Goal: Information Seeking & Learning: Find specific fact

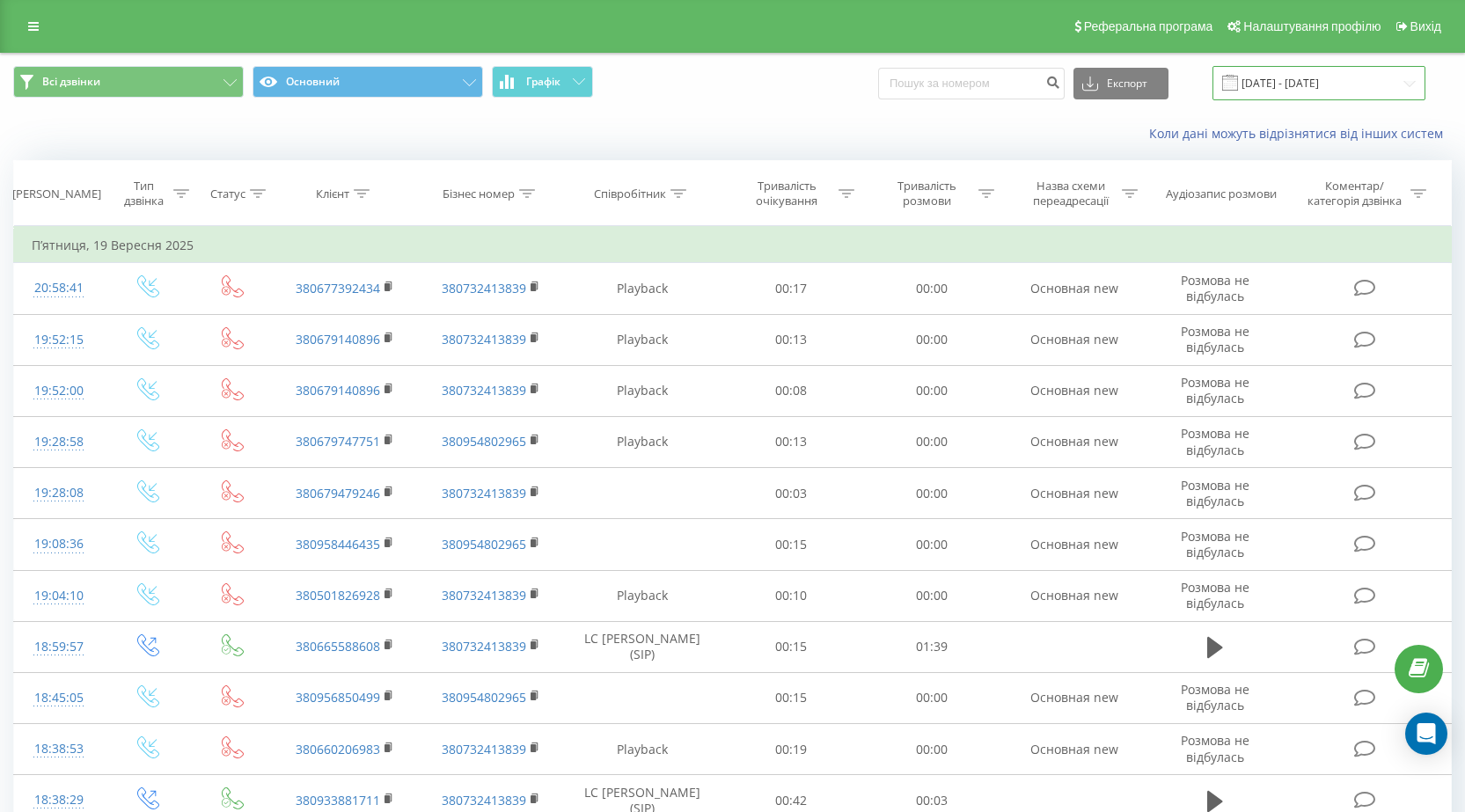
click at [1403, 84] on input "19.09.2025 - 19.09.2025" at bounding box center [1319, 83] width 213 height 34
click at [36, 24] on icon at bounding box center [34, 26] width 11 height 13
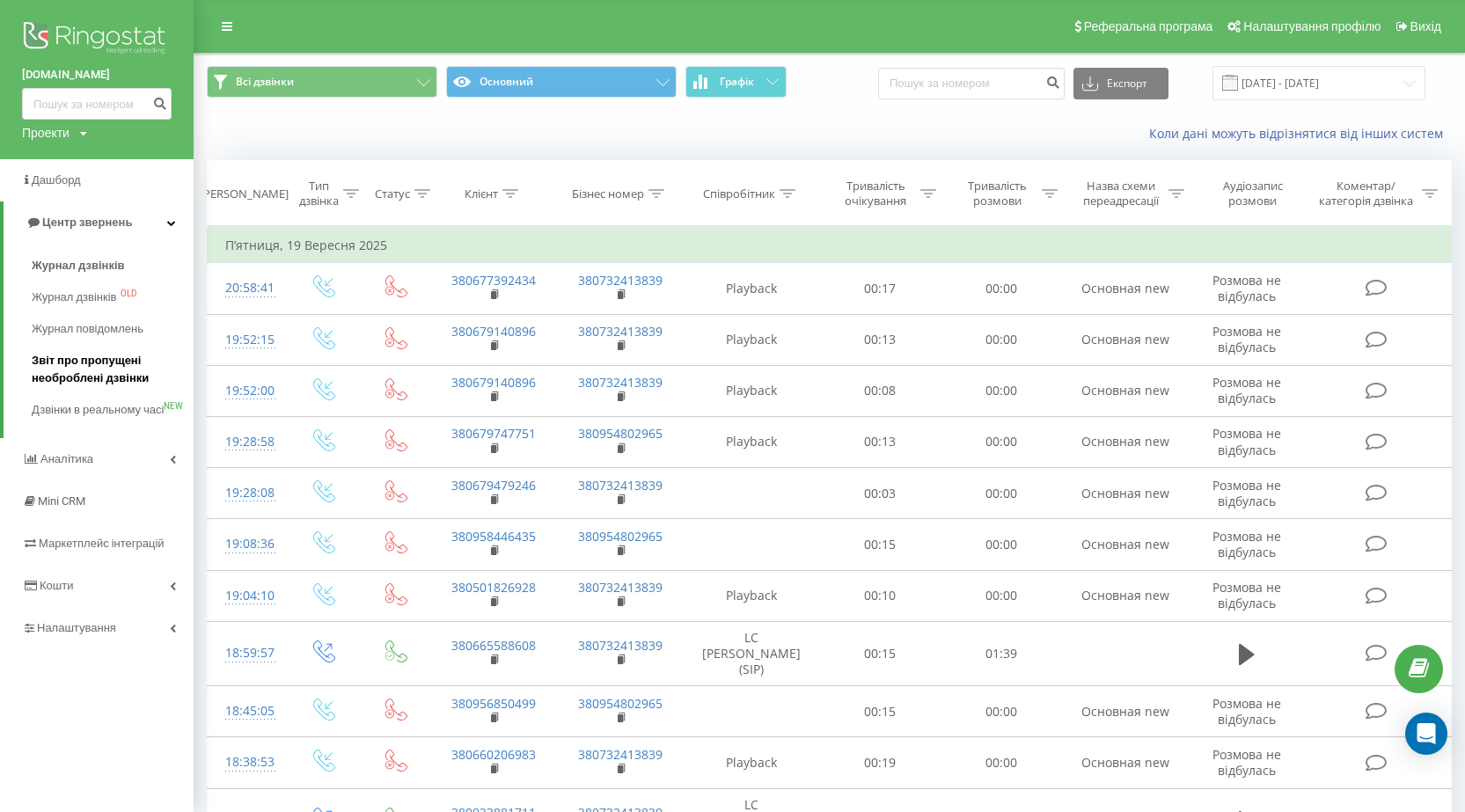
click at [64, 365] on span "Звіт про пропущені необроблені дзвінки" at bounding box center [108, 369] width 153 height 35
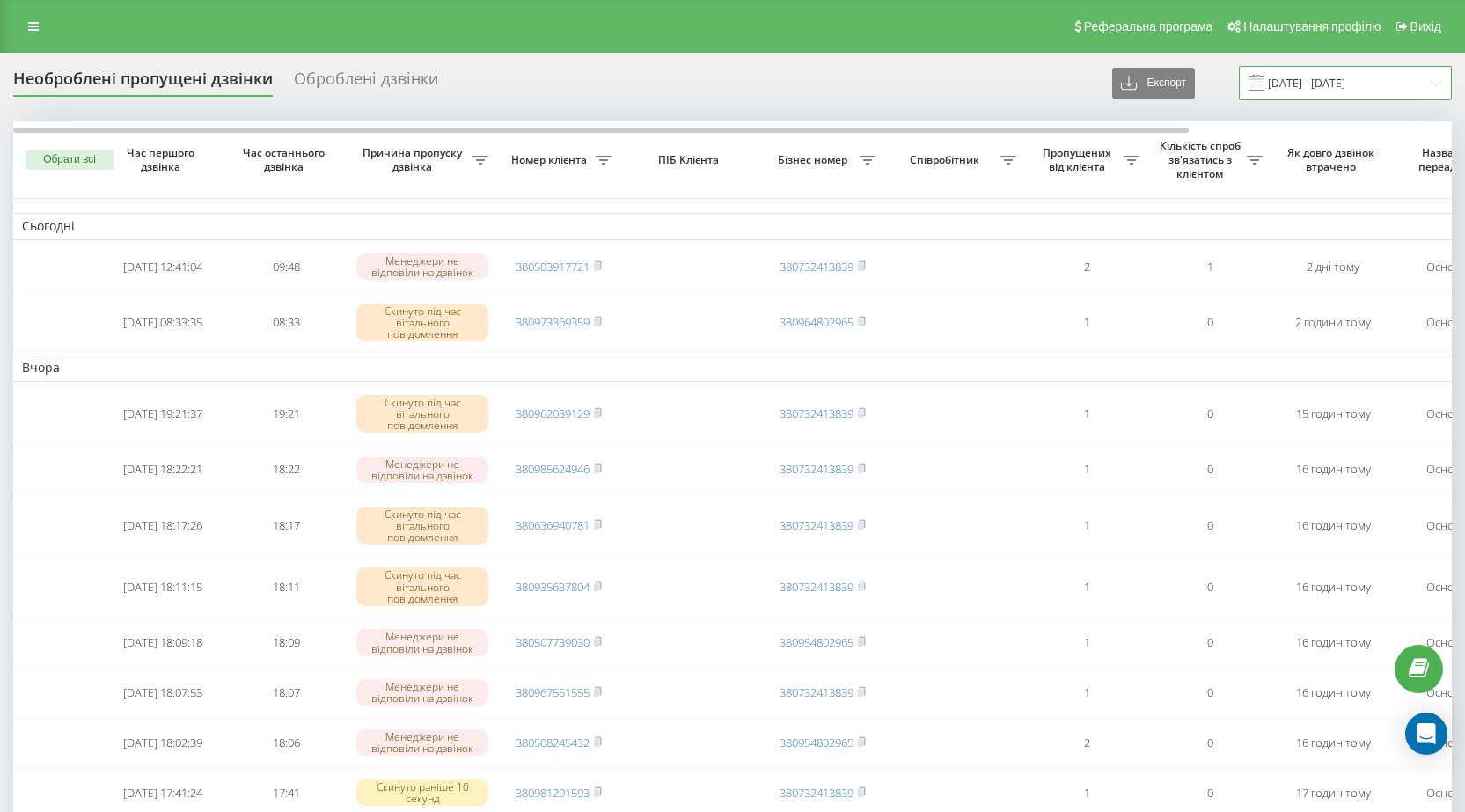
click at [1436, 84] on input "[DATE] - [DATE]" at bounding box center [1345, 83] width 213 height 34
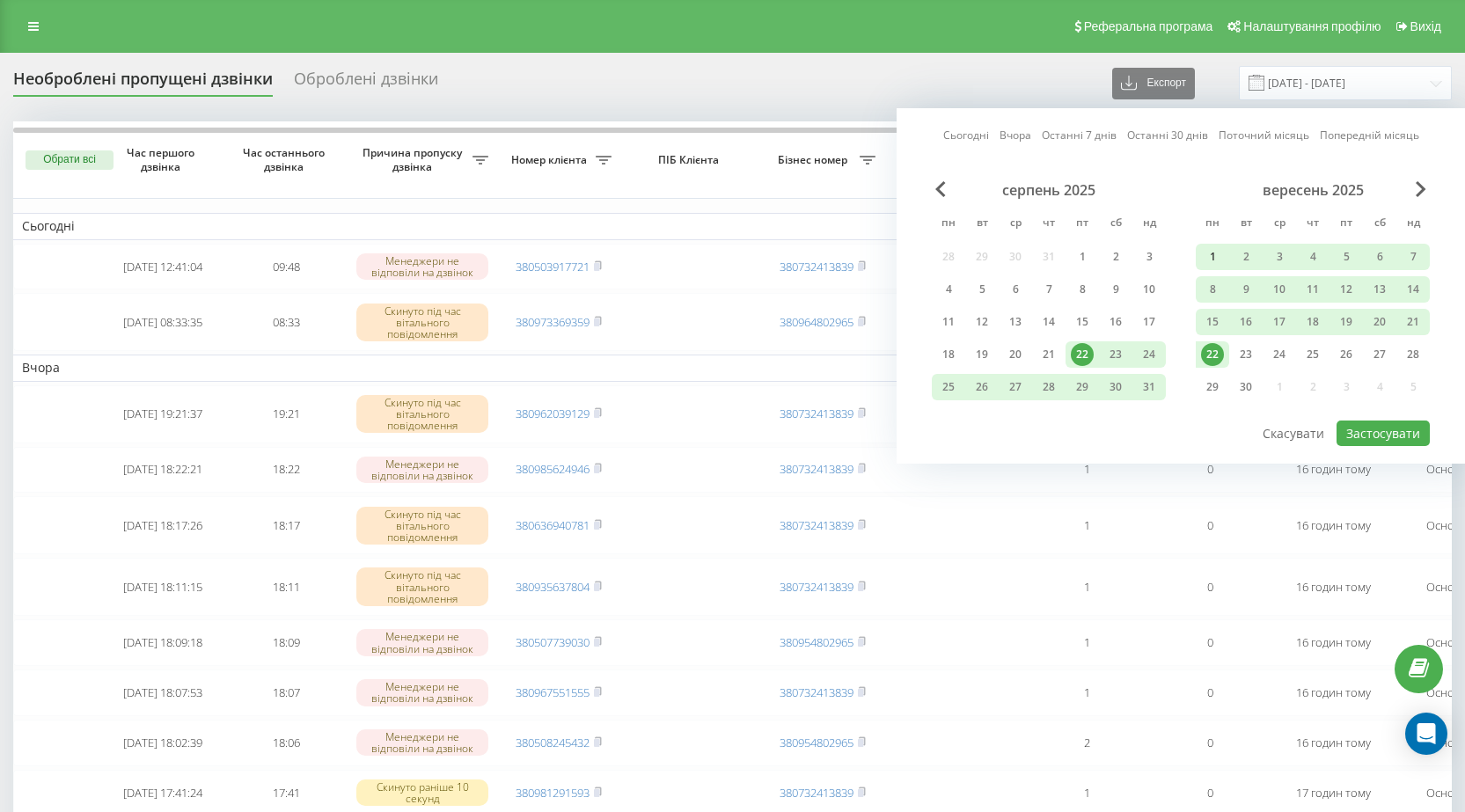
click at [1216, 256] on div "1" at bounding box center [1212, 256] width 23 height 23
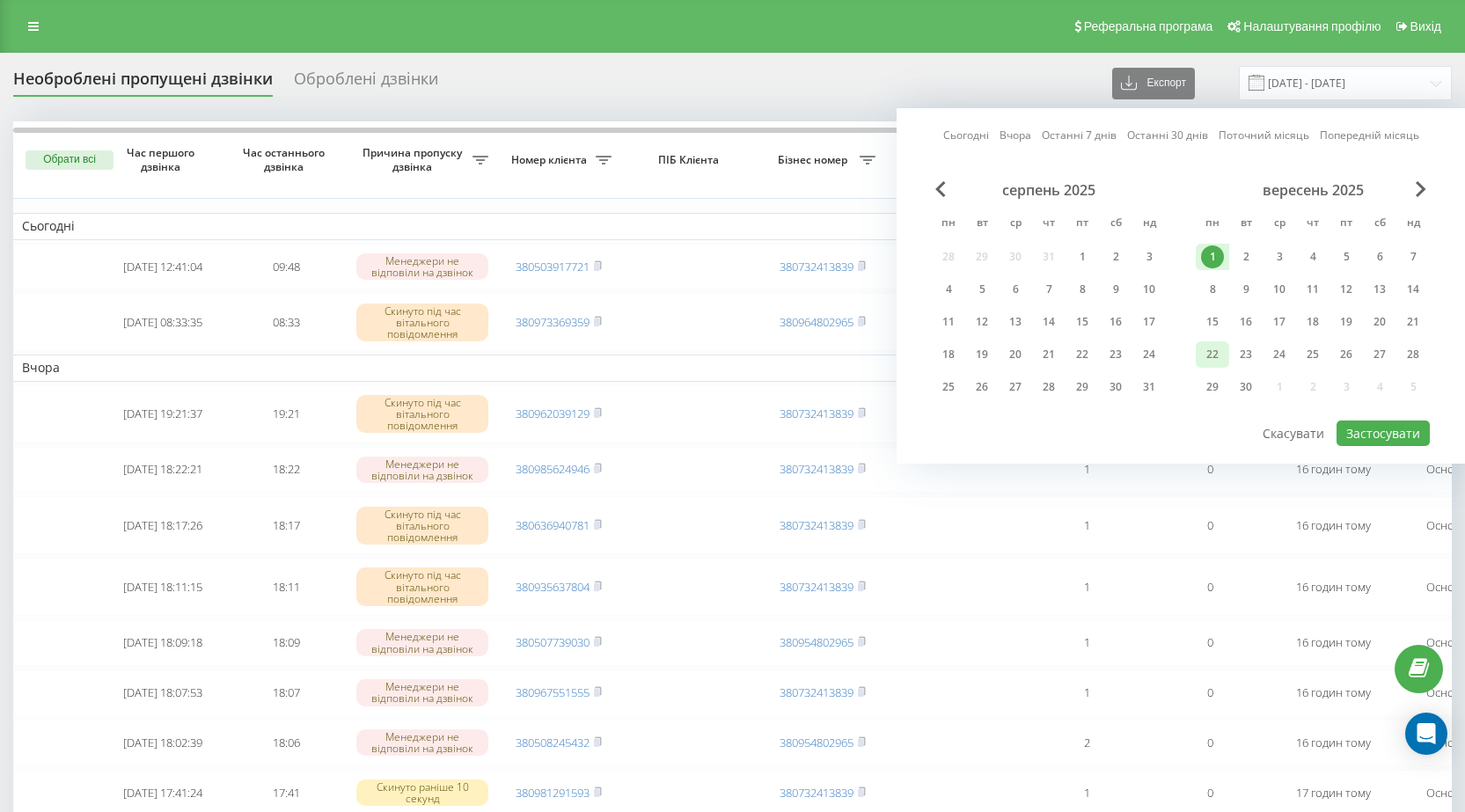
click at [1222, 351] on div "22" at bounding box center [1212, 354] width 23 height 23
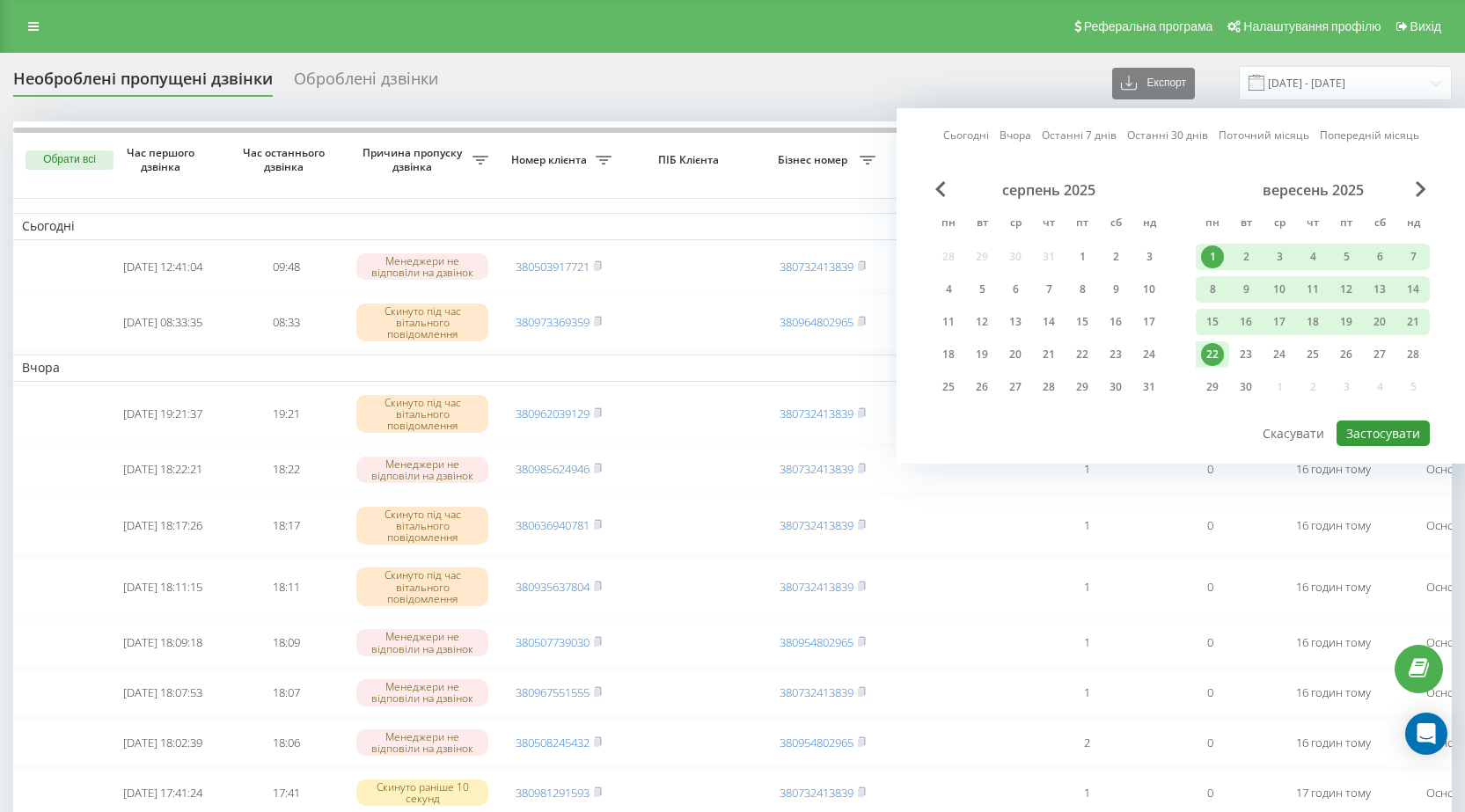
click at [1372, 424] on button "Застосувати" at bounding box center [1383, 433] width 93 height 25
type input "[DATE] - [DATE]"
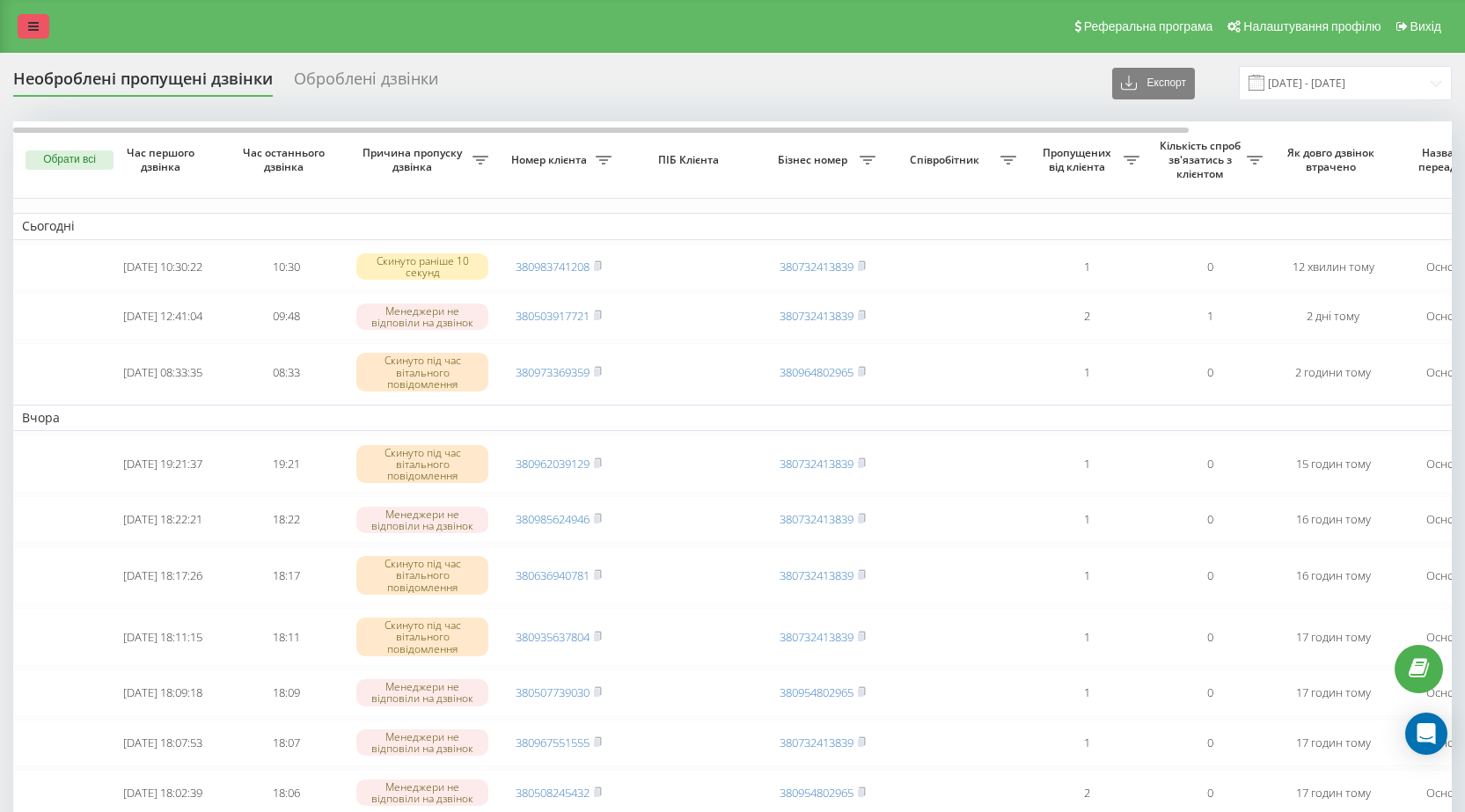
click at [29, 29] on icon at bounding box center [34, 26] width 11 height 13
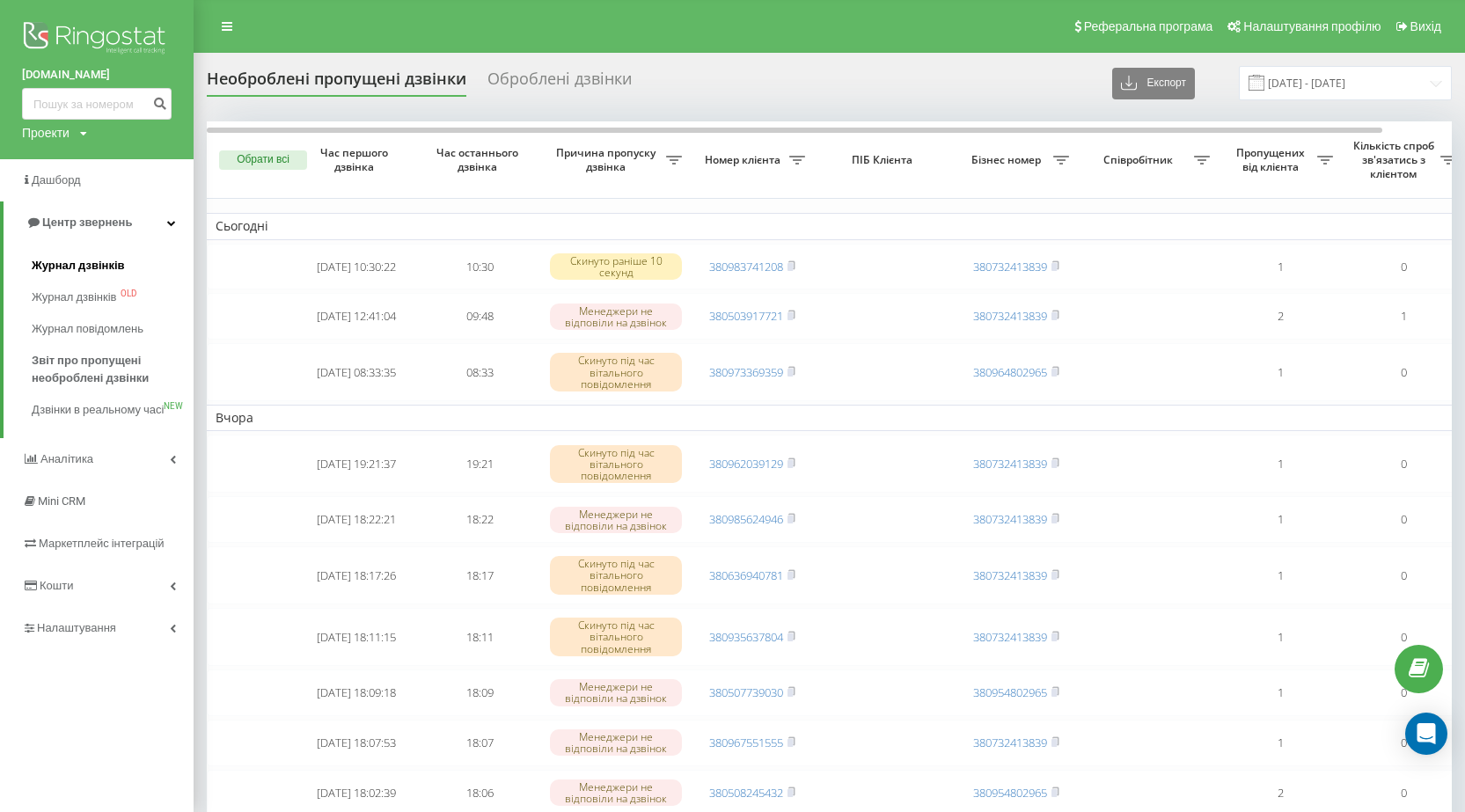
click at [61, 272] on span "Журнал дзвінків" at bounding box center [78, 265] width 93 height 17
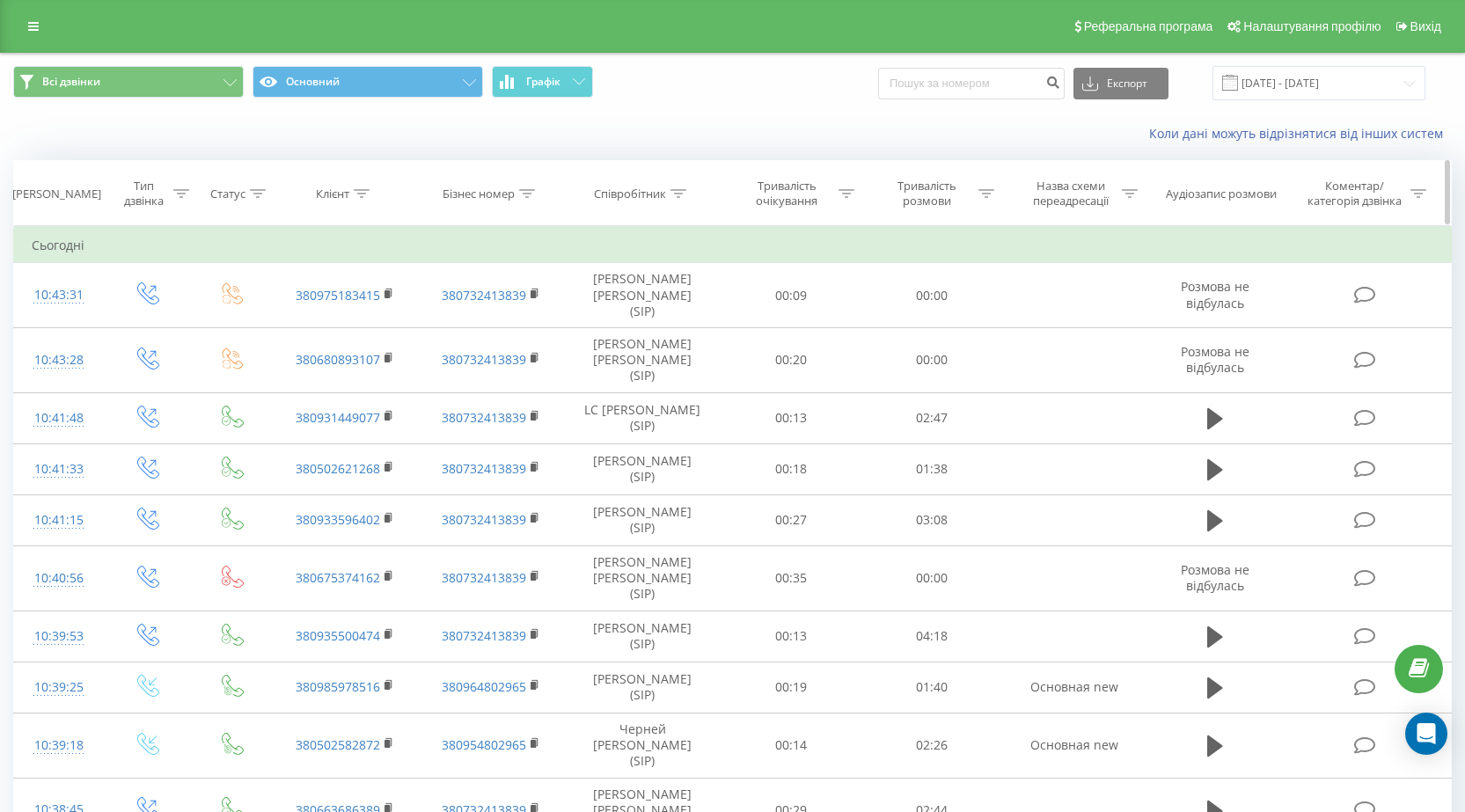
click at [675, 190] on icon at bounding box center [678, 194] width 15 height 9
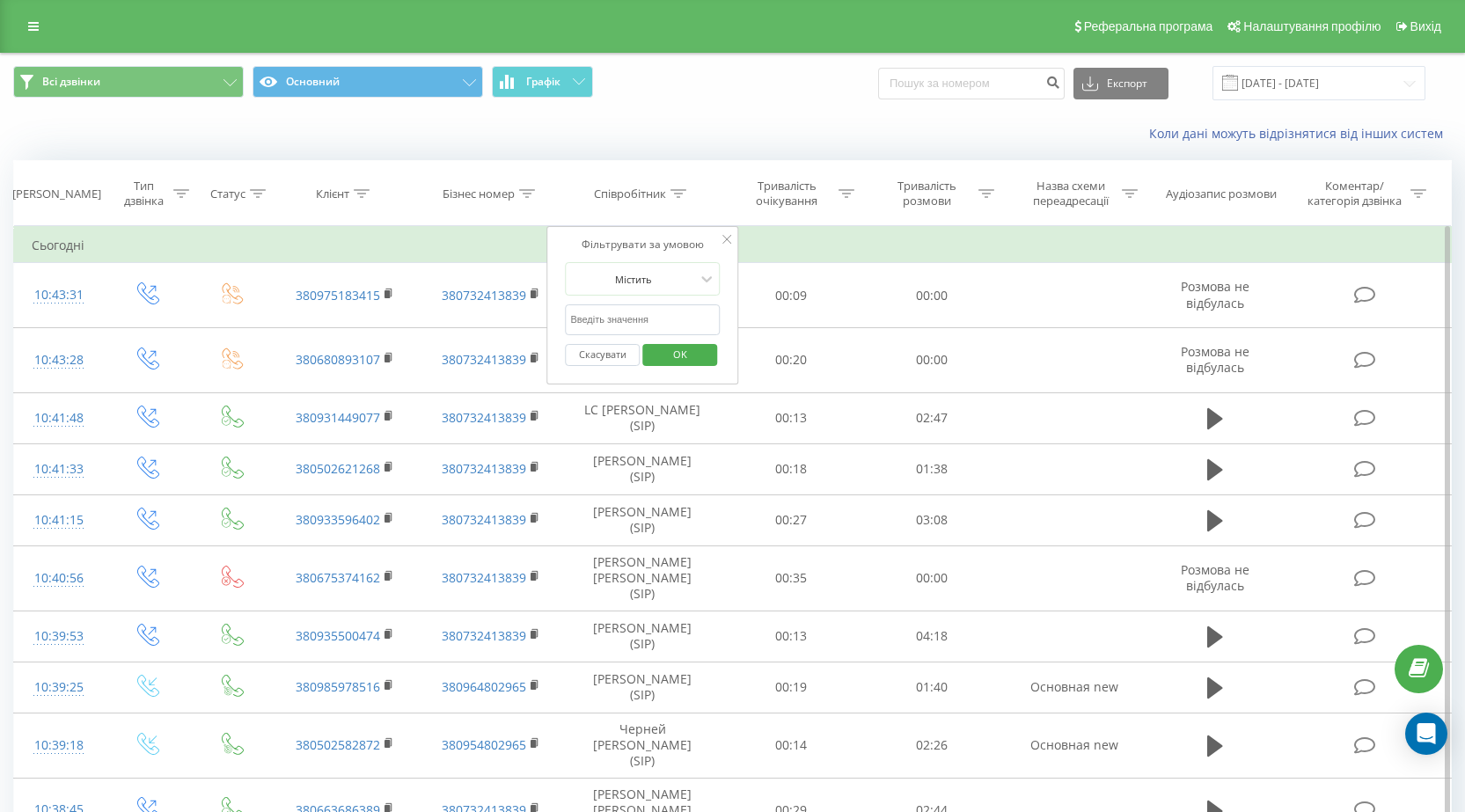
click at [617, 327] on input "text" at bounding box center [642, 320] width 155 height 31
type input "Котенко"
click button "OK" at bounding box center [680, 355] width 75 height 22
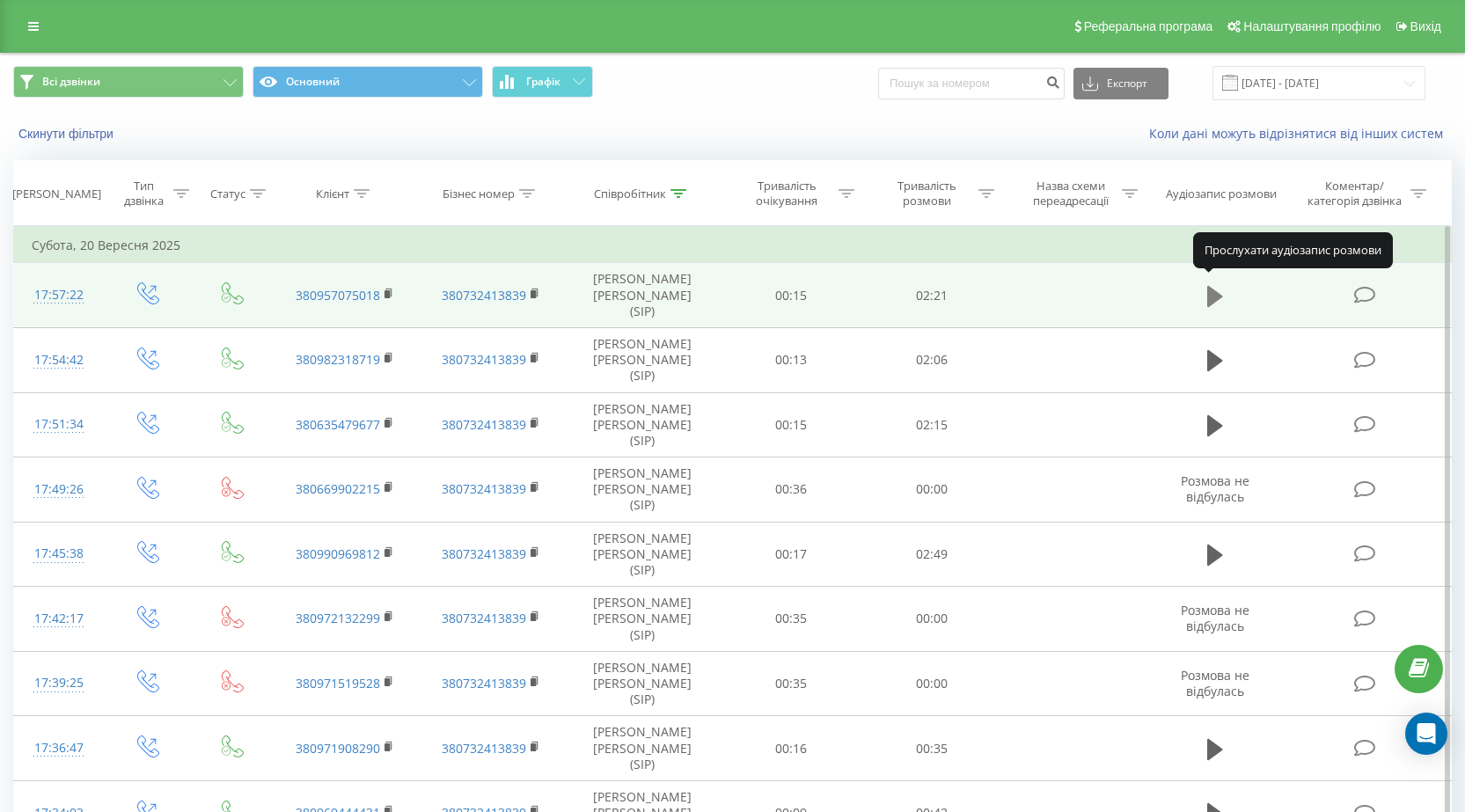
click at [1212, 288] on icon at bounding box center [1215, 295] width 15 height 21
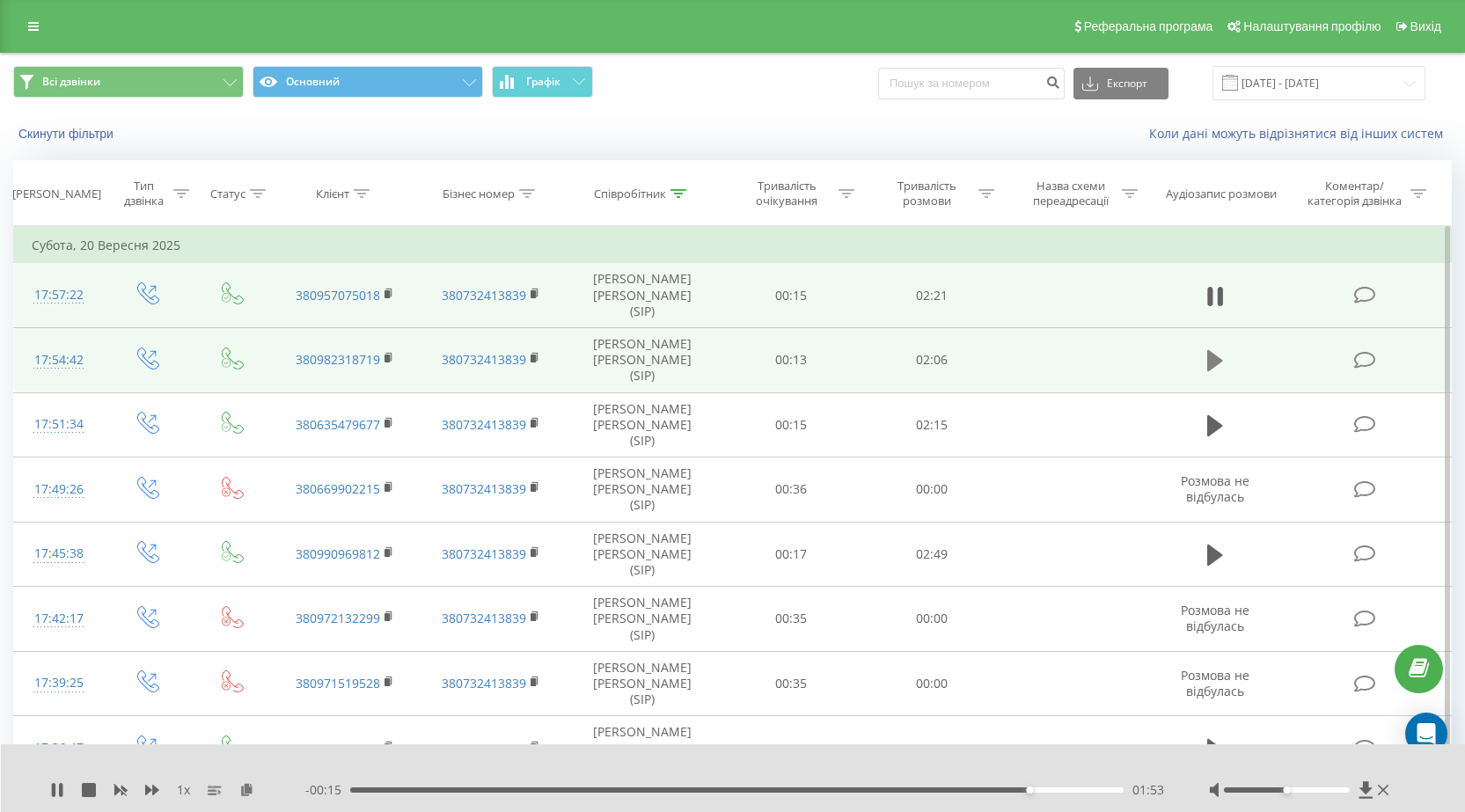
click at [1212, 350] on icon at bounding box center [1215, 360] width 15 height 21
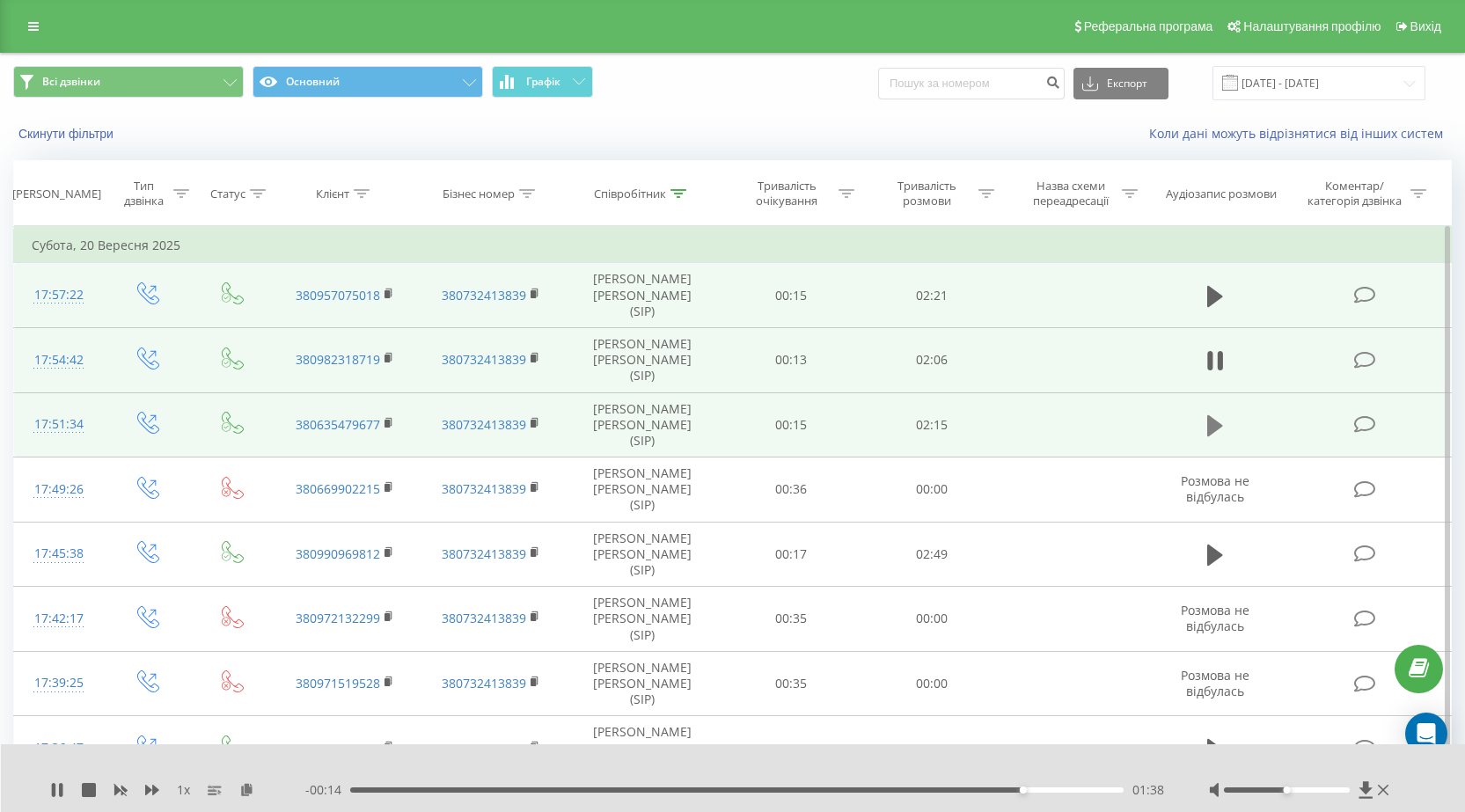
click at [1217, 415] on icon at bounding box center [1215, 425] width 15 height 21
click at [1217, 413] on icon at bounding box center [1215, 425] width 15 height 24
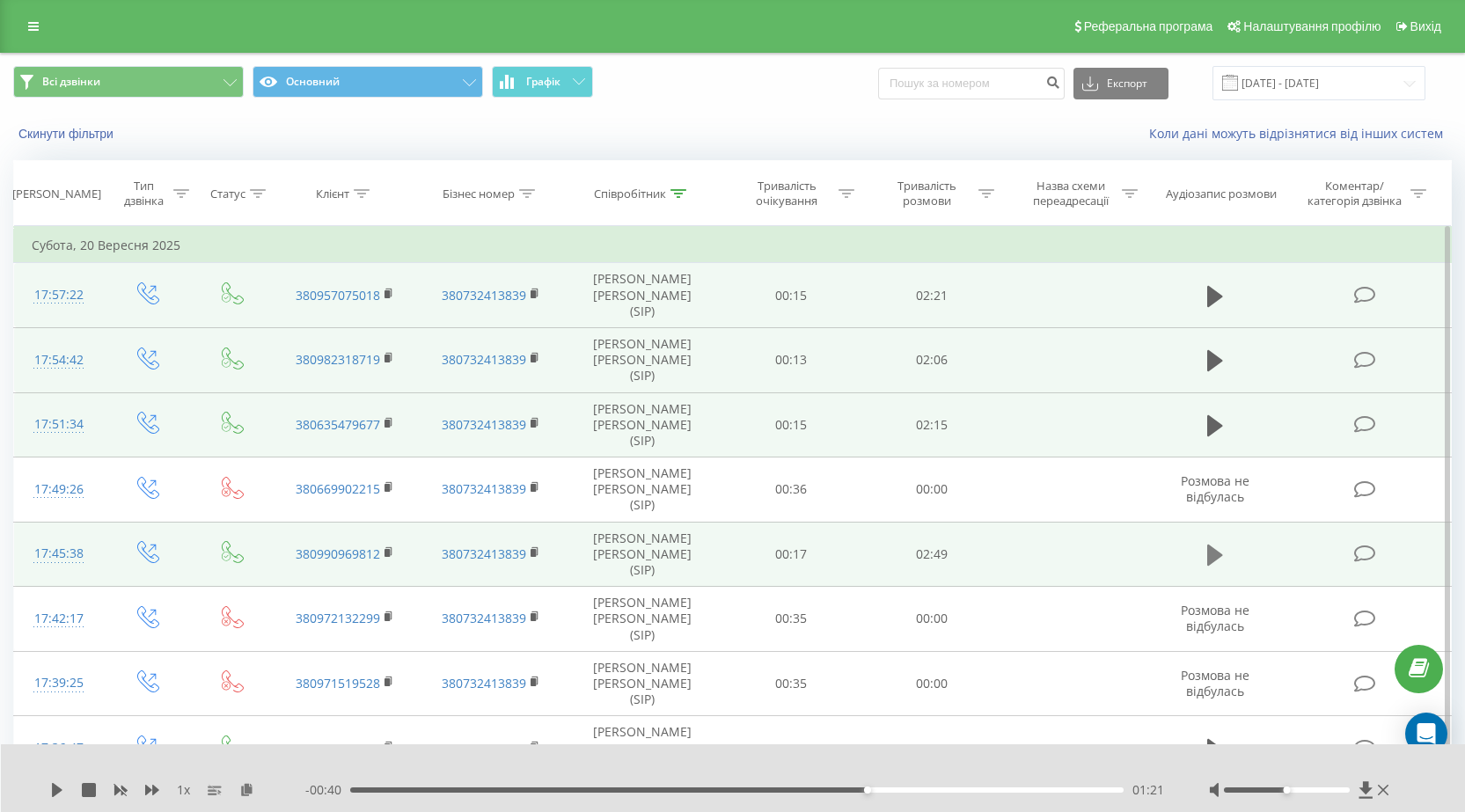
click at [1214, 545] on icon at bounding box center [1215, 555] width 15 height 21
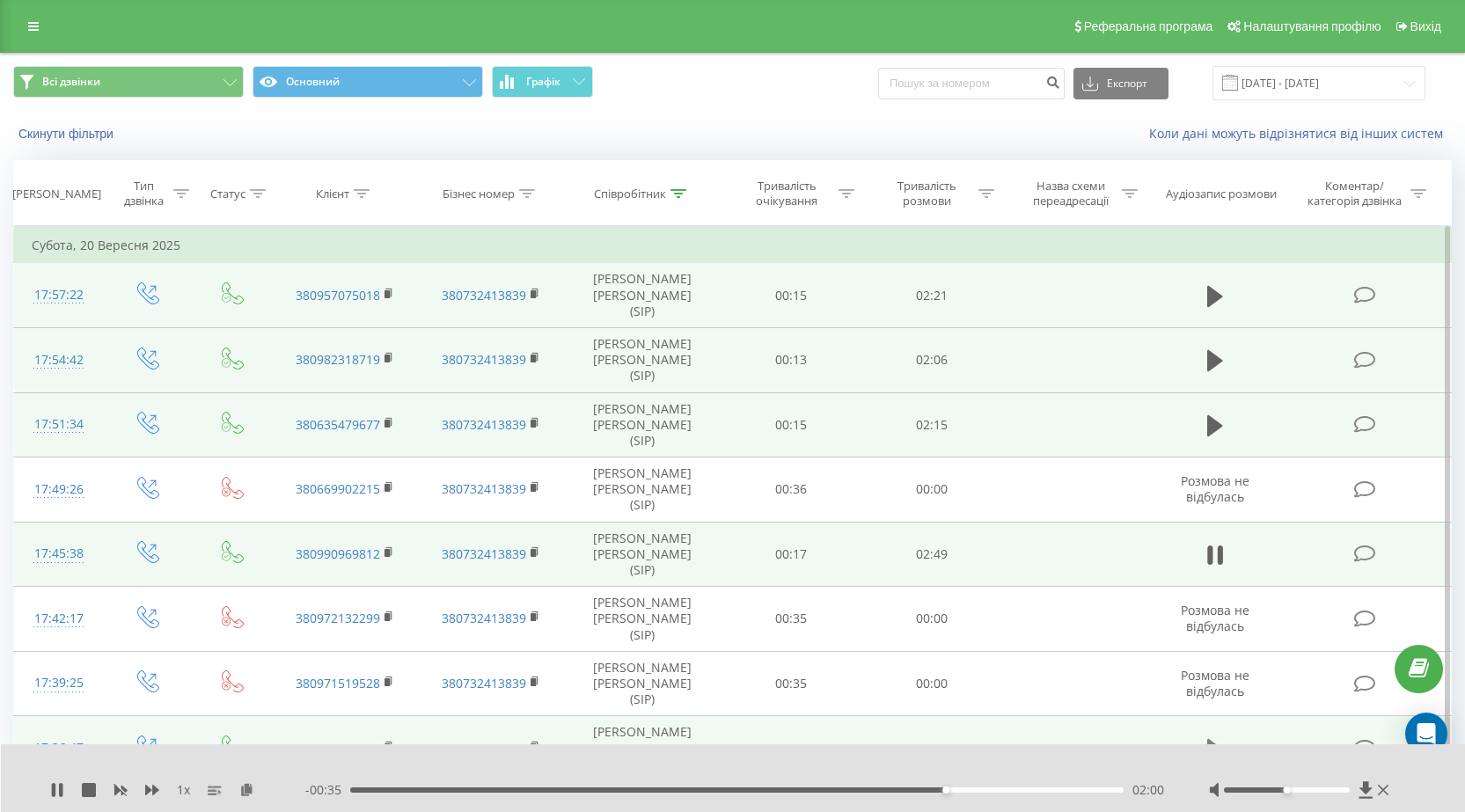
click at [1212, 739] on icon at bounding box center [1215, 749] width 15 height 21
click at [1217, 738] on icon at bounding box center [1215, 749] width 15 height 24
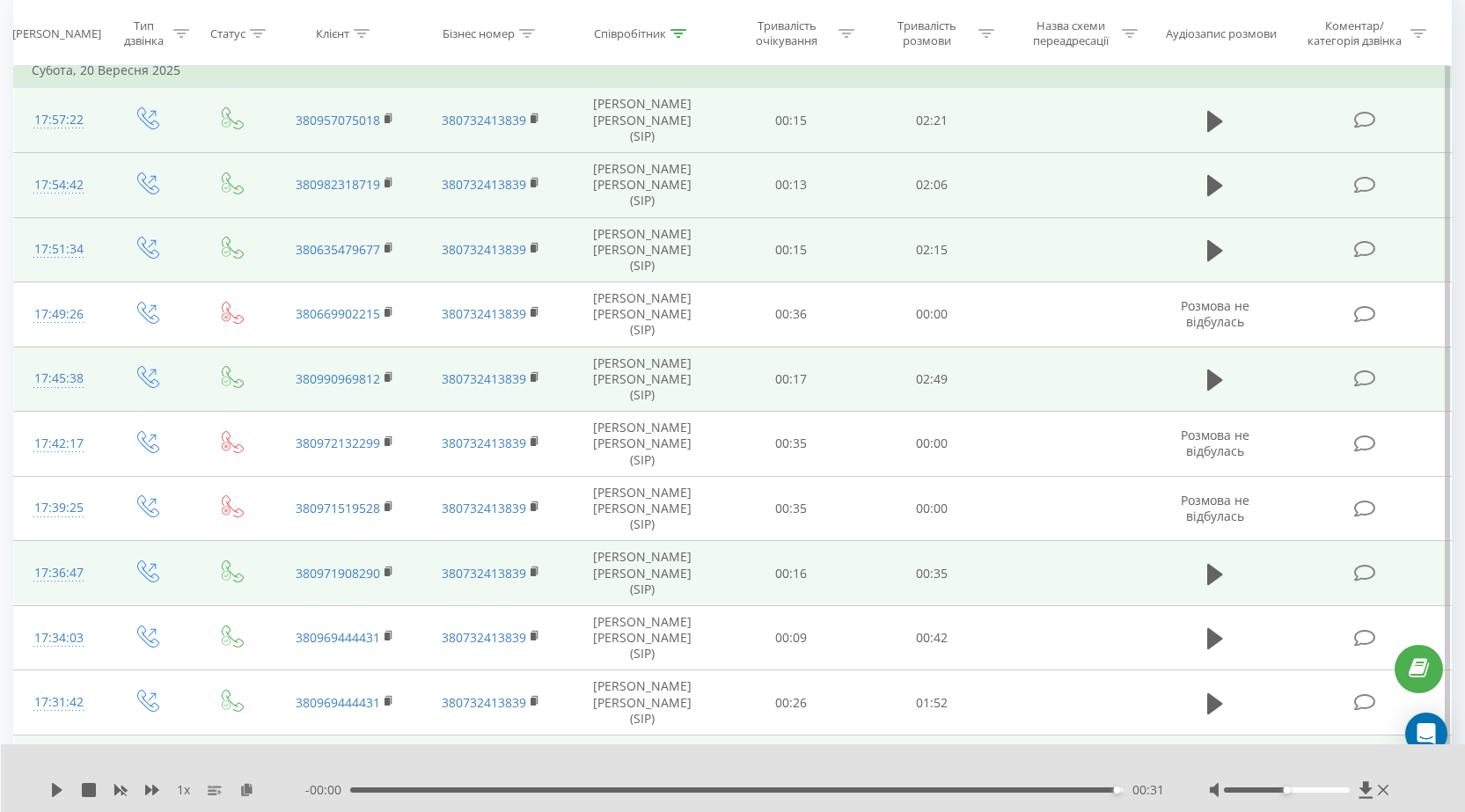
scroll to position [176, 0]
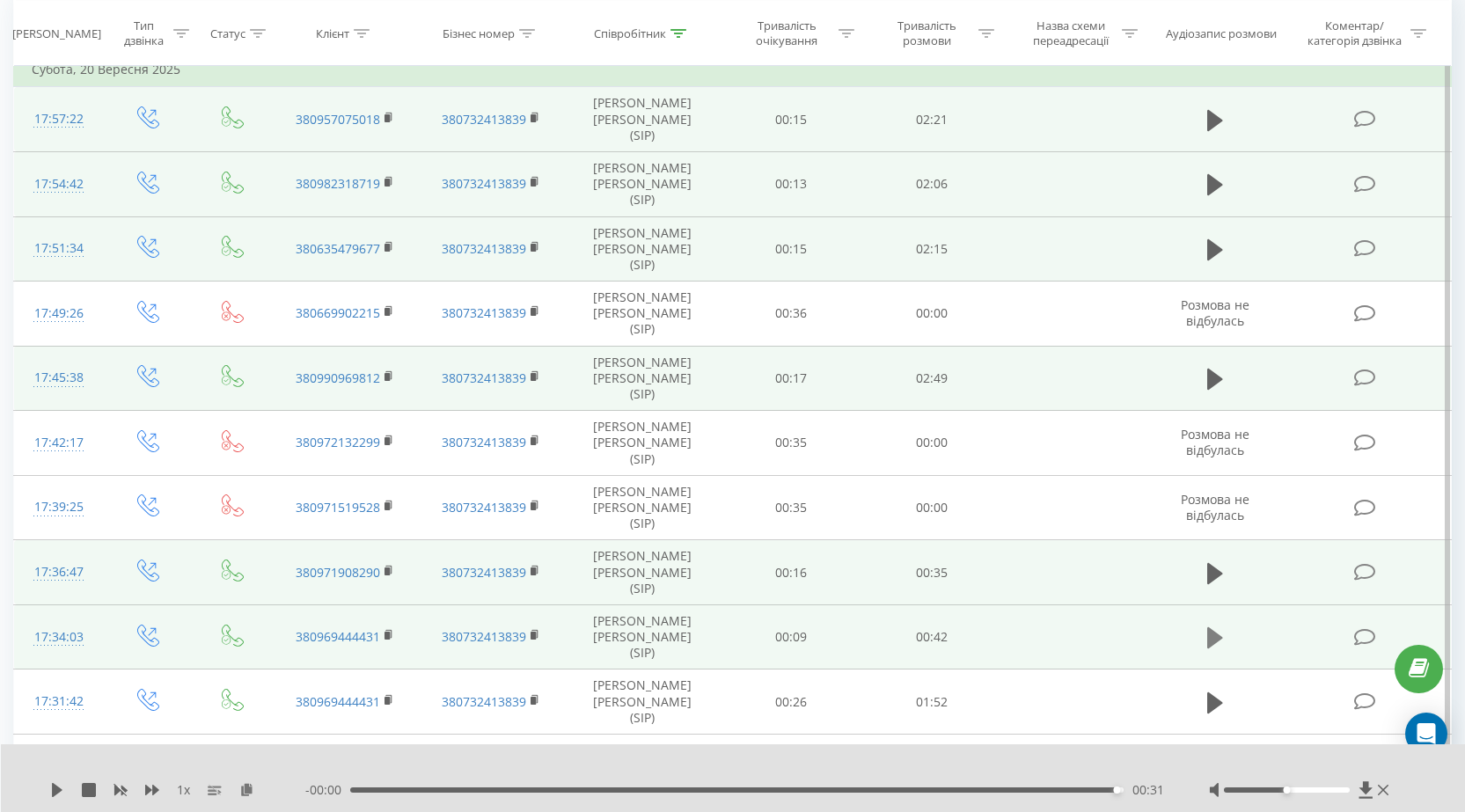
click at [1209, 627] on icon at bounding box center [1215, 637] width 15 height 21
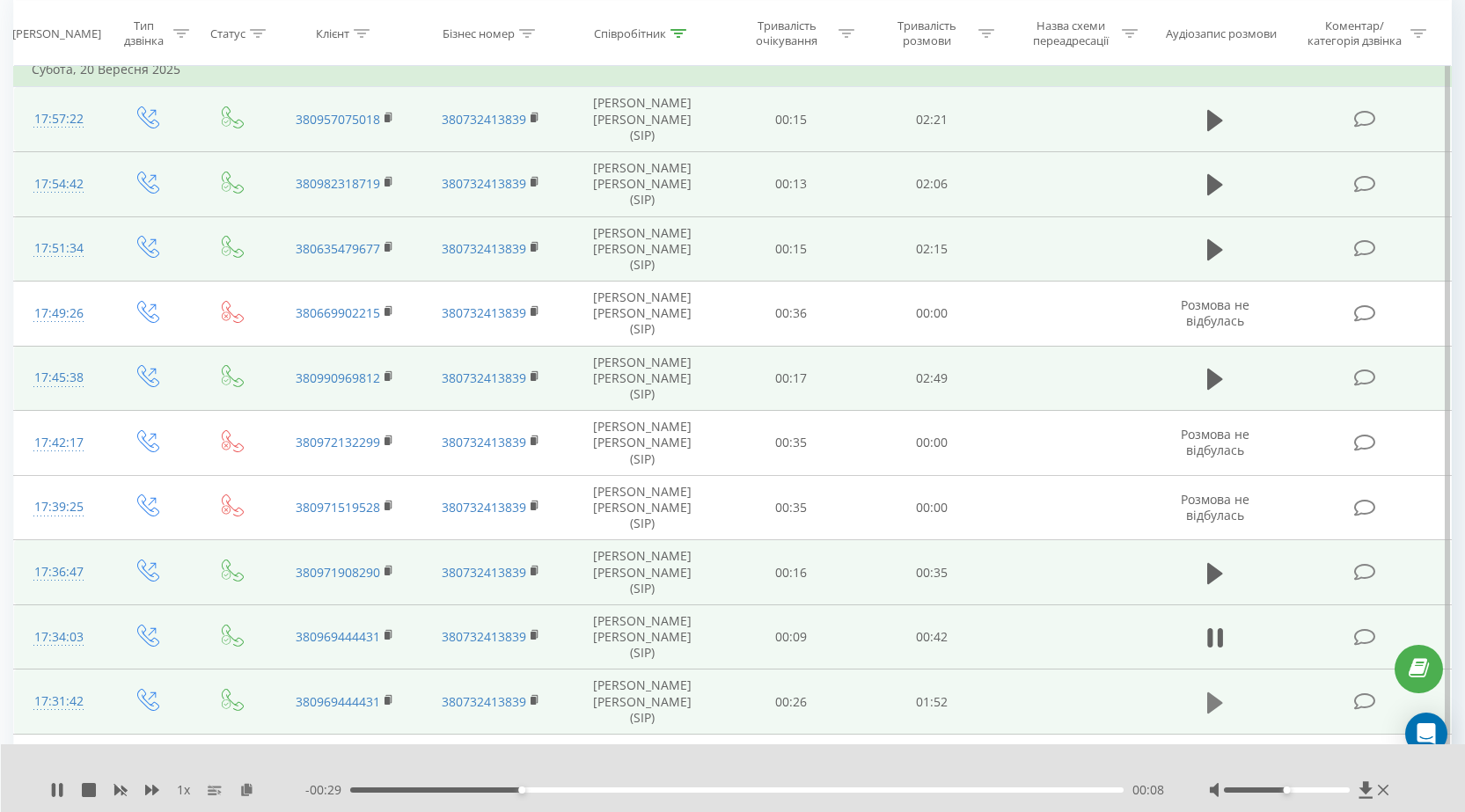
click at [1212, 691] on icon at bounding box center [1215, 701] width 15 height 21
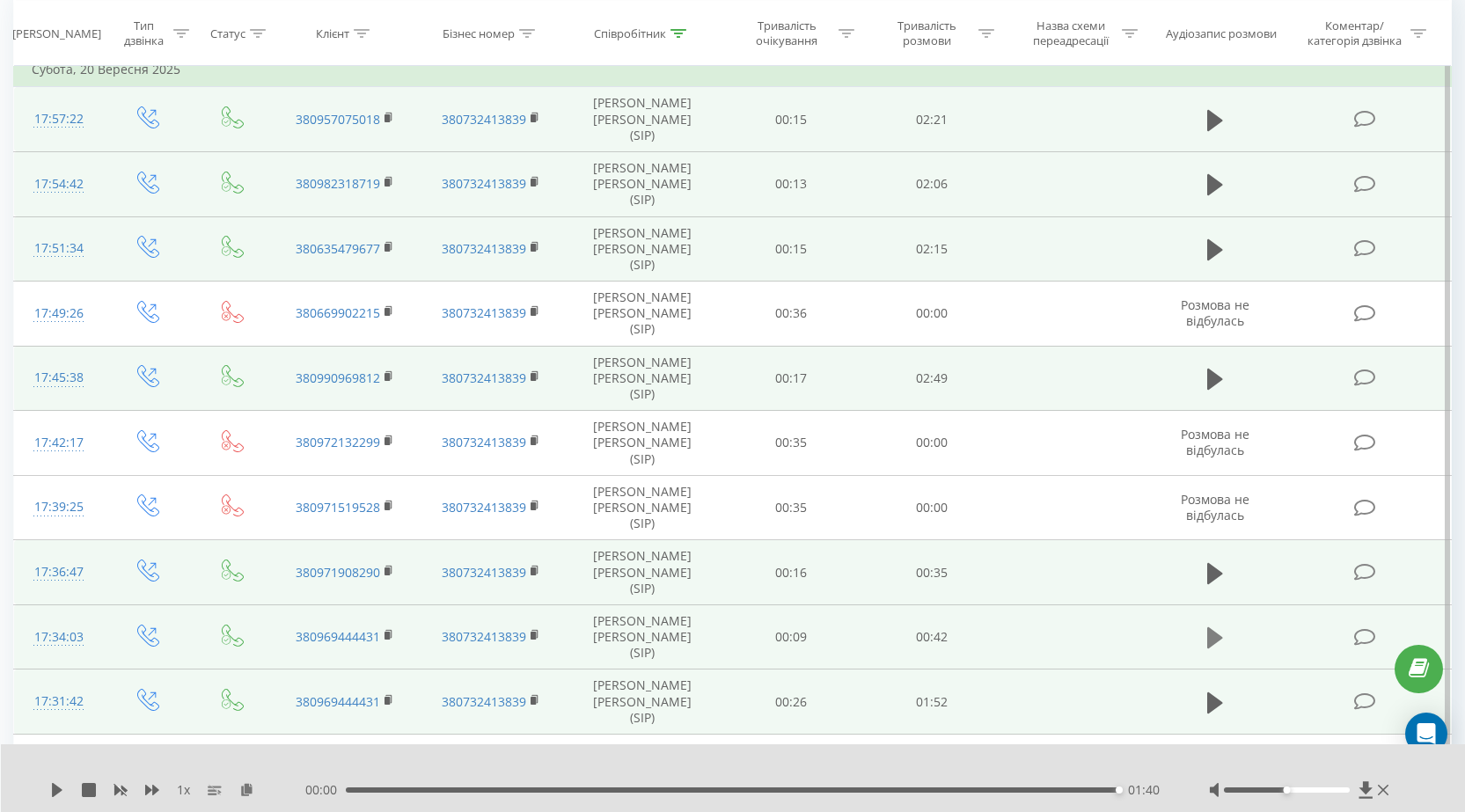
click at [1211, 627] on icon at bounding box center [1215, 637] width 15 height 21
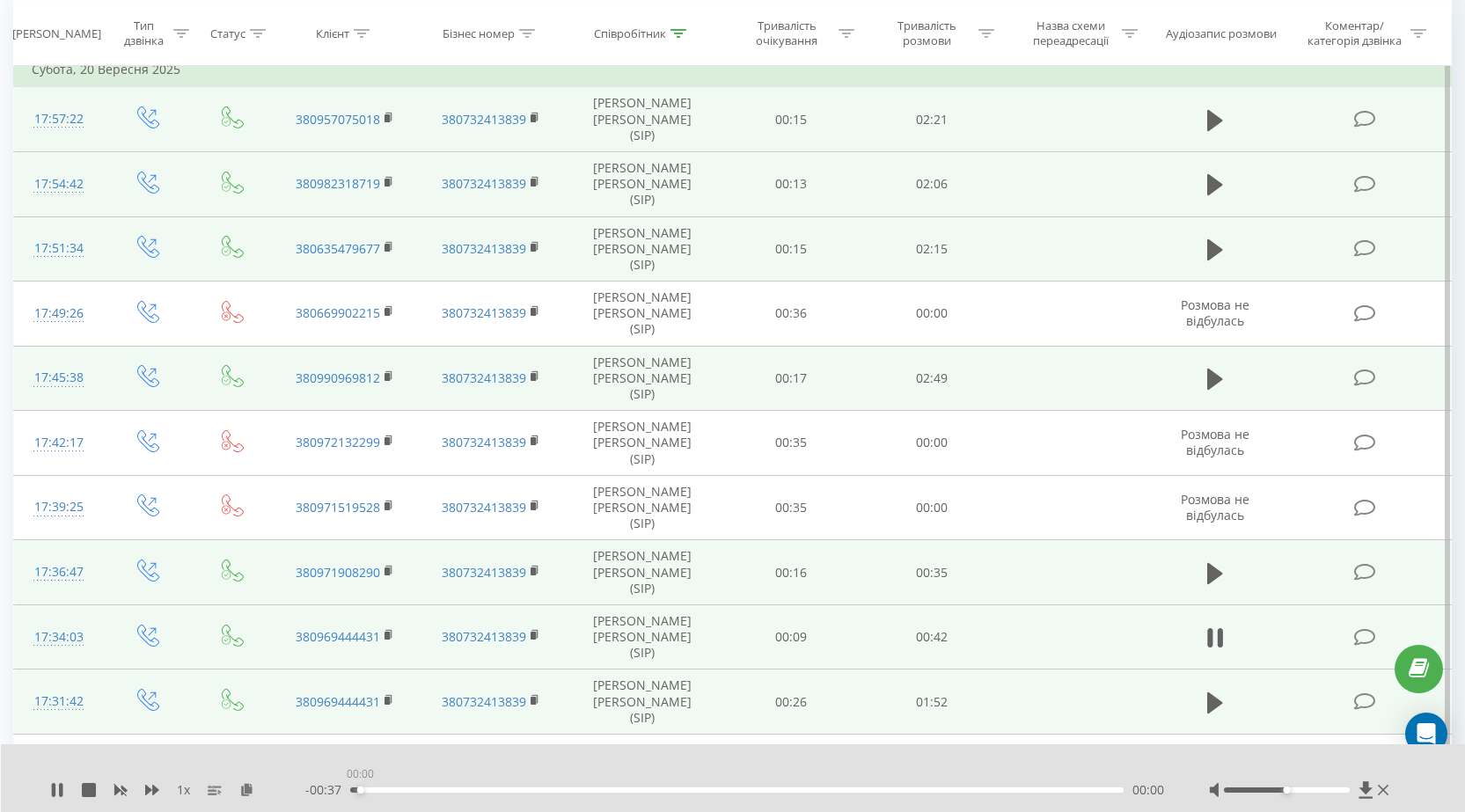
click at [360, 788] on div "00:00" at bounding box center [736, 790] width 773 height 5
click at [1210, 757] on icon at bounding box center [1215, 767] width 15 height 21
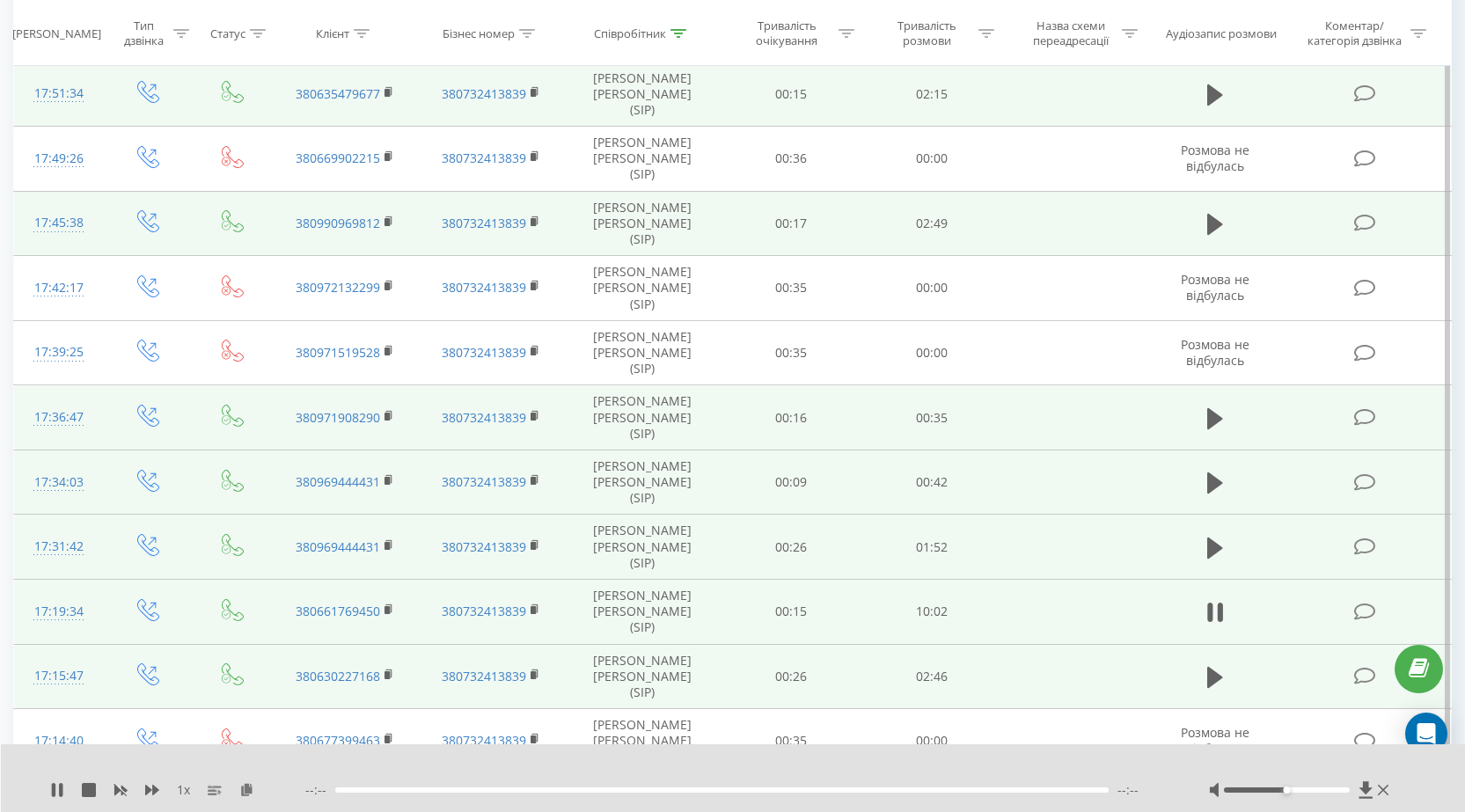
scroll to position [440, 0]
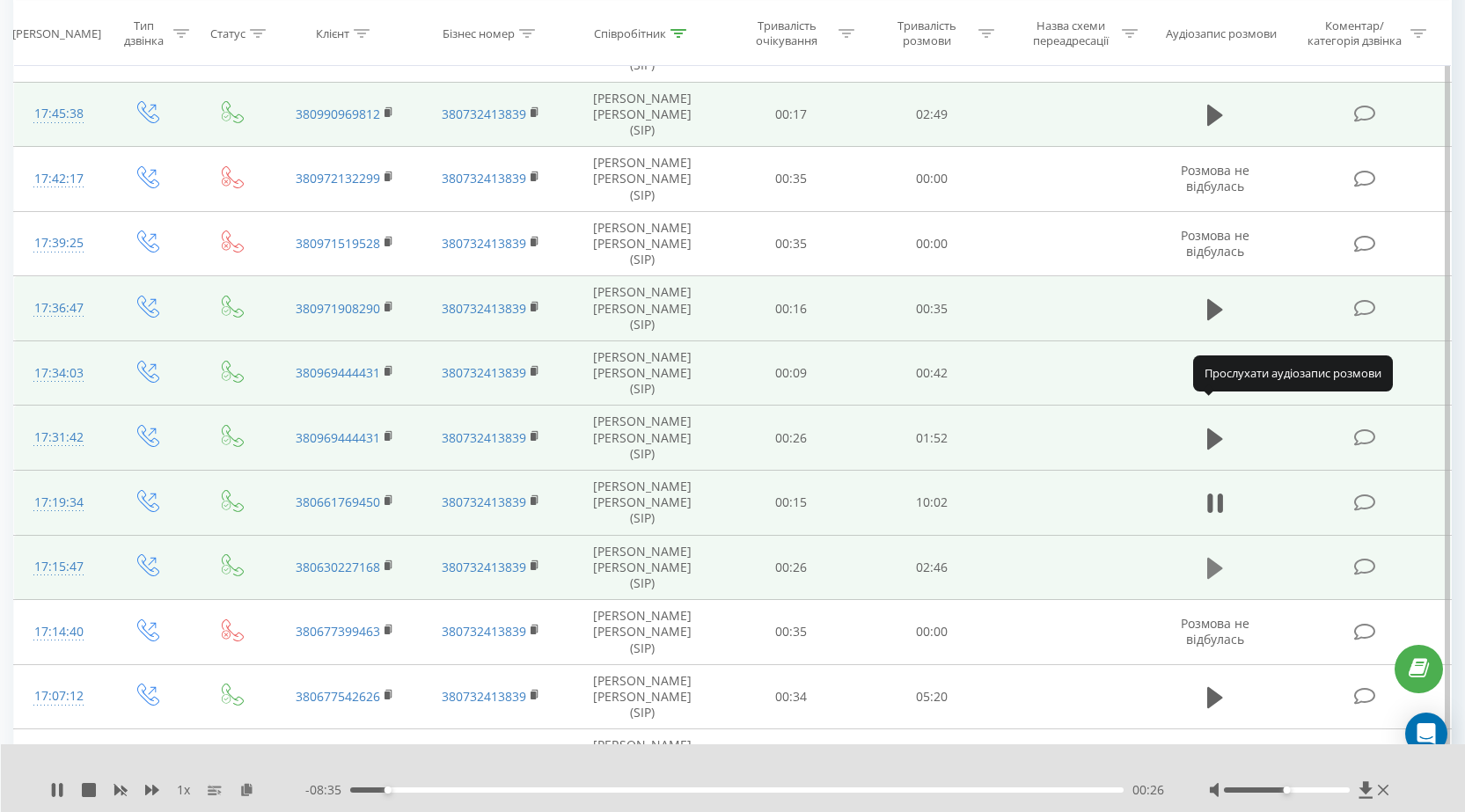
click at [1216, 557] on icon at bounding box center [1215, 567] width 15 height 21
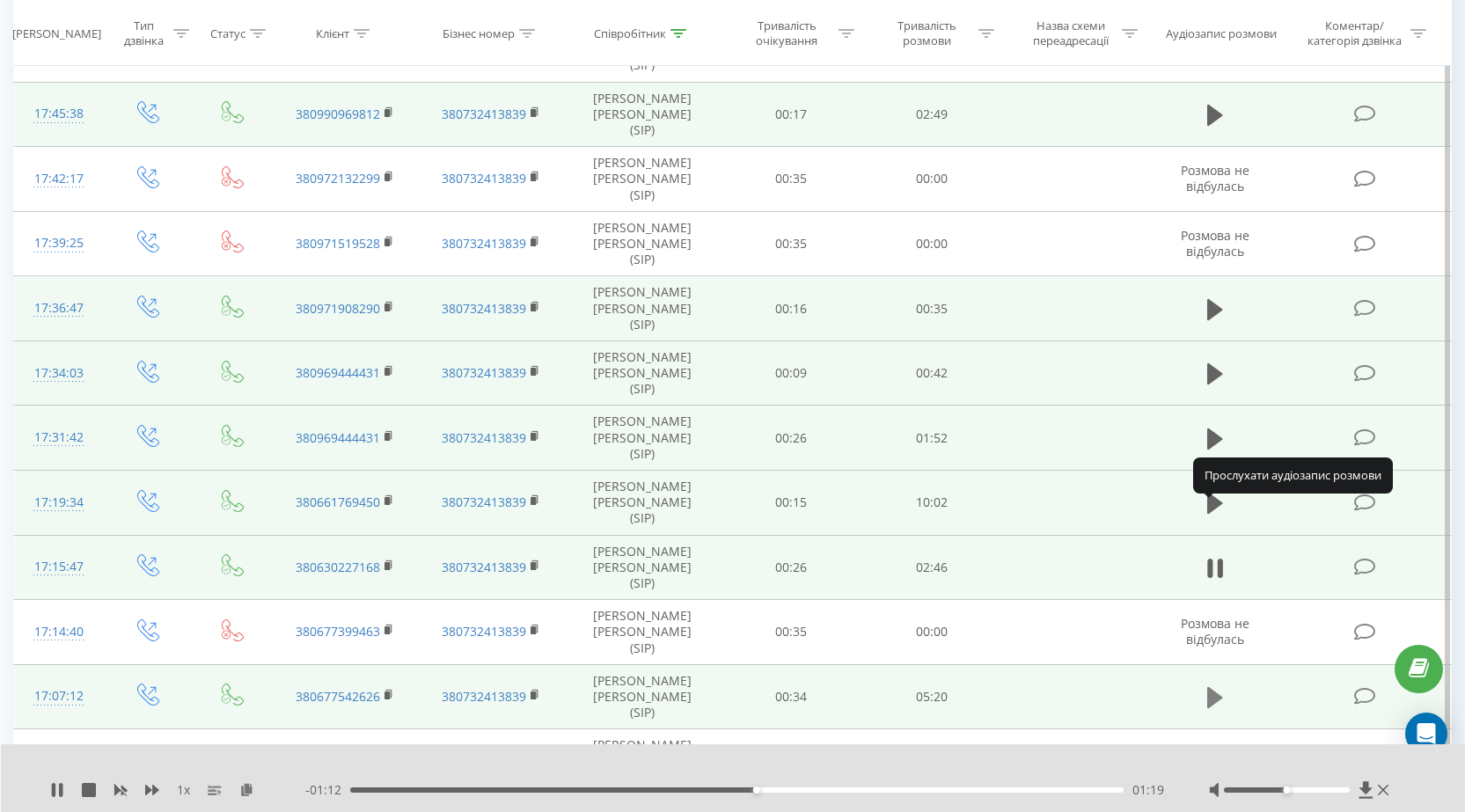
click at [1213, 687] on icon at bounding box center [1215, 697] width 15 height 21
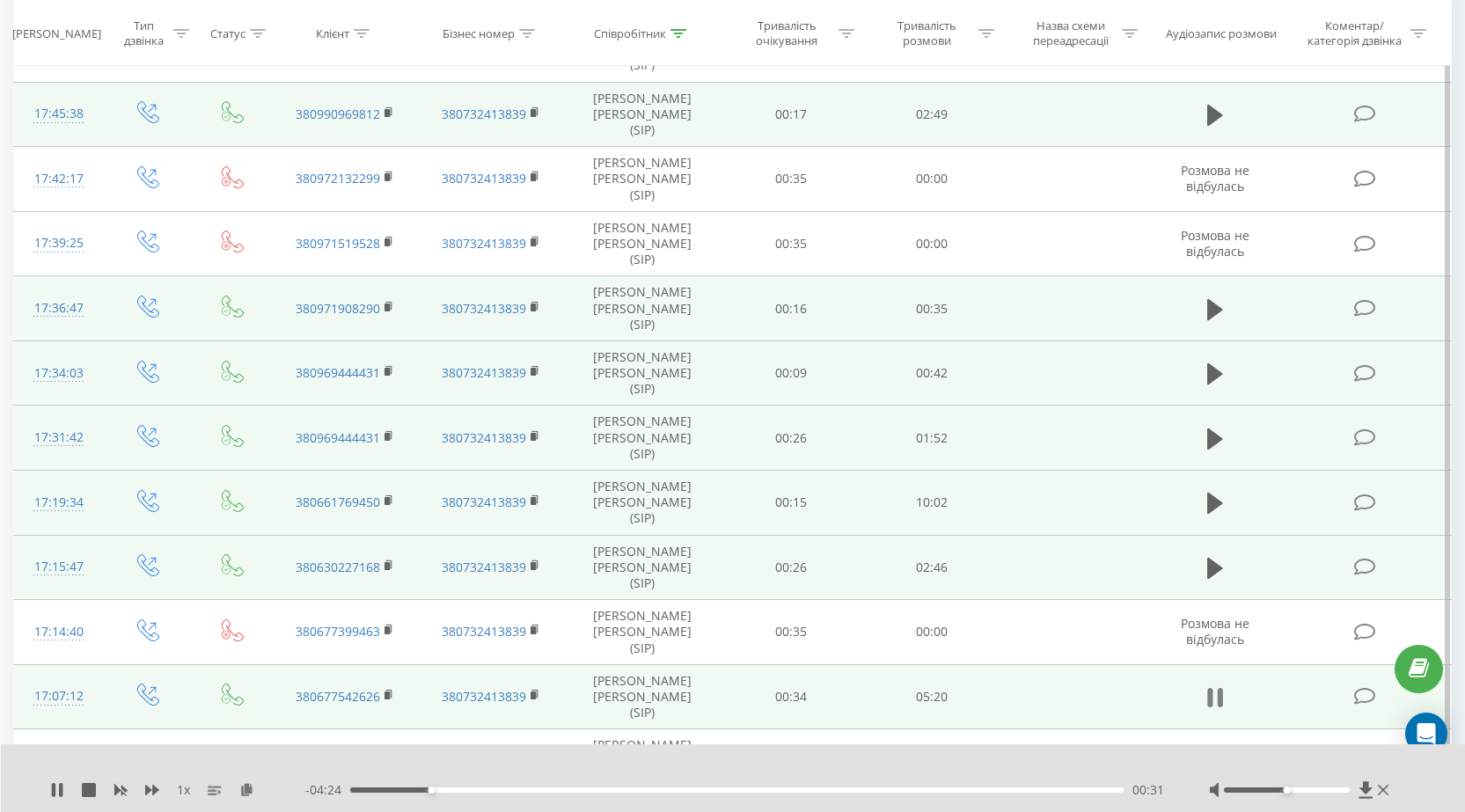
click at [1216, 685] on icon at bounding box center [1215, 697] width 15 height 24
click at [1215, 751] on icon at bounding box center [1215, 761] width 15 height 21
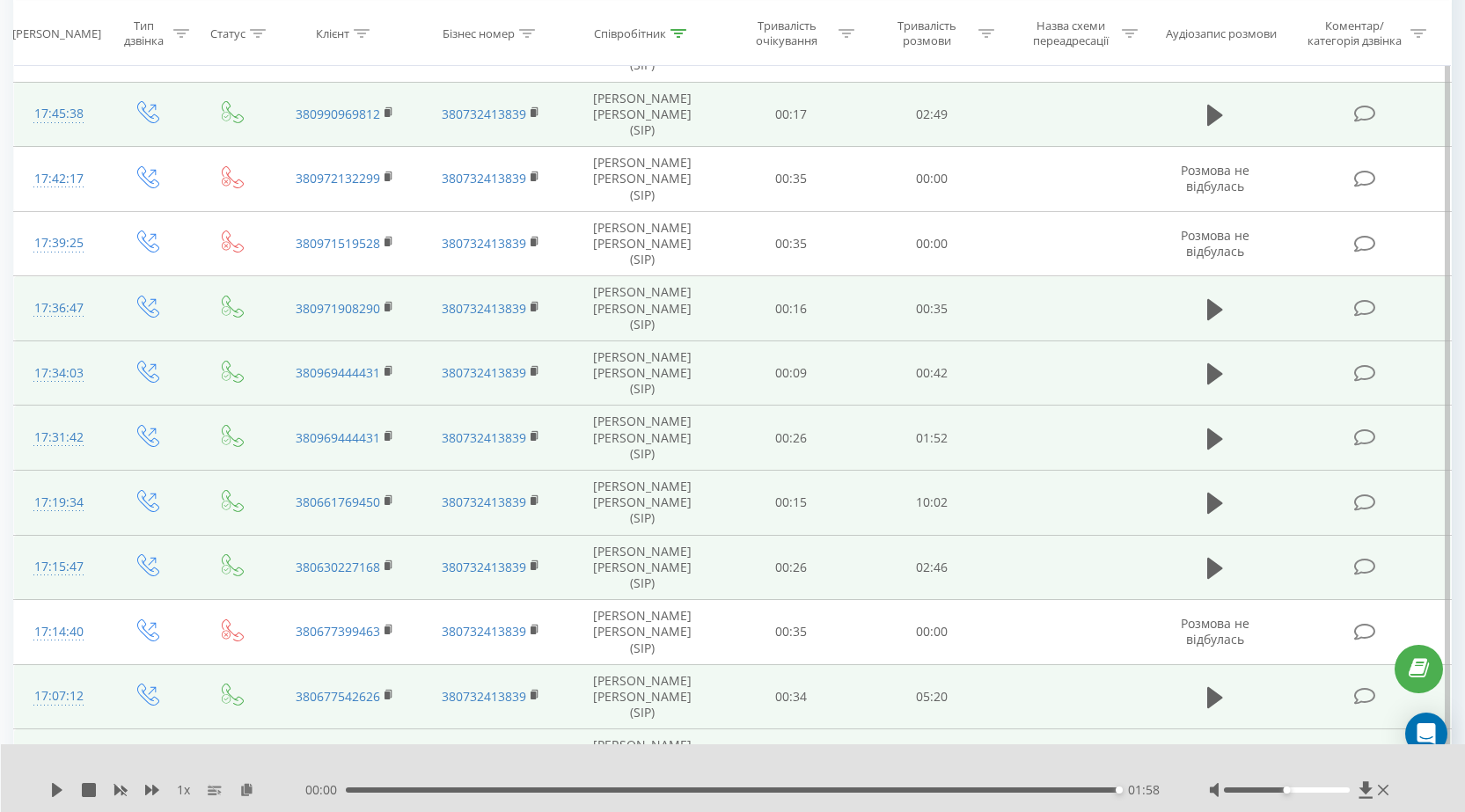
scroll to position [704, 0]
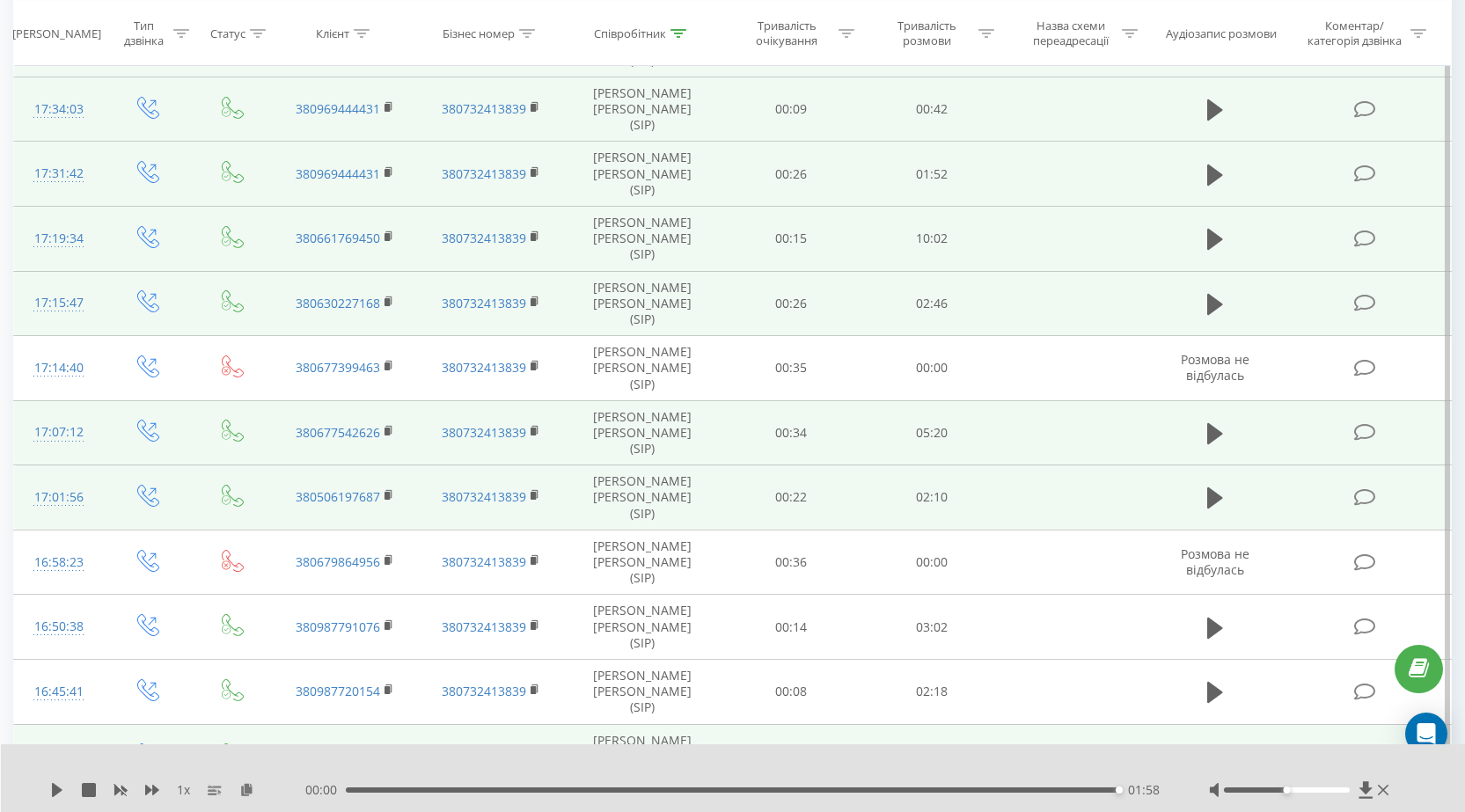
click at [1217, 747] on icon at bounding box center [1215, 757] width 15 height 21
click at [1215, 811] on icon at bounding box center [1215, 821] width 15 height 21
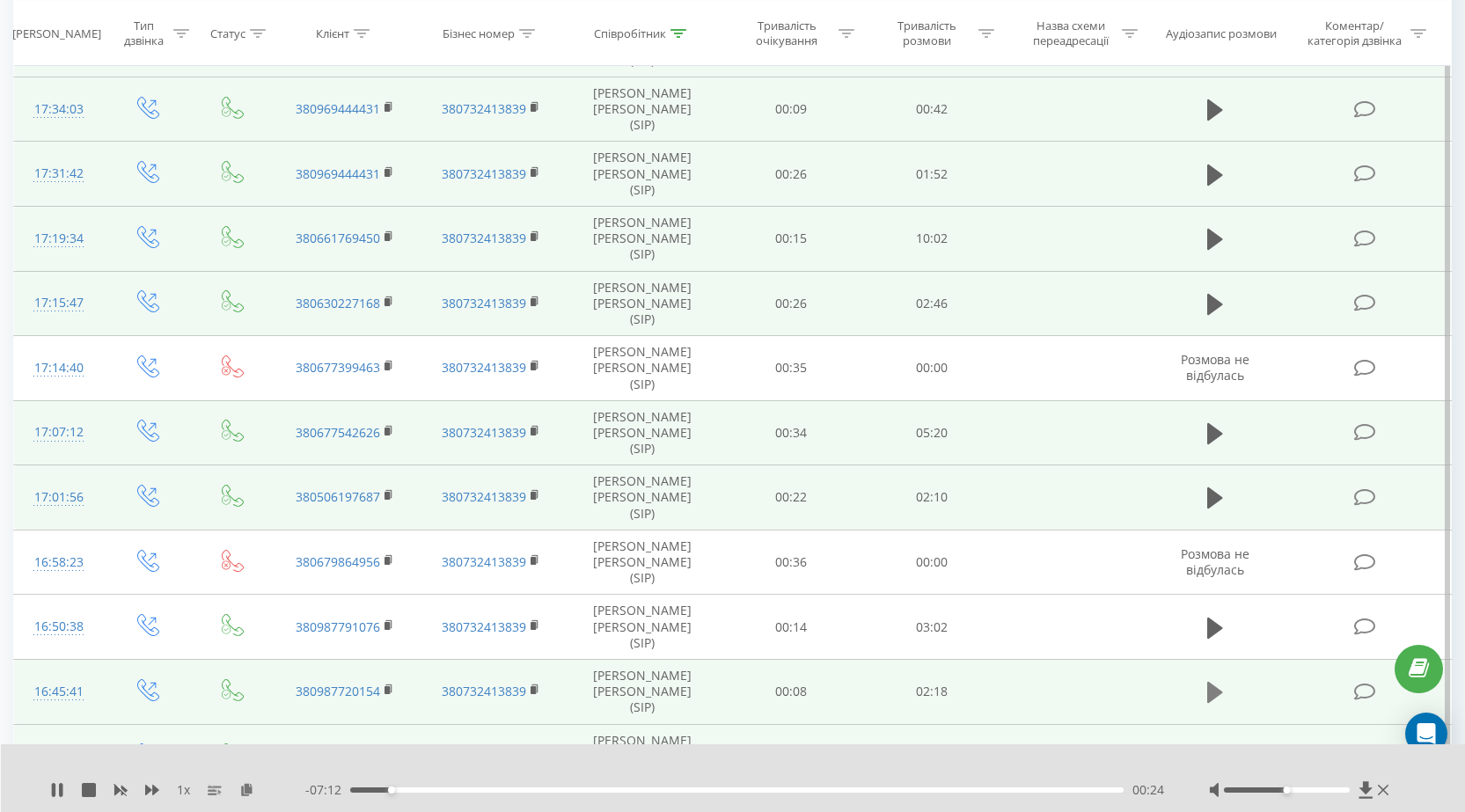
click at [1219, 682] on icon at bounding box center [1215, 691] width 15 height 21
click at [387, 686] on rect at bounding box center [387, 690] width 5 height 8
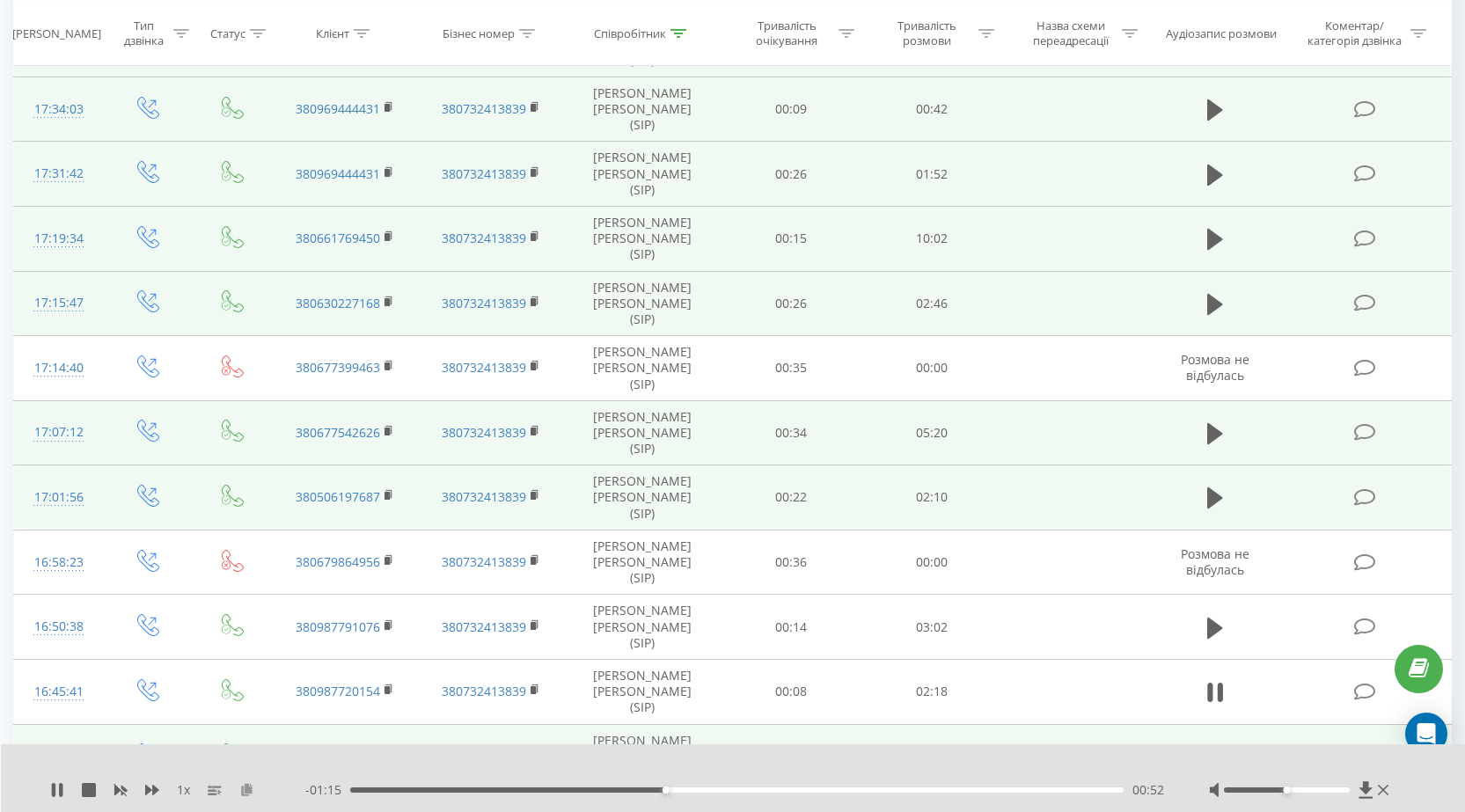
click at [247, 794] on icon at bounding box center [247, 789] width 15 height 13
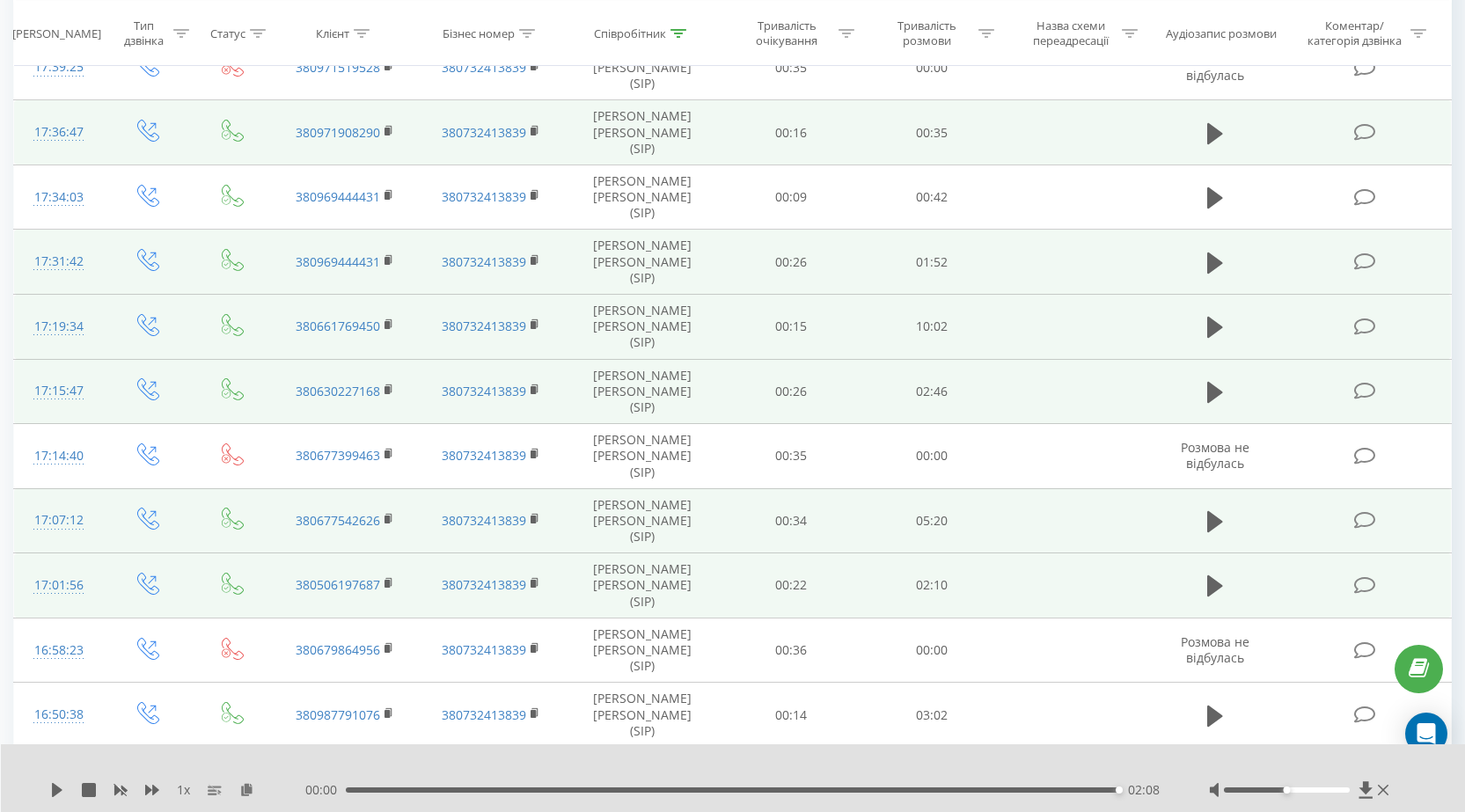
scroll to position [792, 0]
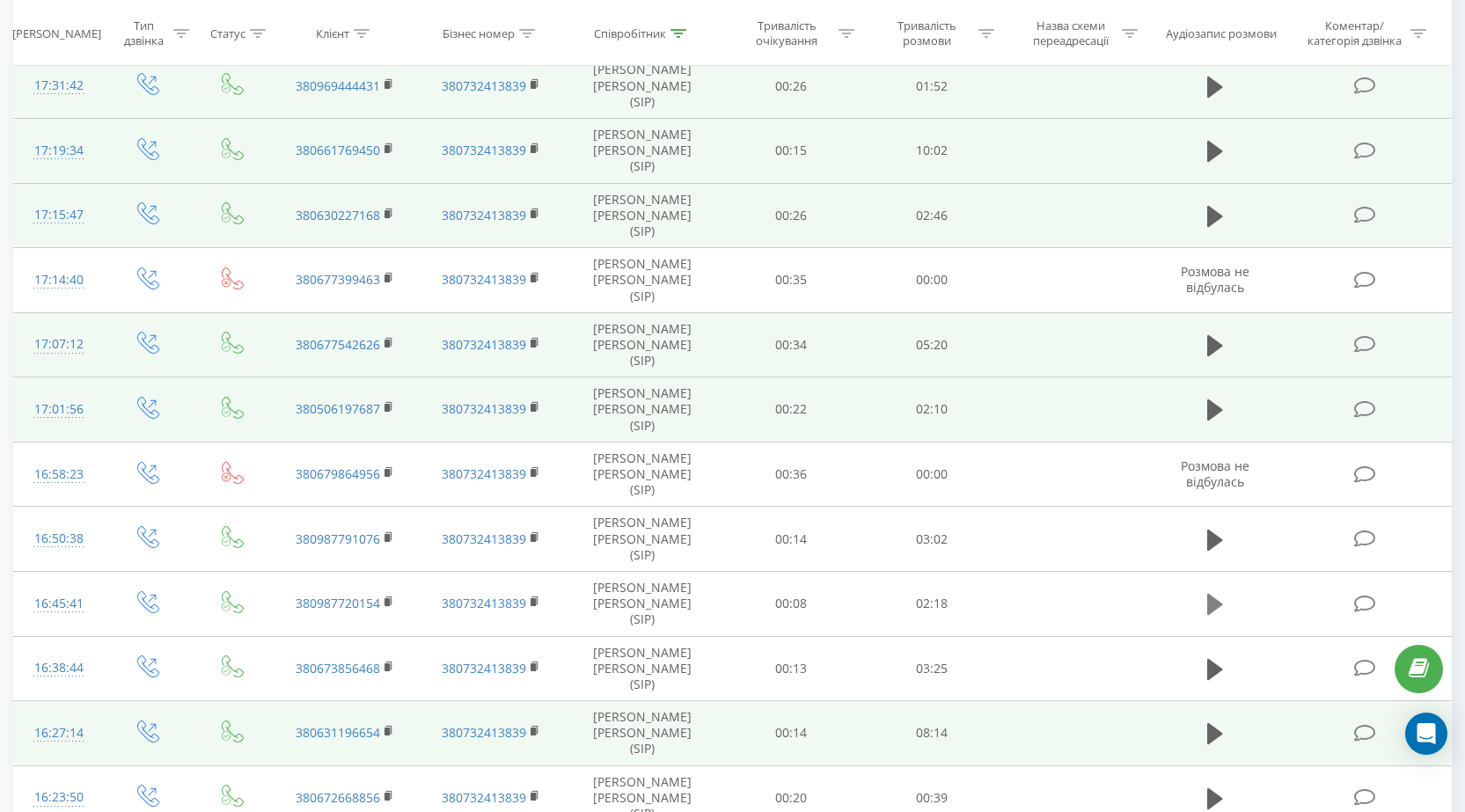
click at [1220, 592] on icon at bounding box center [1215, 604] width 15 height 24
click at [1208, 592] on icon at bounding box center [1215, 604] width 15 height 24
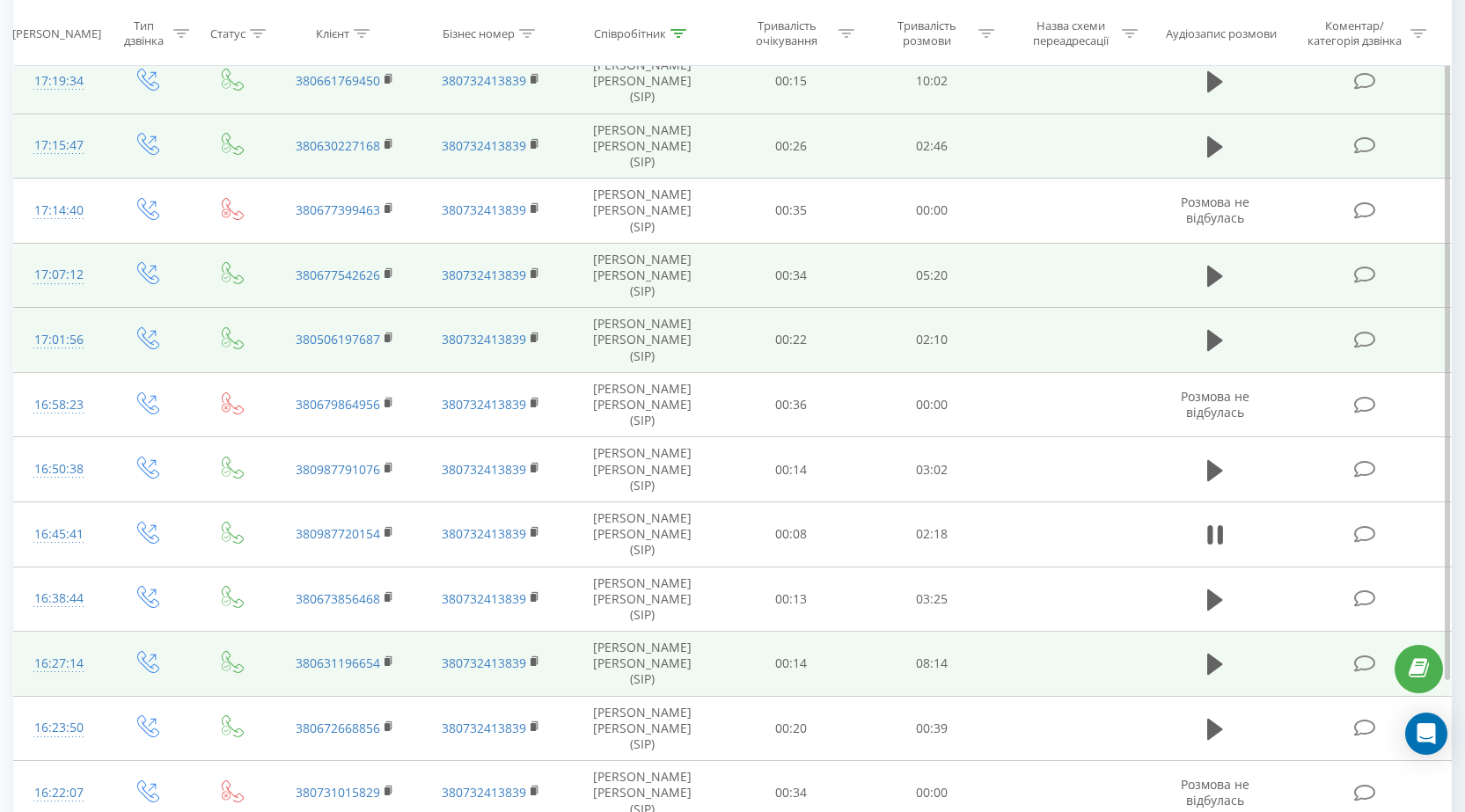
scroll to position [865, 0]
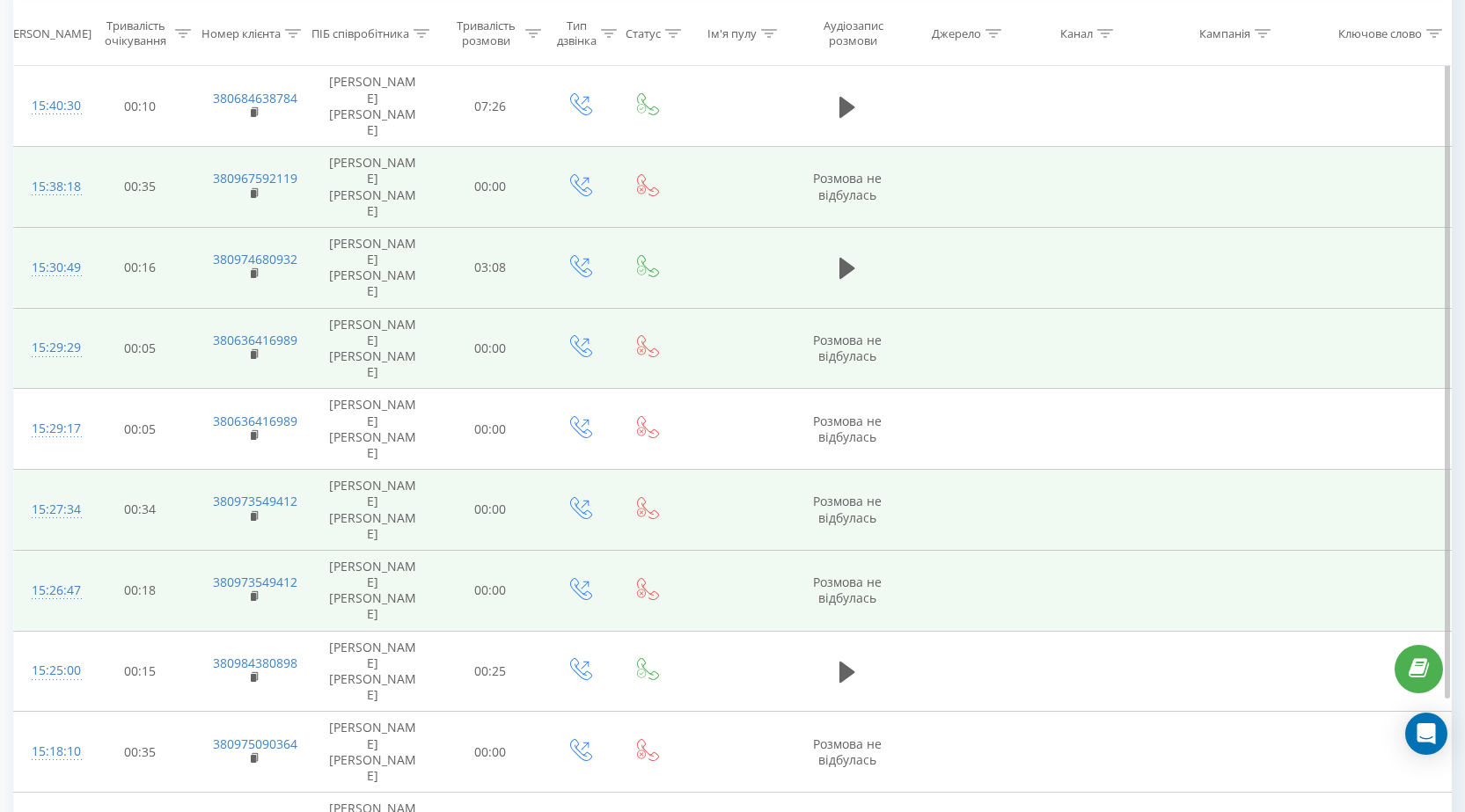
scroll to position [865, 0]
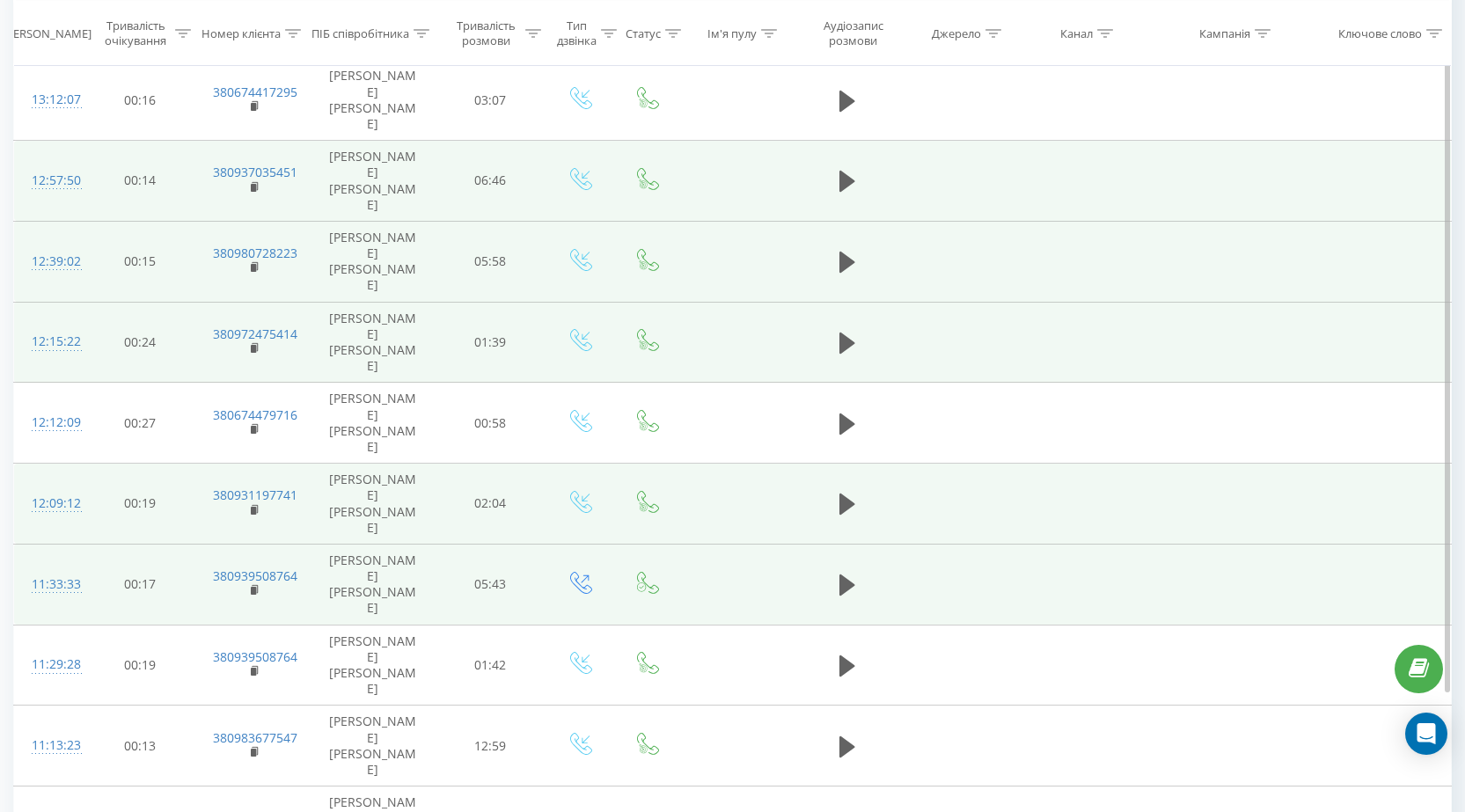
scroll to position [865, 0]
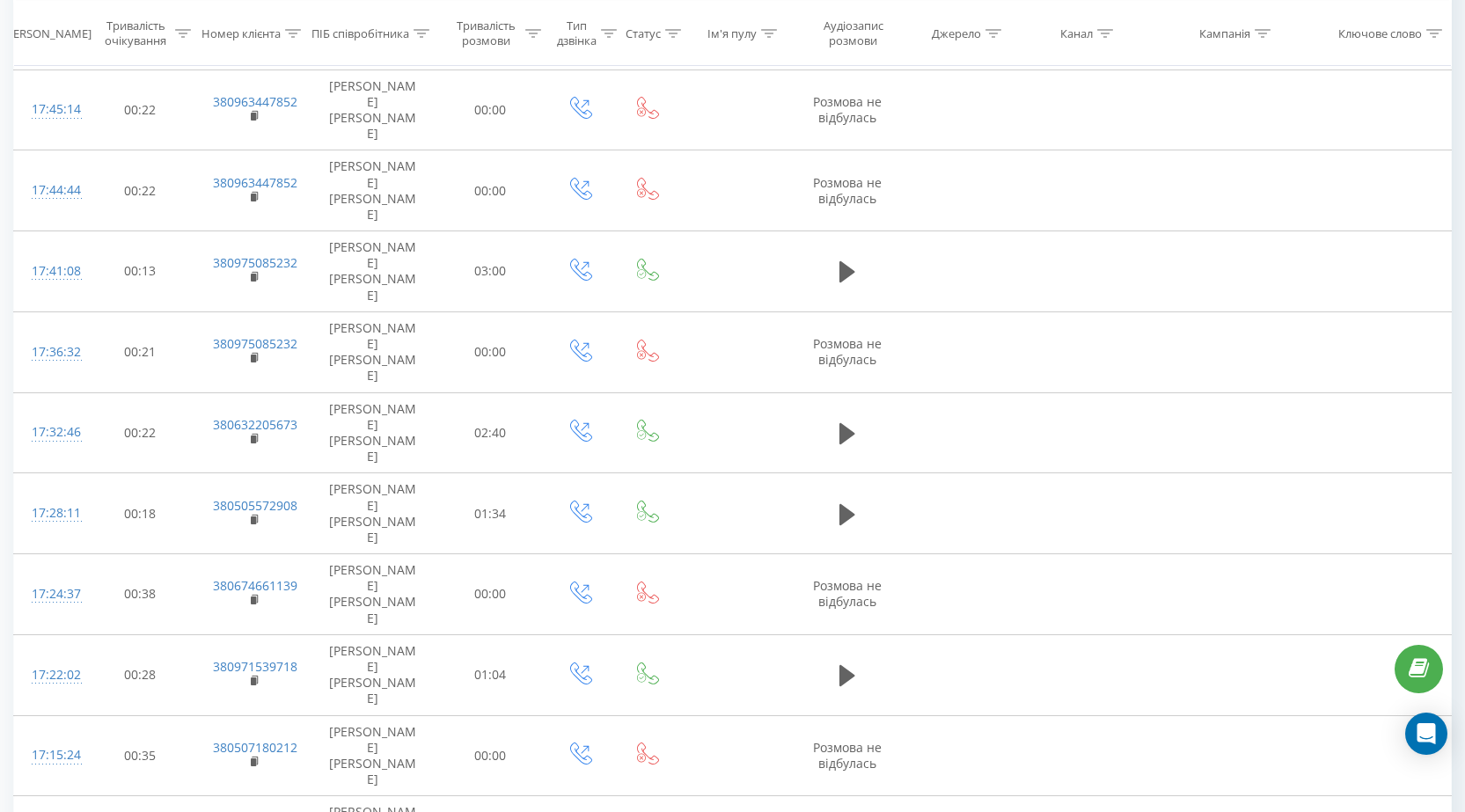
scroll to position [900, 0]
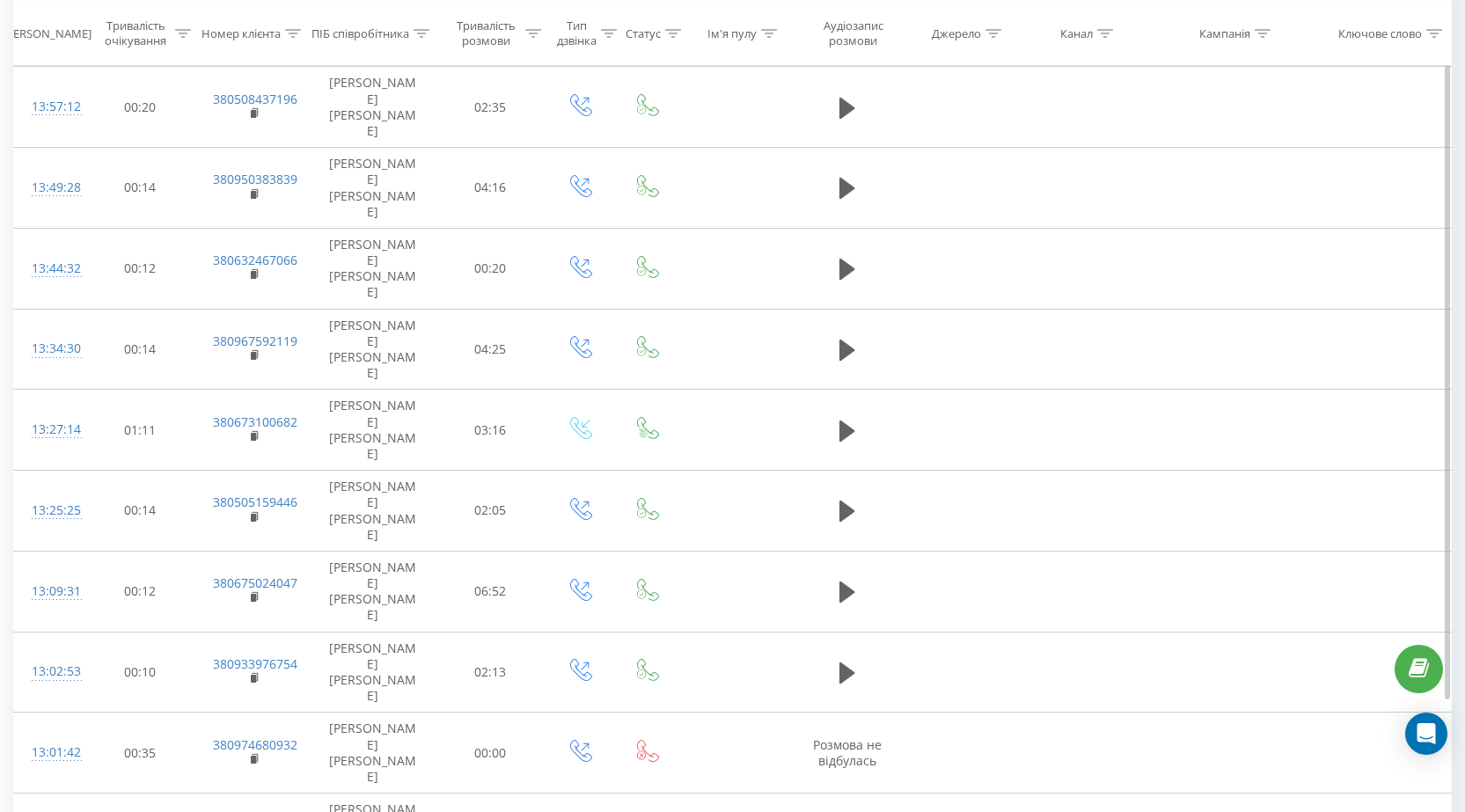
scroll to position [865, 0]
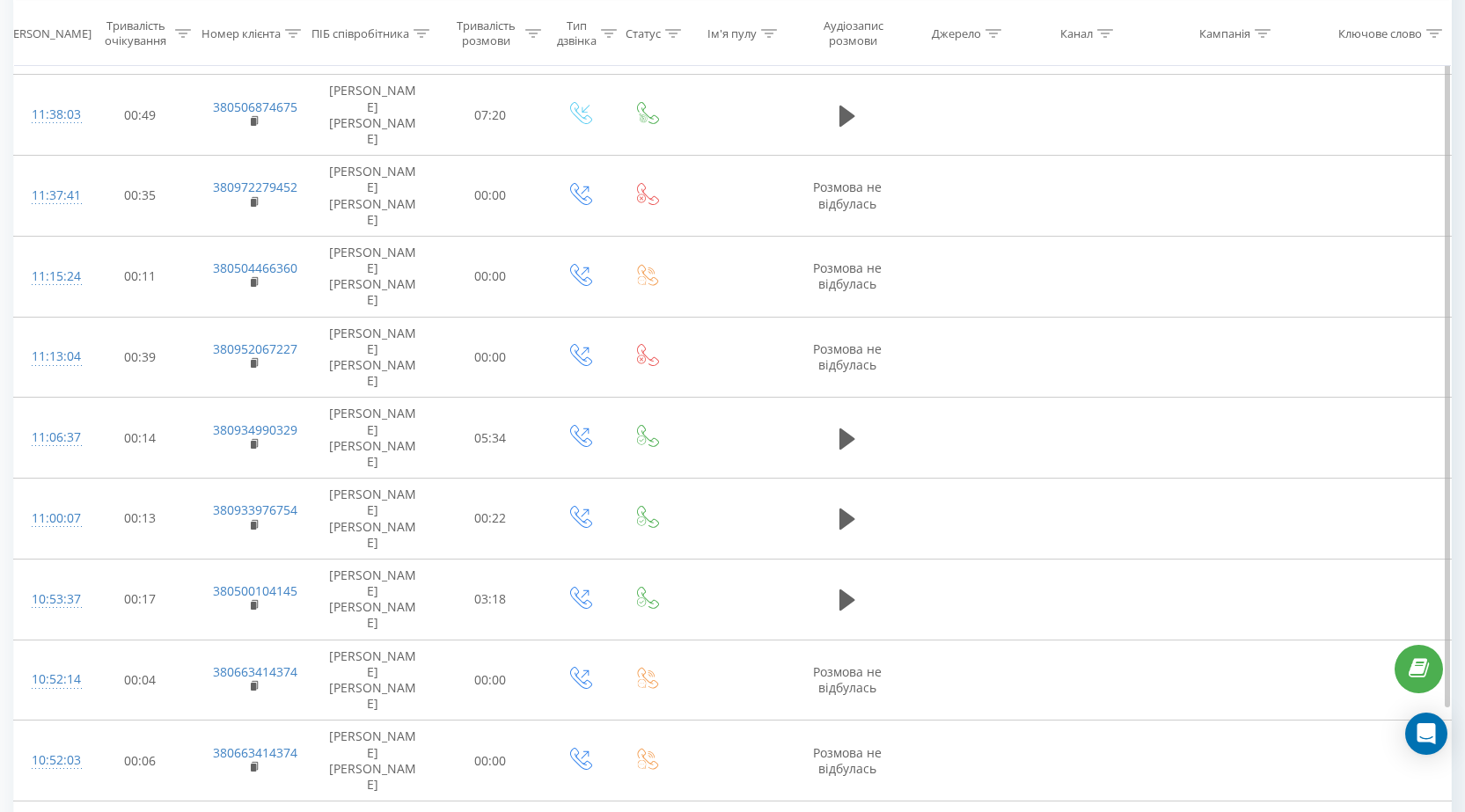
scroll to position [865, 0]
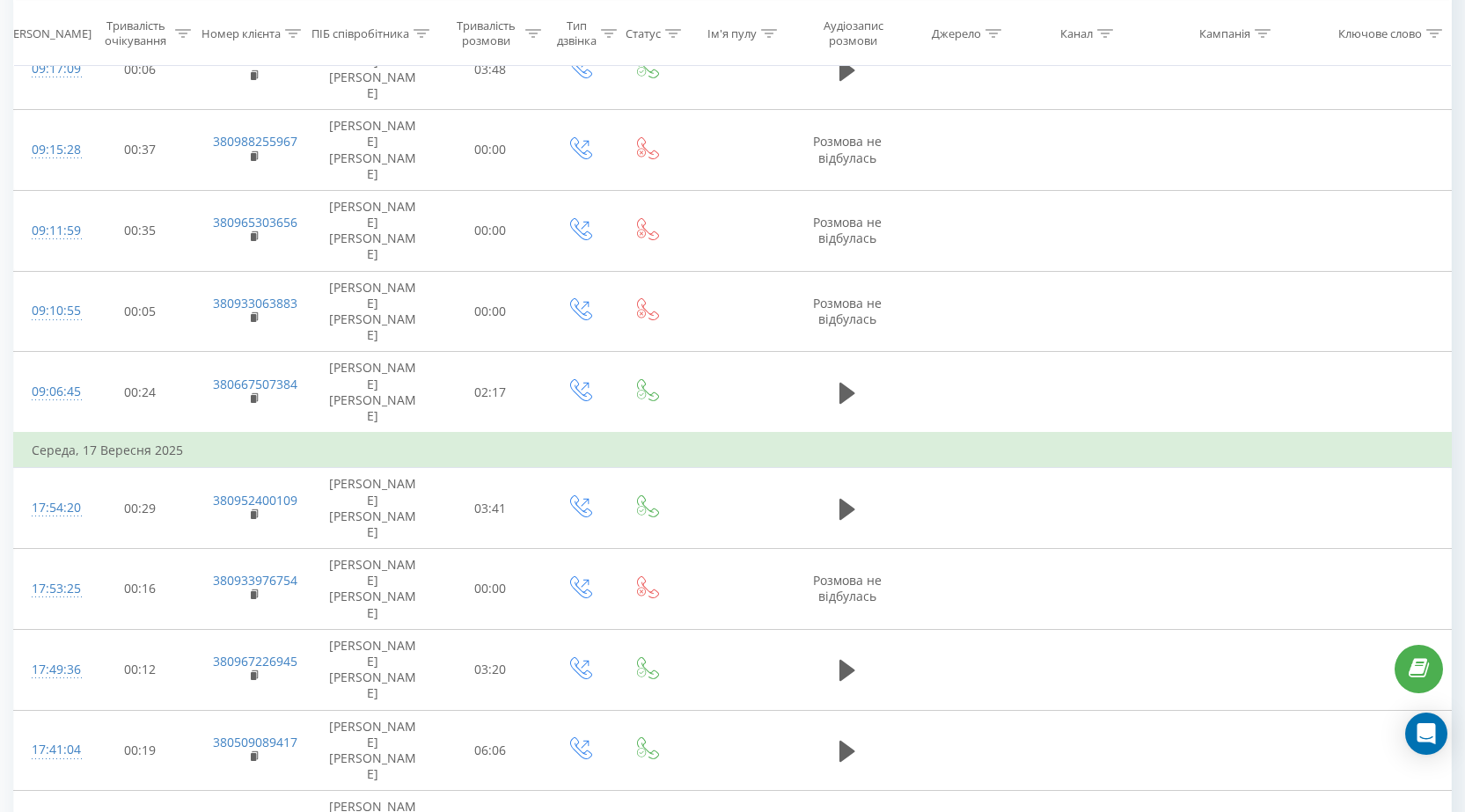
scroll to position [900, 0]
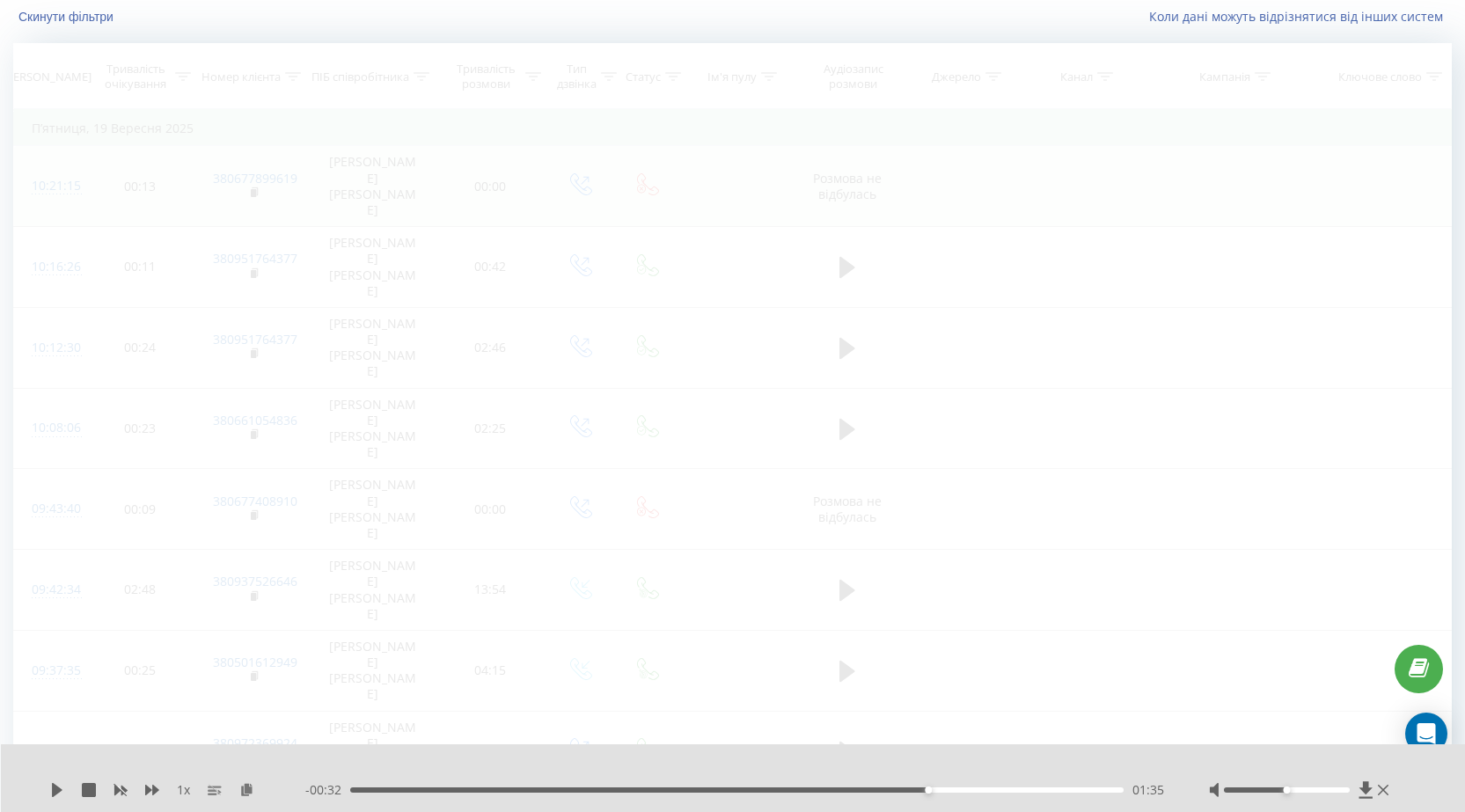
scroll to position [116, 0]
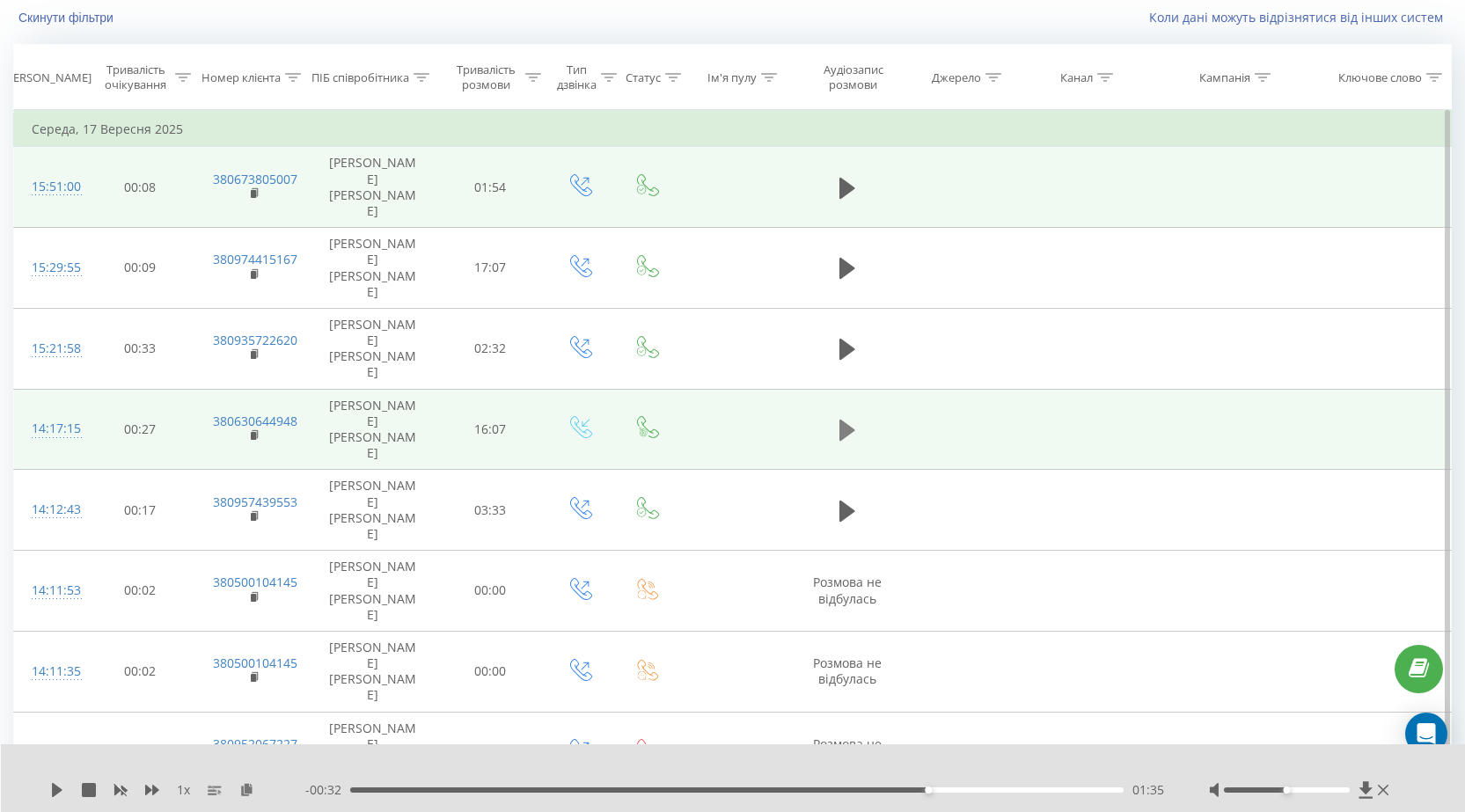
click at [849, 420] on icon at bounding box center [847, 430] width 15 height 21
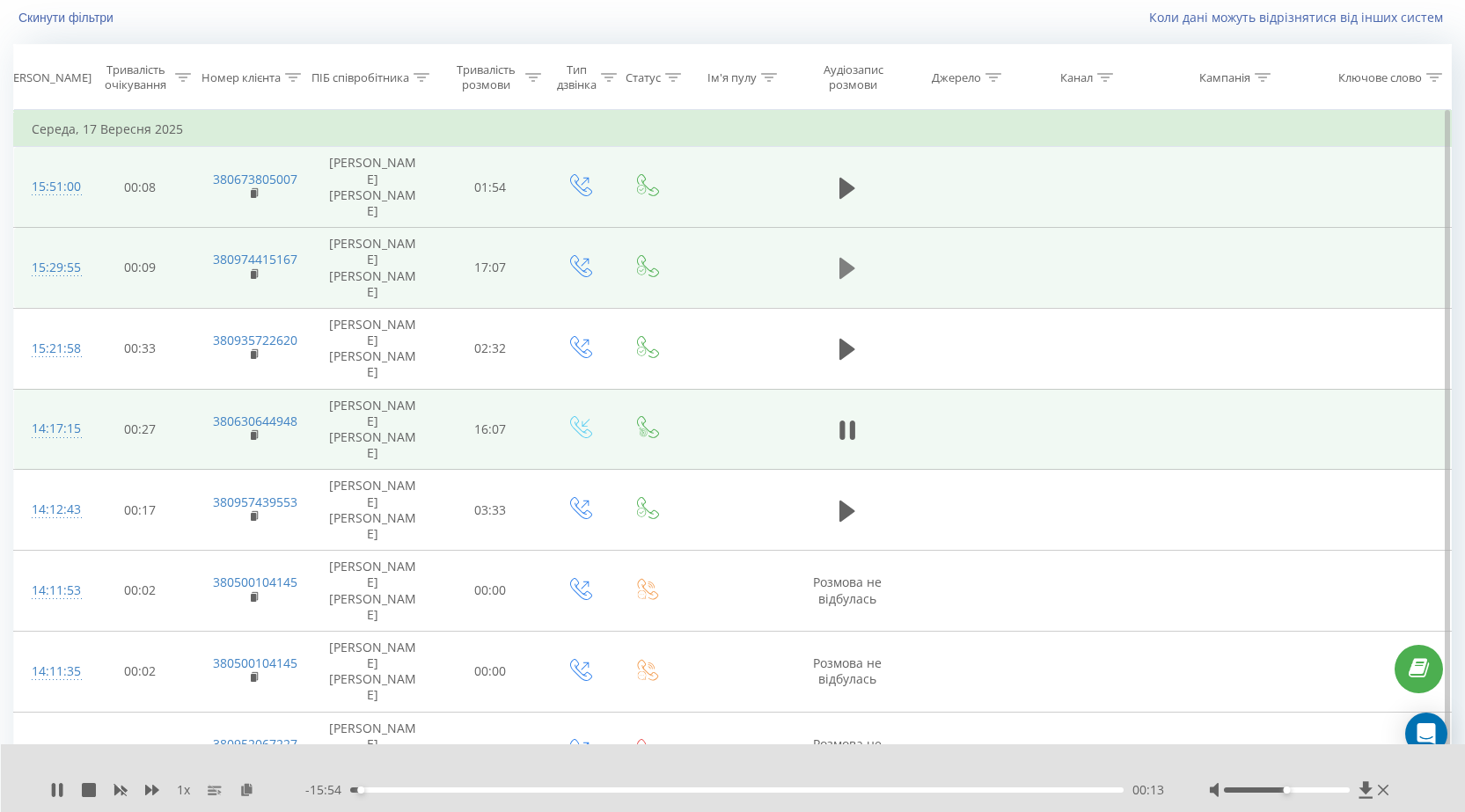
click at [845, 257] on icon at bounding box center [847, 267] width 15 height 21
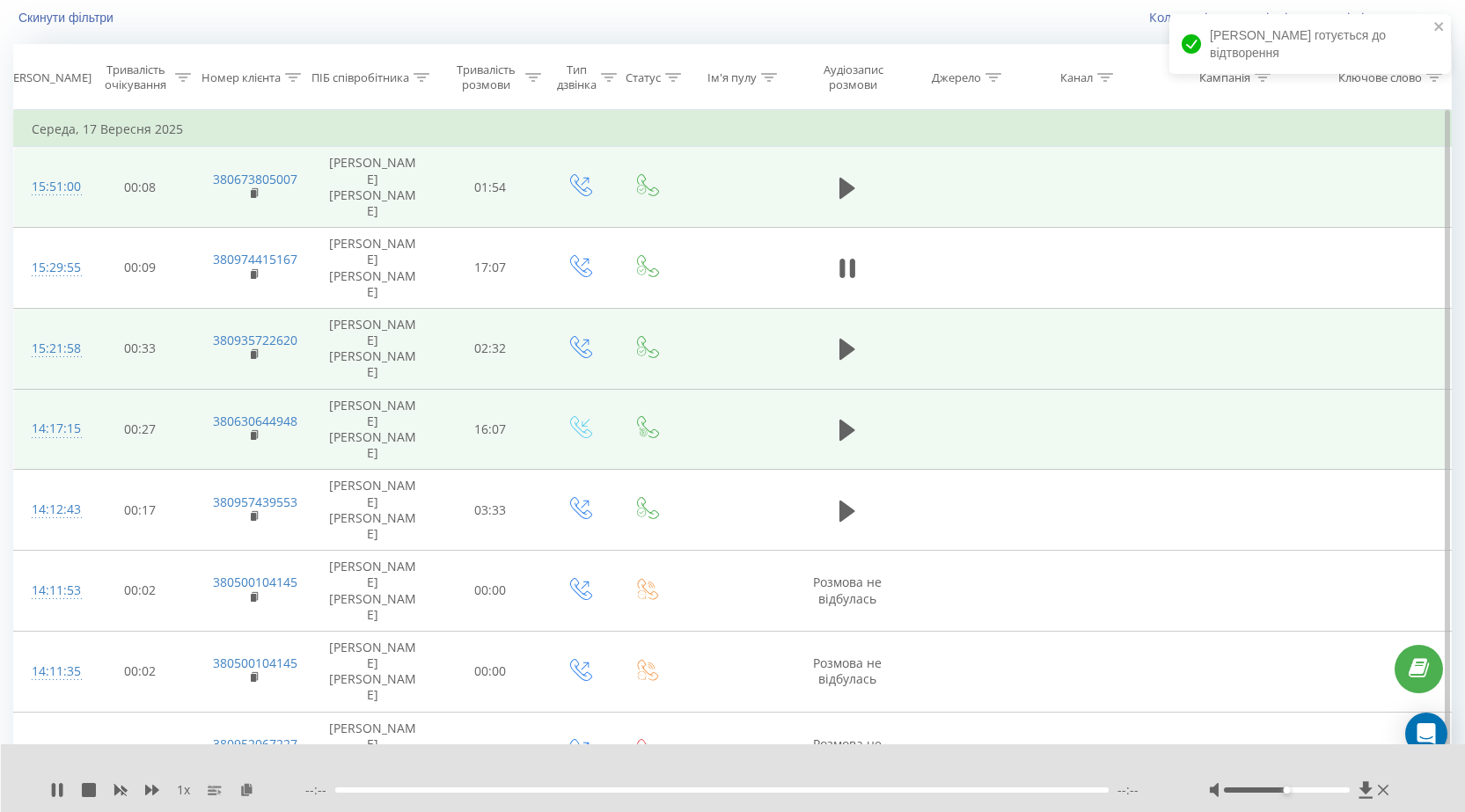
drag, startPoint x: 849, startPoint y: 229, endPoint x: 851, endPoint y: 256, distance: 27.1
click at [849, 256] on icon at bounding box center [847, 268] width 15 height 24
click at [845, 339] on icon at bounding box center [847, 349] width 15 height 21
click at [252, 351] on rect at bounding box center [254, 354] width 5 height 8
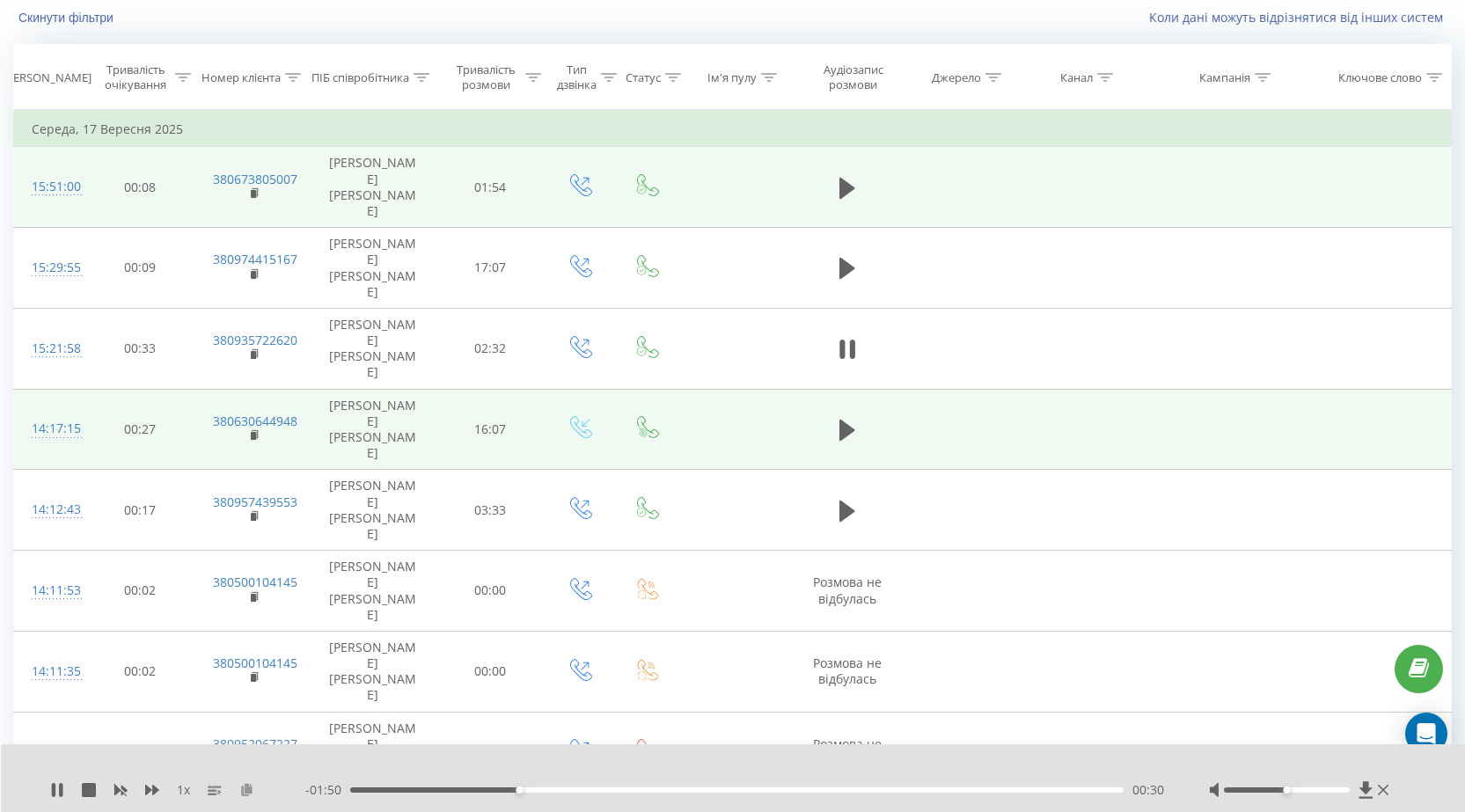
click at [247, 794] on icon at bounding box center [247, 789] width 15 height 13
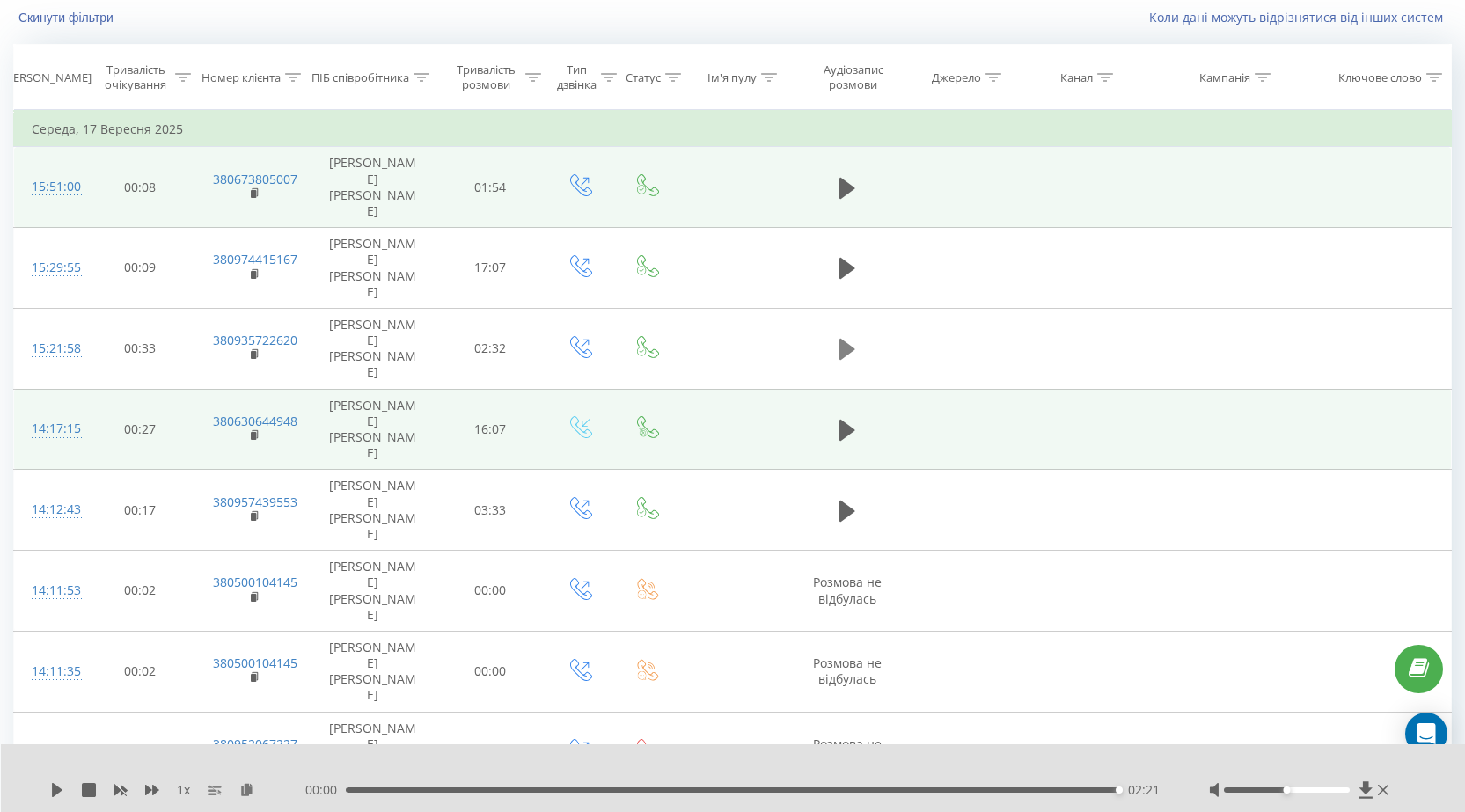
click at [851, 339] on icon at bounding box center [847, 349] width 15 height 21
click at [839, 336] on button at bounding box center [847, 349] width 26 height 26
click at [843, 339] on icon at bounding box center [847, 349] width 15 height 21
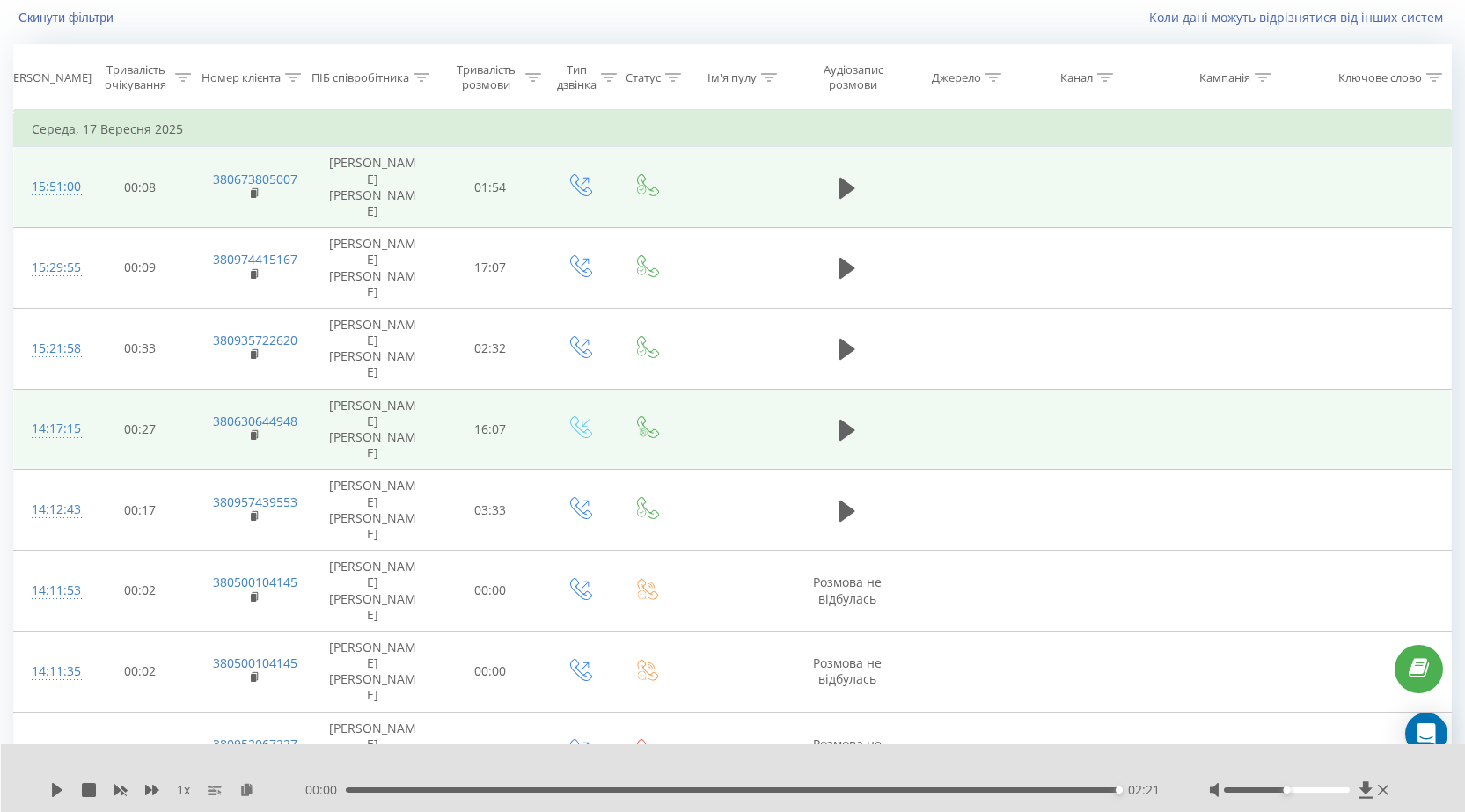
click at [843, 339] on icon at bounding box center [847, 349] width 15 height 21
click at [844, 339] on icon at bounding box center [847, 349] width 15 height 21
click at [845, 339] on icon at bounding box center [847, 349] width 15 height 21
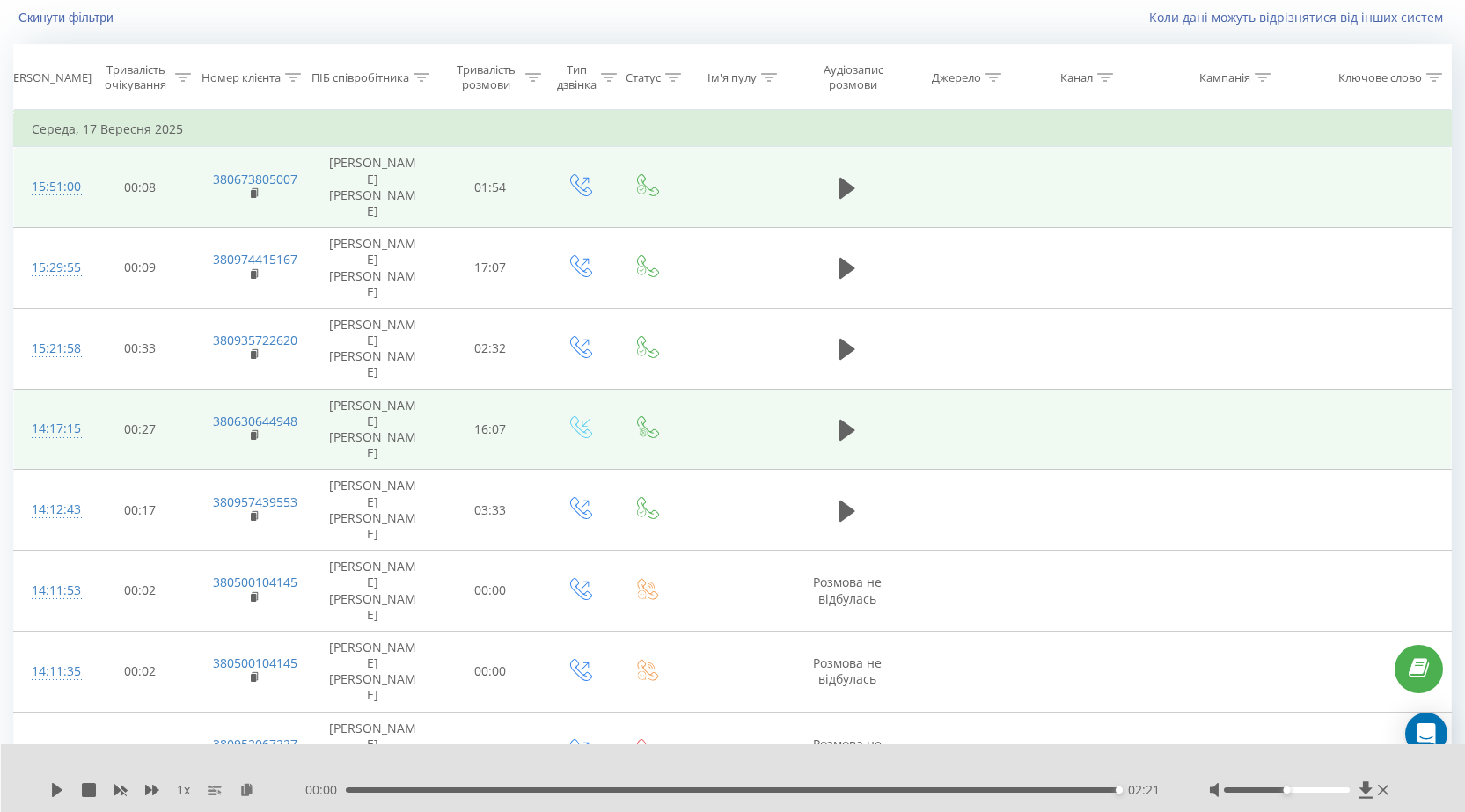
click at [845, 339] on icon at bounding box center [847, 349] width 15 height 21
click at [840, 339] on icon at bounding box center [847, 349] width 15 height 21
click at [846, 339] on icon at bounding box center [847, 349] width 15 height 21
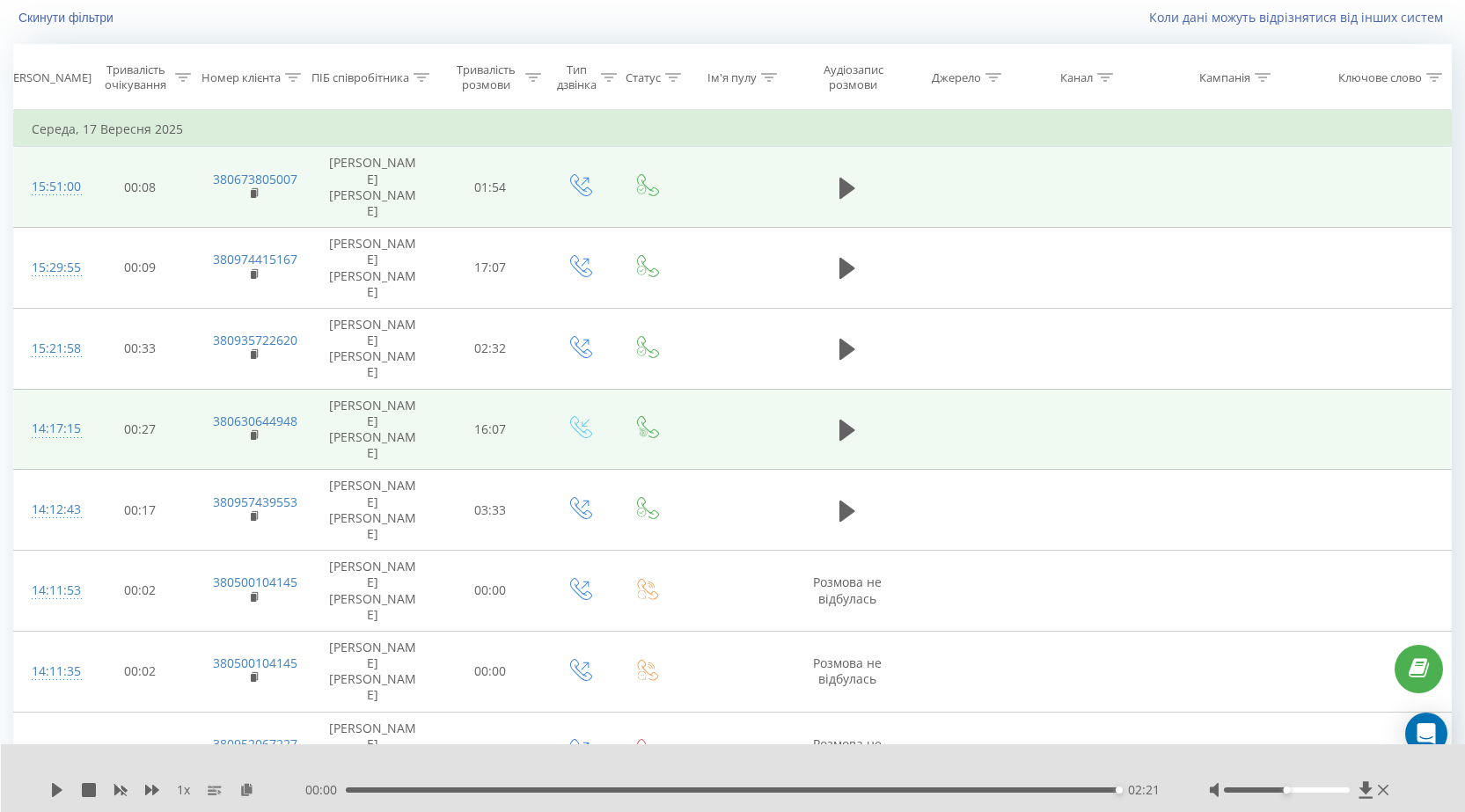
click at [846, 339] on icon at bounding box center [847, 349] width 15 height 21
click at [852, 339] on icon at bounding box center [847, 349] width 15 height 21
click at [837, 336] on button at bounding box center [847, 349] width 26 height 26
click at [841, 339] on icon at bounding box center [847, 349] width 15 height 21
click at [843, 339] on icon at bounding box center [847, 349] width 15 height 21
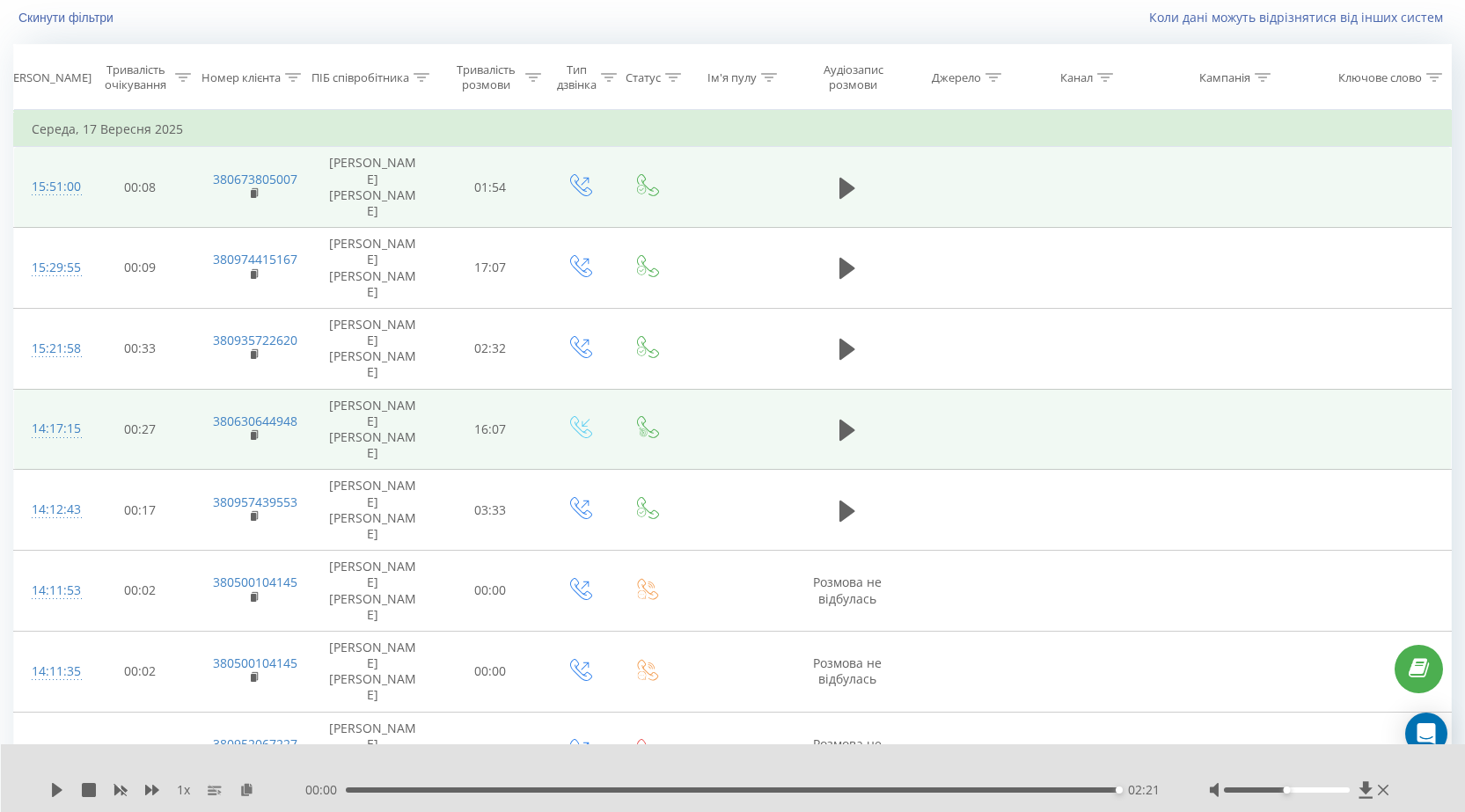
click at [843, 339] on icon at bounding box center [847, 349] width 15 height 21
click at [843, 340] on icon at bounding box center [843, 349] width 5 height 19
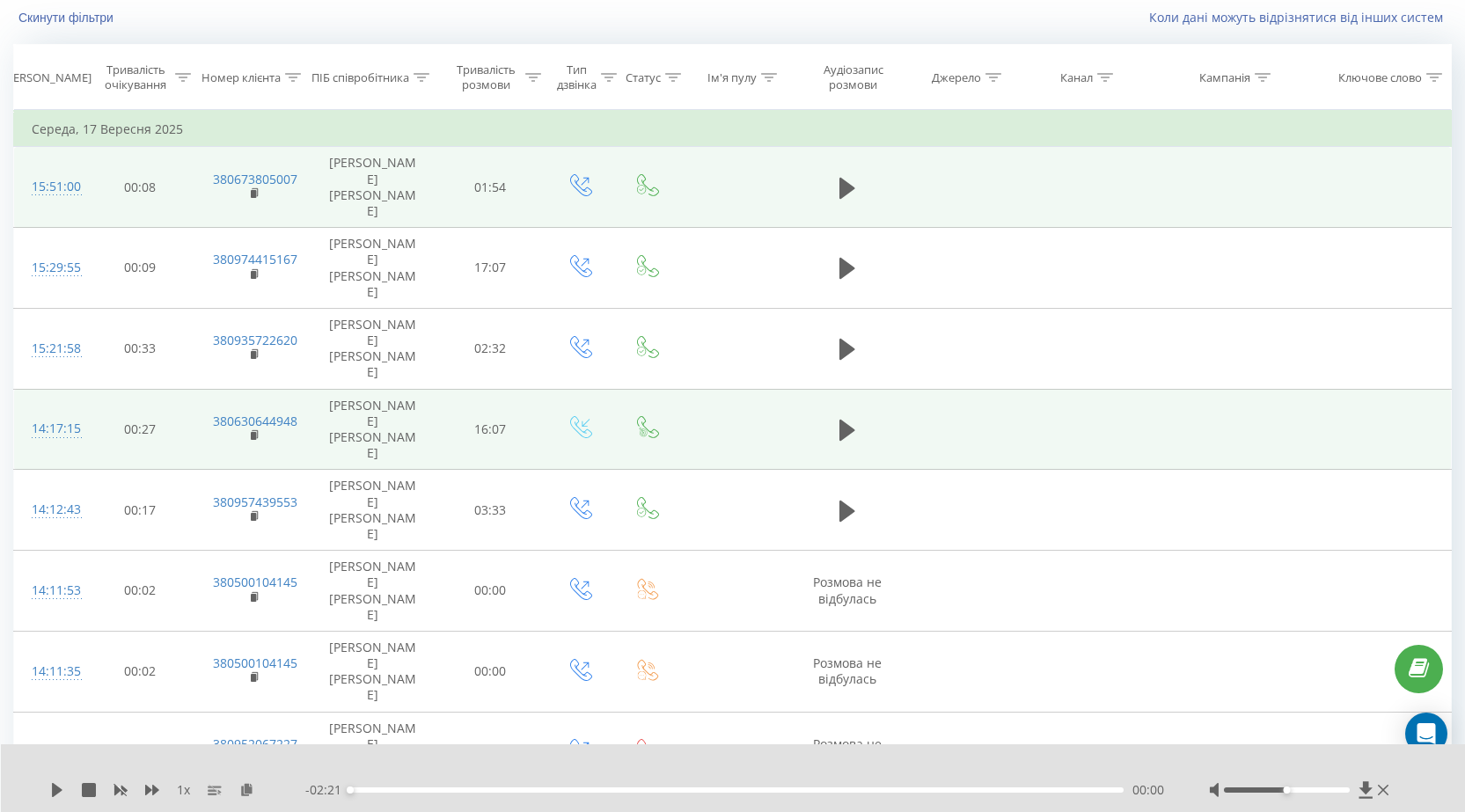
click at [843, 339] on icon at bounding box center [847, 349] width 15 height 21
click at [157, 788] on icon at bounding box center [152, 790] width 15 height 11
click at [157, 789] on icon at bounding box center [152, 790] width 15 height 11
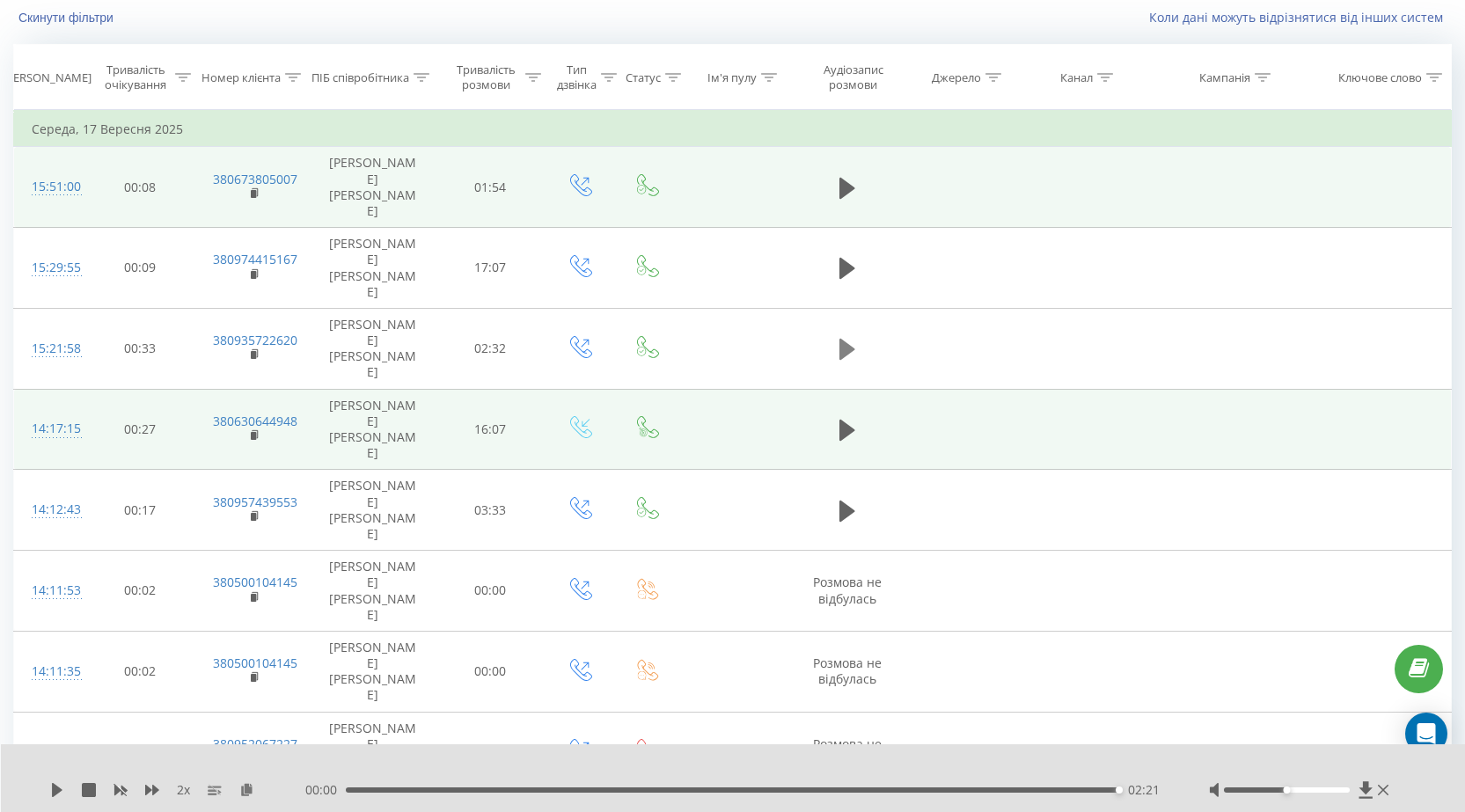
click at [848, 339] on icon at bounding box center [847, 349] width 15 height 21
click at [847, 339] on icon at bounding box center [847, 349] width 15 height 21
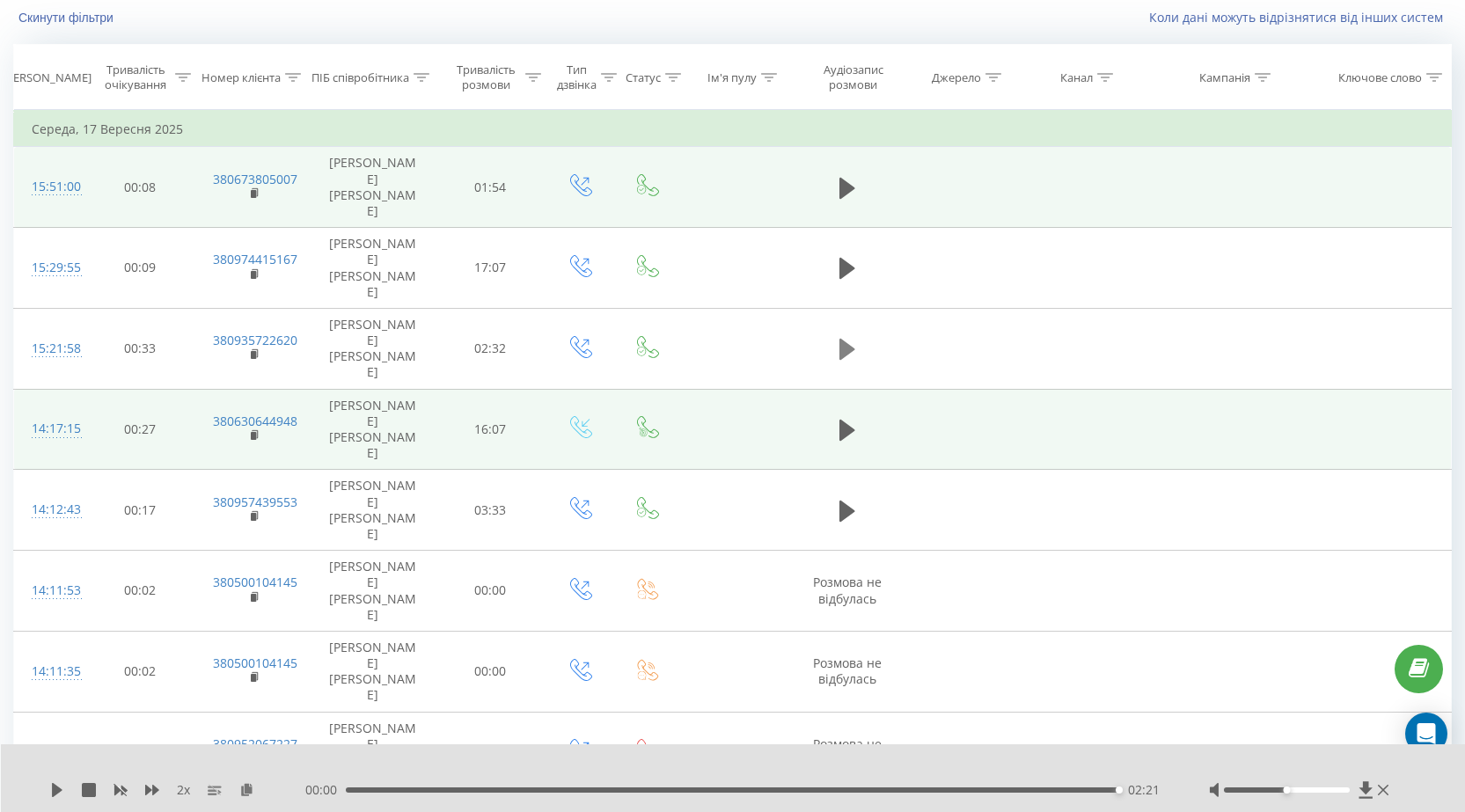
click at [846, 339] on icon at bounding box center [847, 349] width 15 height 21
click at [843, 339] on icon at bounding box center [847, 349] width 15 height 21
click at [58, 798] on button at bounding box center [57, 790] width 15 height 14
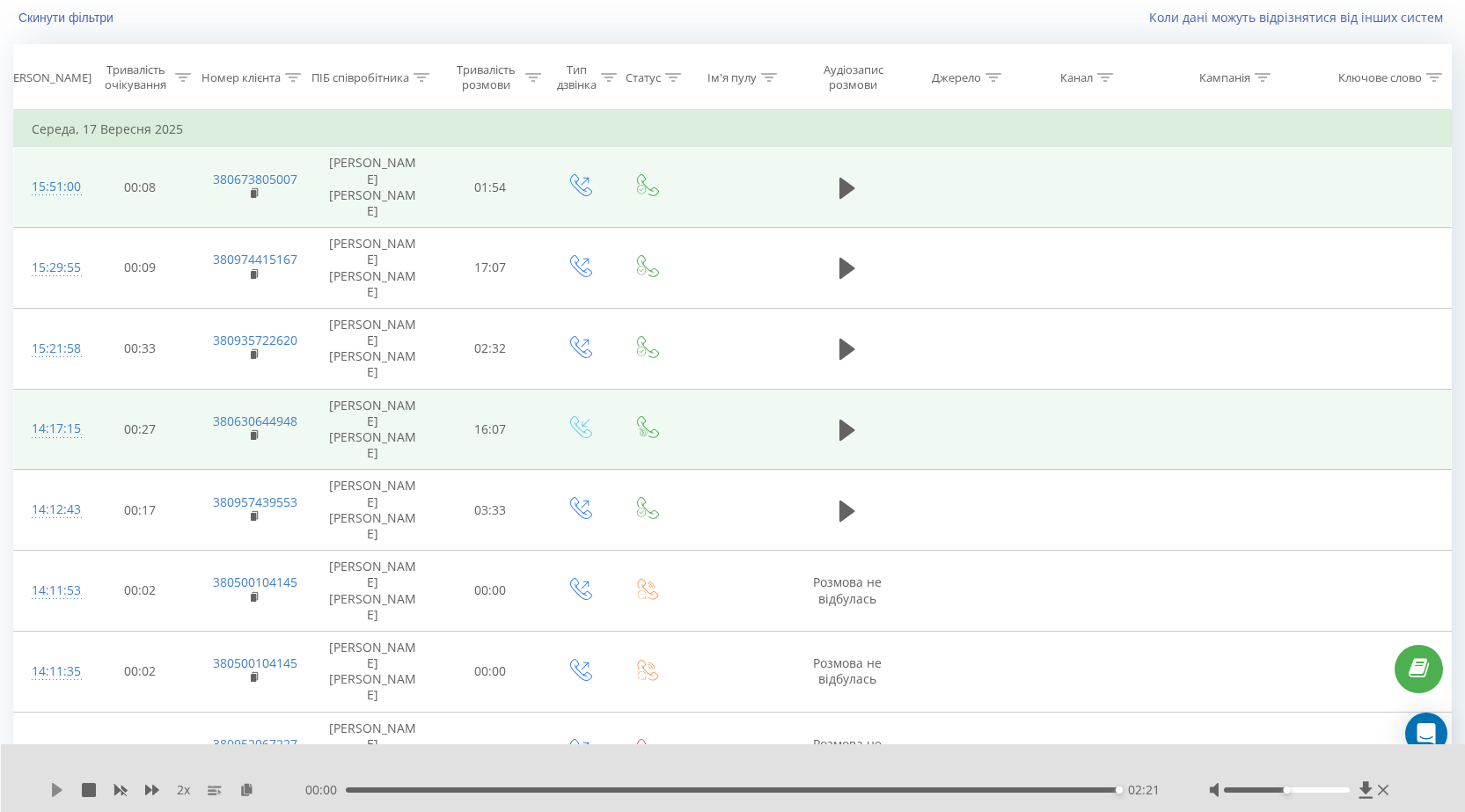
click at [57, 789] on icon at bounding box center [57, 790] width 11 height 14
click at [54, 789] on icon at bounding box center [57, 790] width 11 height 14
click at [54, 792] on icon at bounding box center [57, 790] width 11 height 14
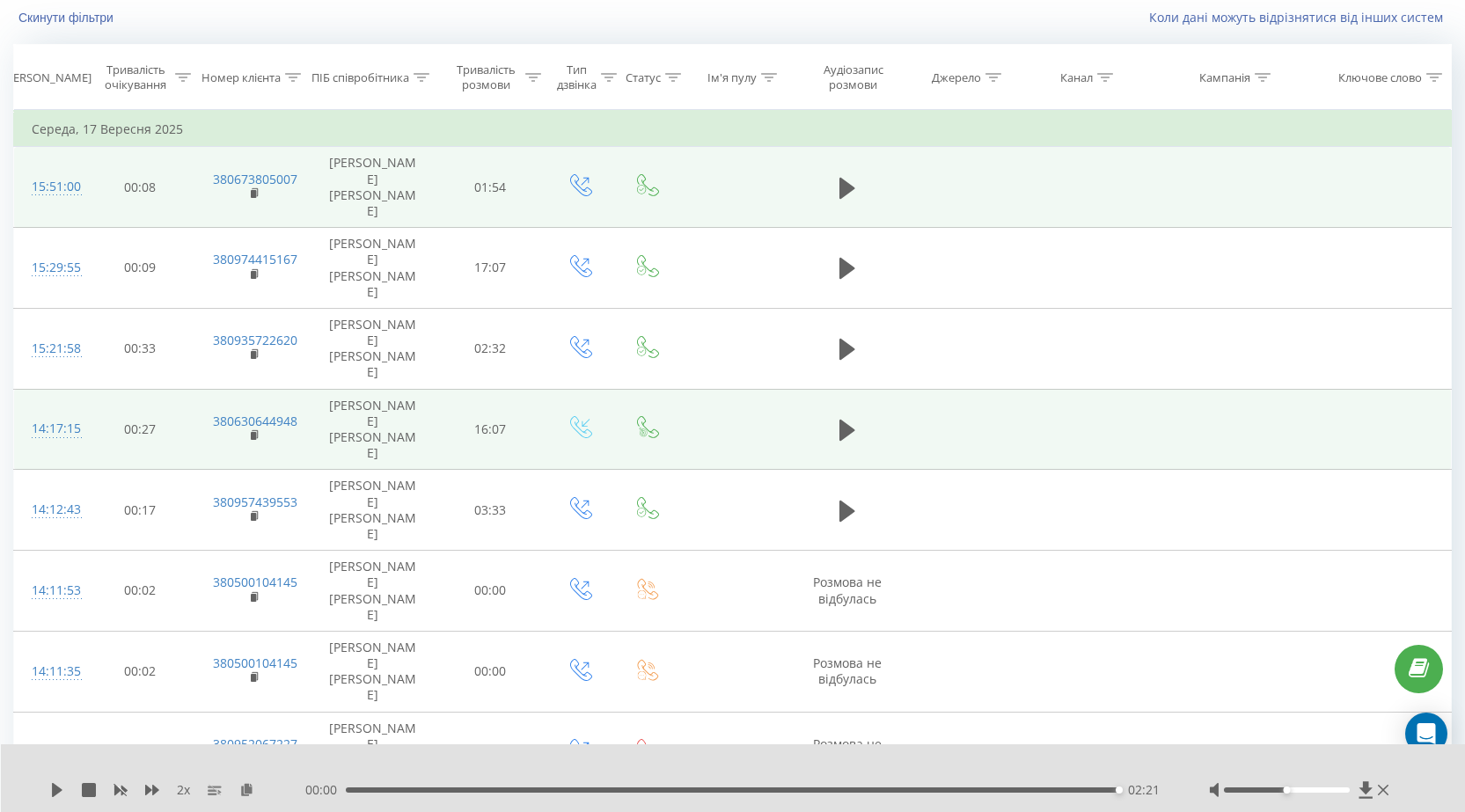
click at [54, 792] on icon at bounding box center [57, 790] width 11 height 14
click at [55, 793] on icon at bounding box center [57, 790] width 11 height 14
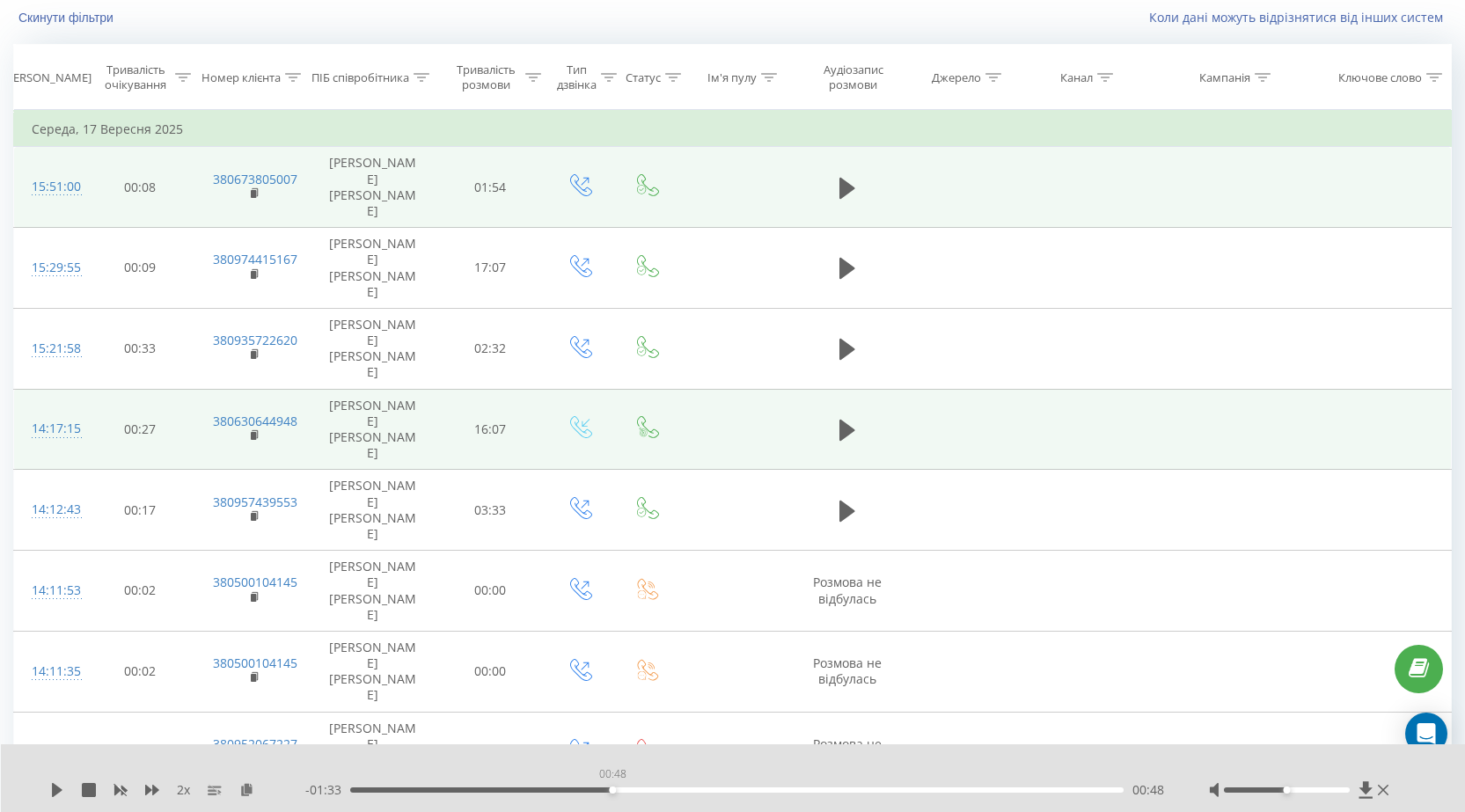
click at [608, 792] on div "00:48" at bounding box center [736, 790] width 773 height 5
click at [58, 792] on icon at bounding box center [57, 790] width 11 height 14
click at [150, 791] on icon at bounding box center [152, 790] width 15 height 11
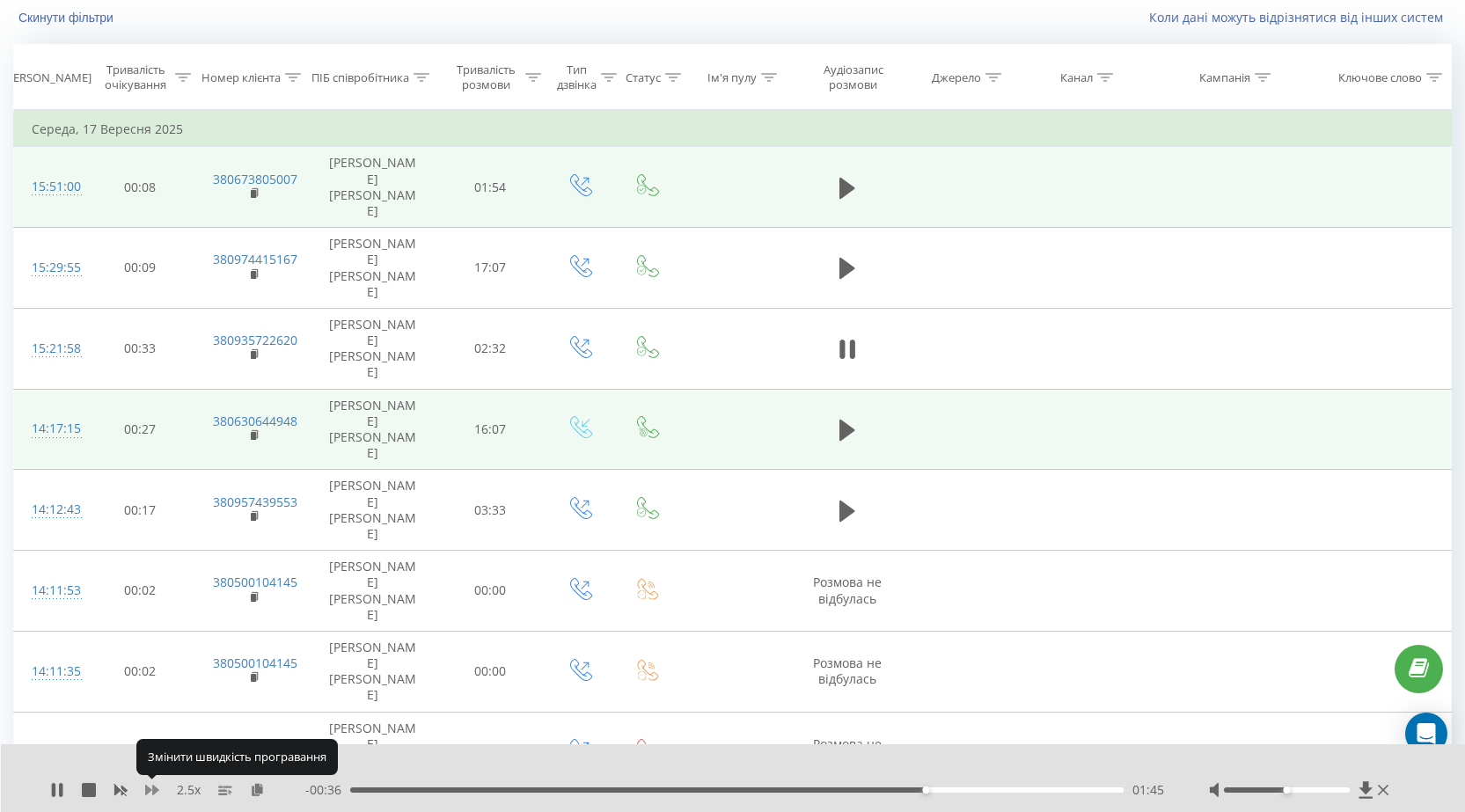
click at [150, 791] on icon at bounding box center [152, 790] width 15 height 11
click at [151, 791] on icon at bounding box center [152, 790] width 15 height 14
click at [638, 790] on div "01:50" at bounding box center [736, 790] width 773 height 5
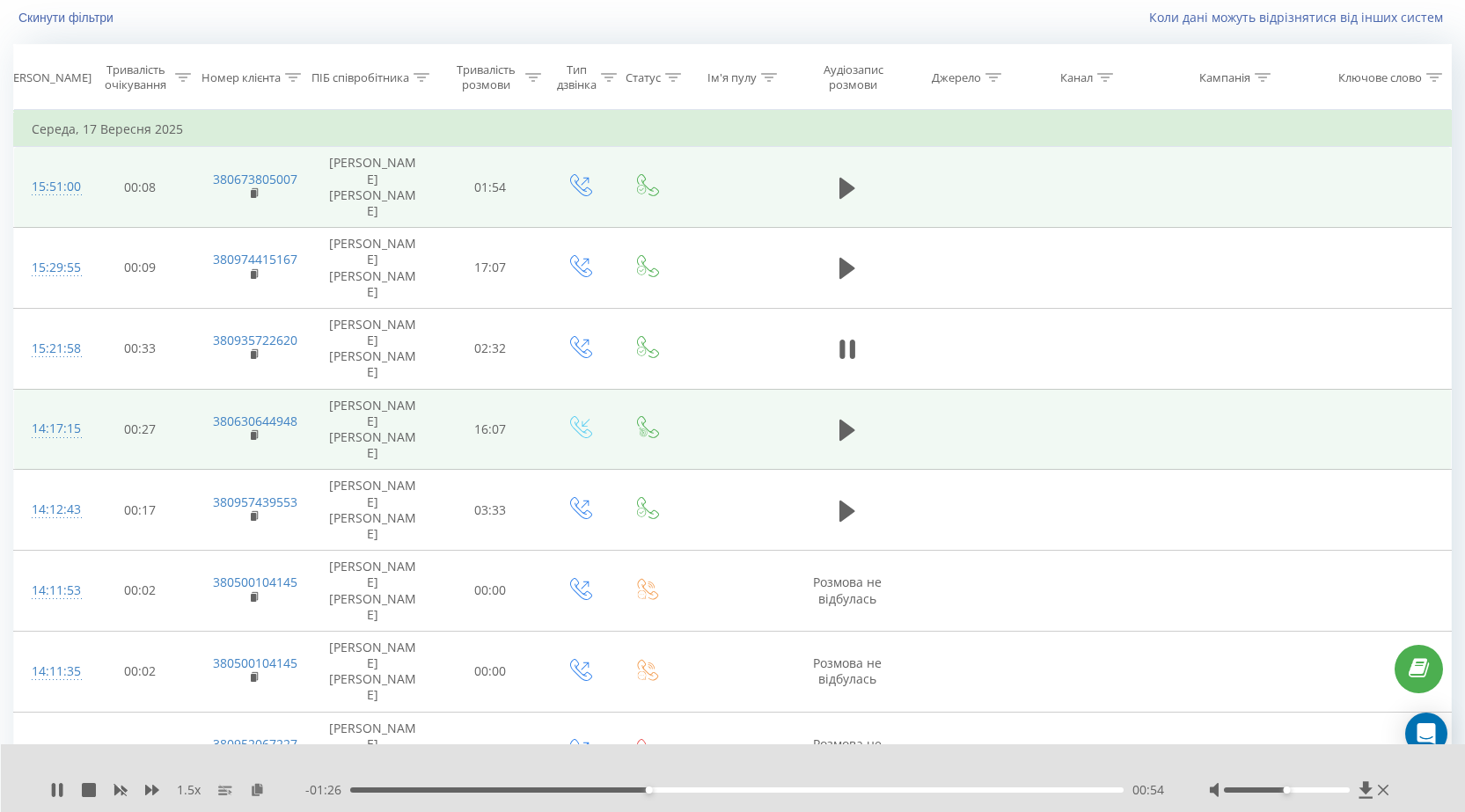
click at [593, 788] on div "00:54" at bounding box center [736, 790] width 773 height 5
click at [530, 793] on div "- 01:29 00:52 00:52" at bounding box center [735, 789] width 859 height 17
click at [534, 790] on div "00:52" at bounding box center [736, 790] width 773 height 5
click at [799, 790] on div "01:22" at bounding box center [736, 790] width 773 height 5
click at [159, 788] on icon at bounding box center [152, 790] width 15 height 14
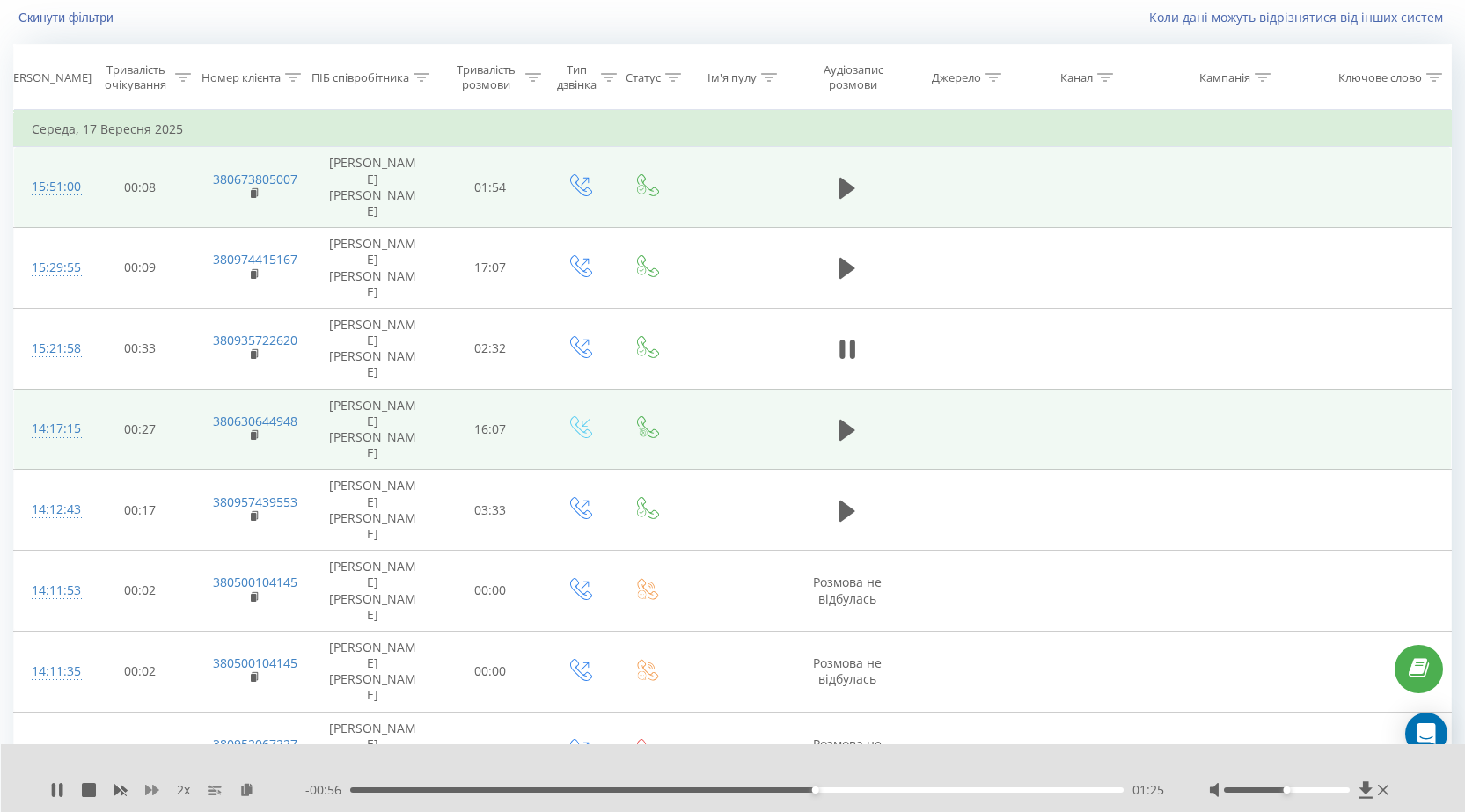
click at [159, 788] on icon at bounding box center [152, 790] width 15 height 14
click at [159, 789] on icon at bounding box center [152, 790] width 15 height 14
click at [160, 789] on div "1 x" at bounding box center [178, 789] width 256 height 17
click at [403, 794] on div "- 00:05 02:15 02:15" at bounding box center [735, 789] width 859 height 17
click at [412, 789] on div "00:11" at bounding box center [736, 790] width 773 height 5
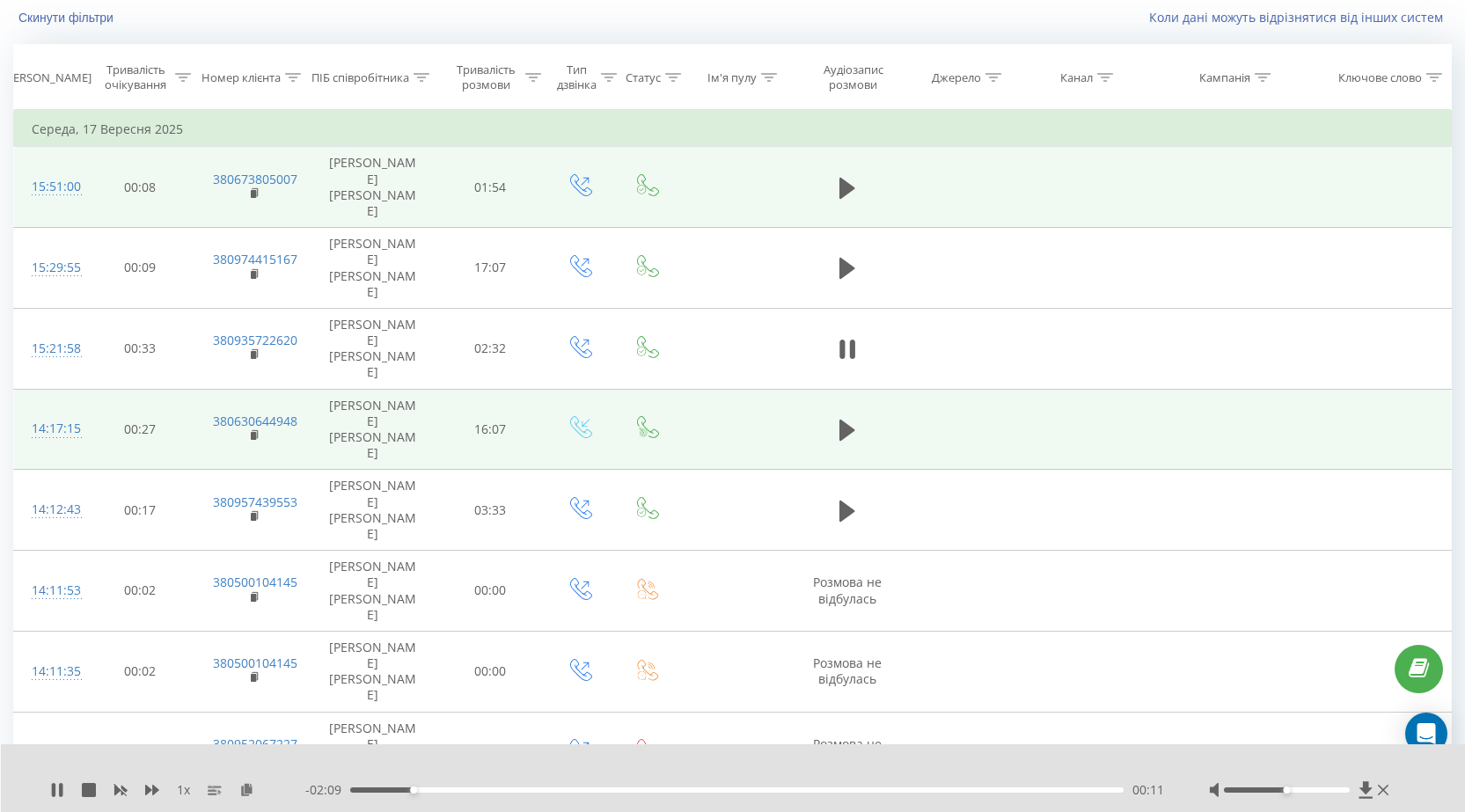
click at [438, 789] on div "00:11" at bounding box center [736, 790] width 773 height 5
click at [463, 790] on div "00:17" at bounding box center [736, 790] width 773 height 5
click at [410, 790] on div "00:23" at bounding box center [736, 790] width 773 height 5
click at [725, 794] on div "- 01:47 00:33 00:33" at bounding box center [735, 789] width 859 height 17
click at [732, 789] on div "01:09" at bounding box center [736, 790] width 773 height 5
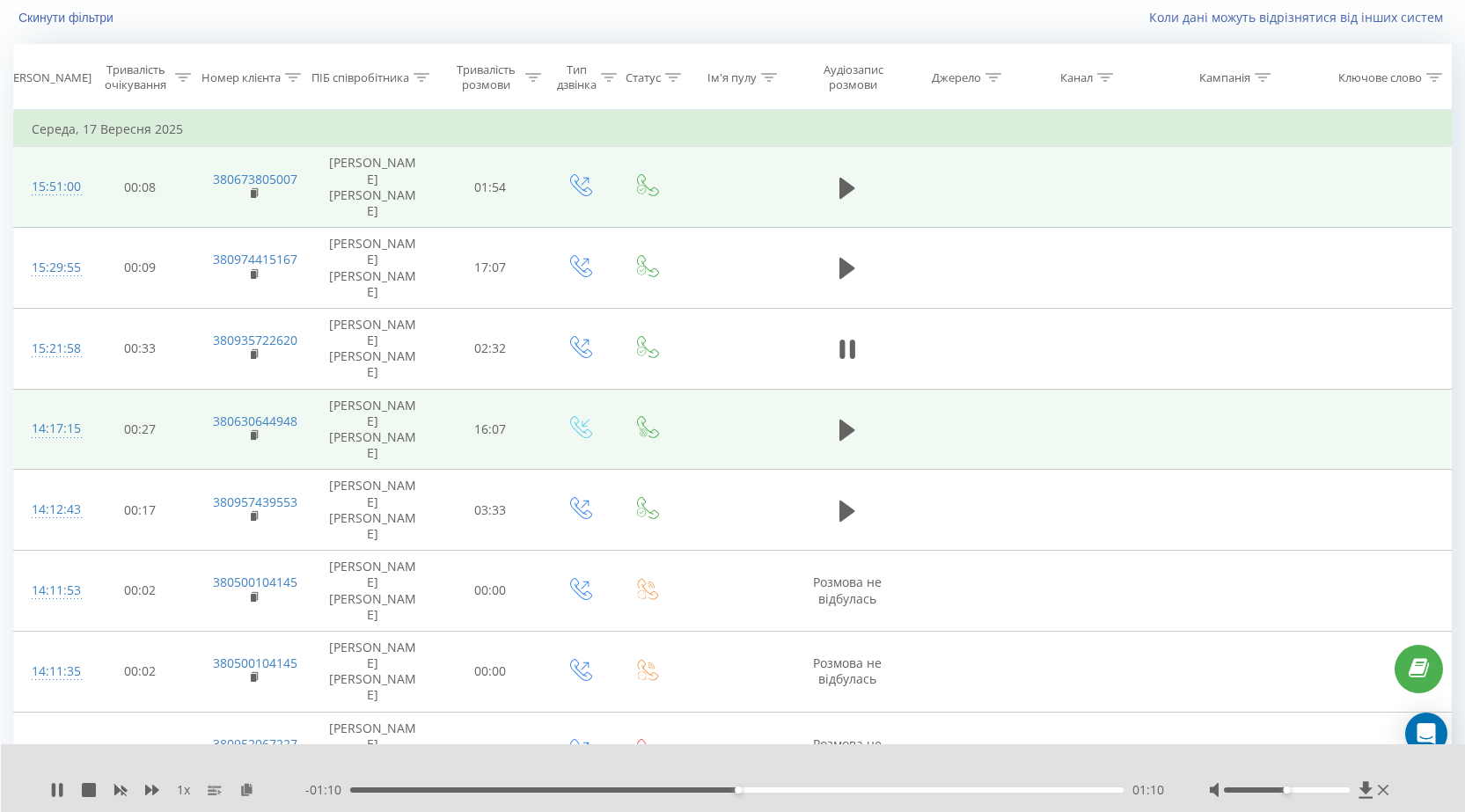
click at [775, 788] on div "01:10" at bounding box center [736, 790] width 773 height 5
click at [902, 793] on div "- 01:03 01:18 01:18" at bounding box center [735, 789] width 859 height 17
click at [861, 791] on div "01:33" at bounding box center [736, 790] width 773 height 5
click at [893, 788] on div "01:39" at bounding box center [736, 790] width 773 height 5
click at [923, 789] on div "01:42" at bounding box center [736, 790] width 773 height 5
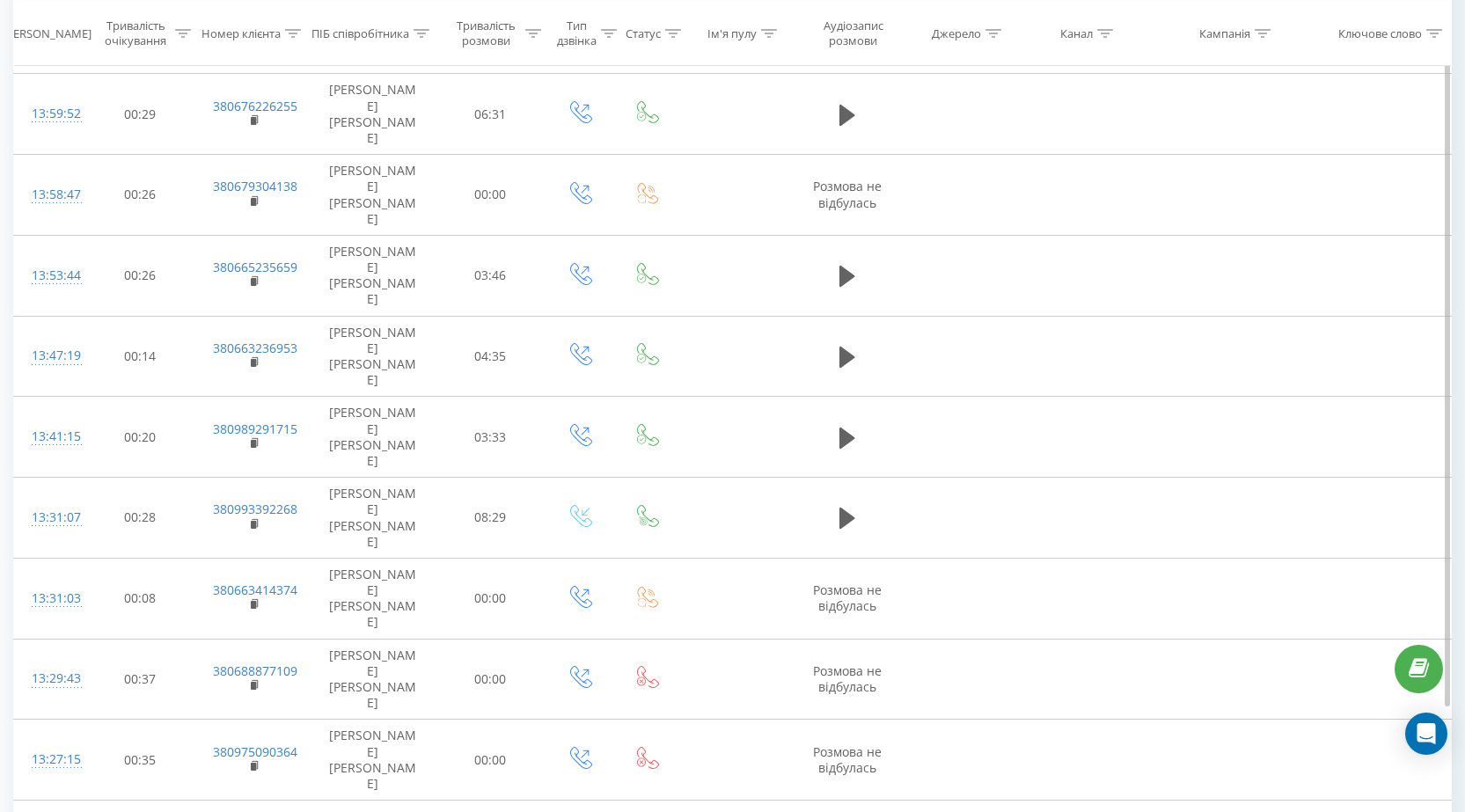
scroll to position [865, 0]
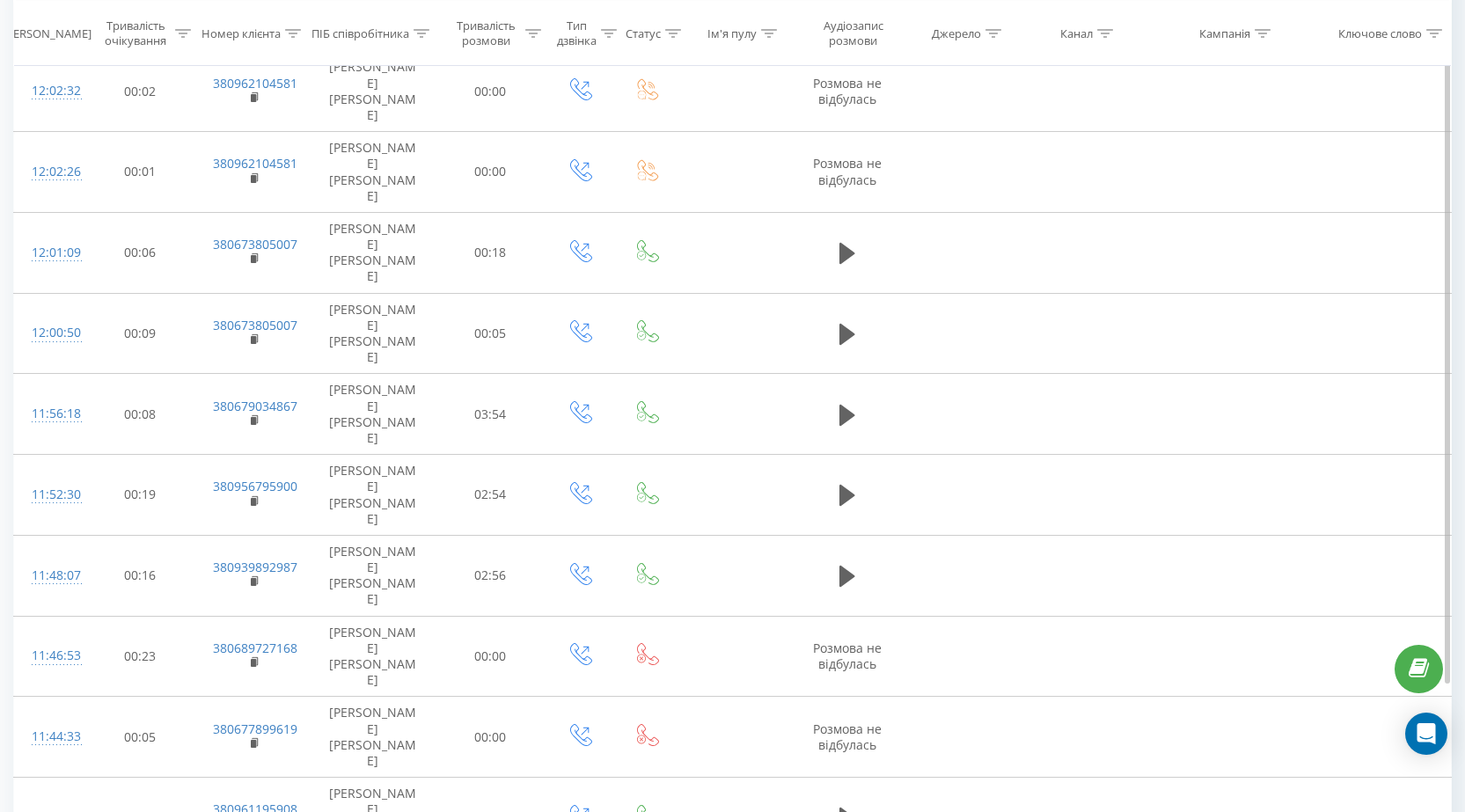
scroll to position [865, 0]
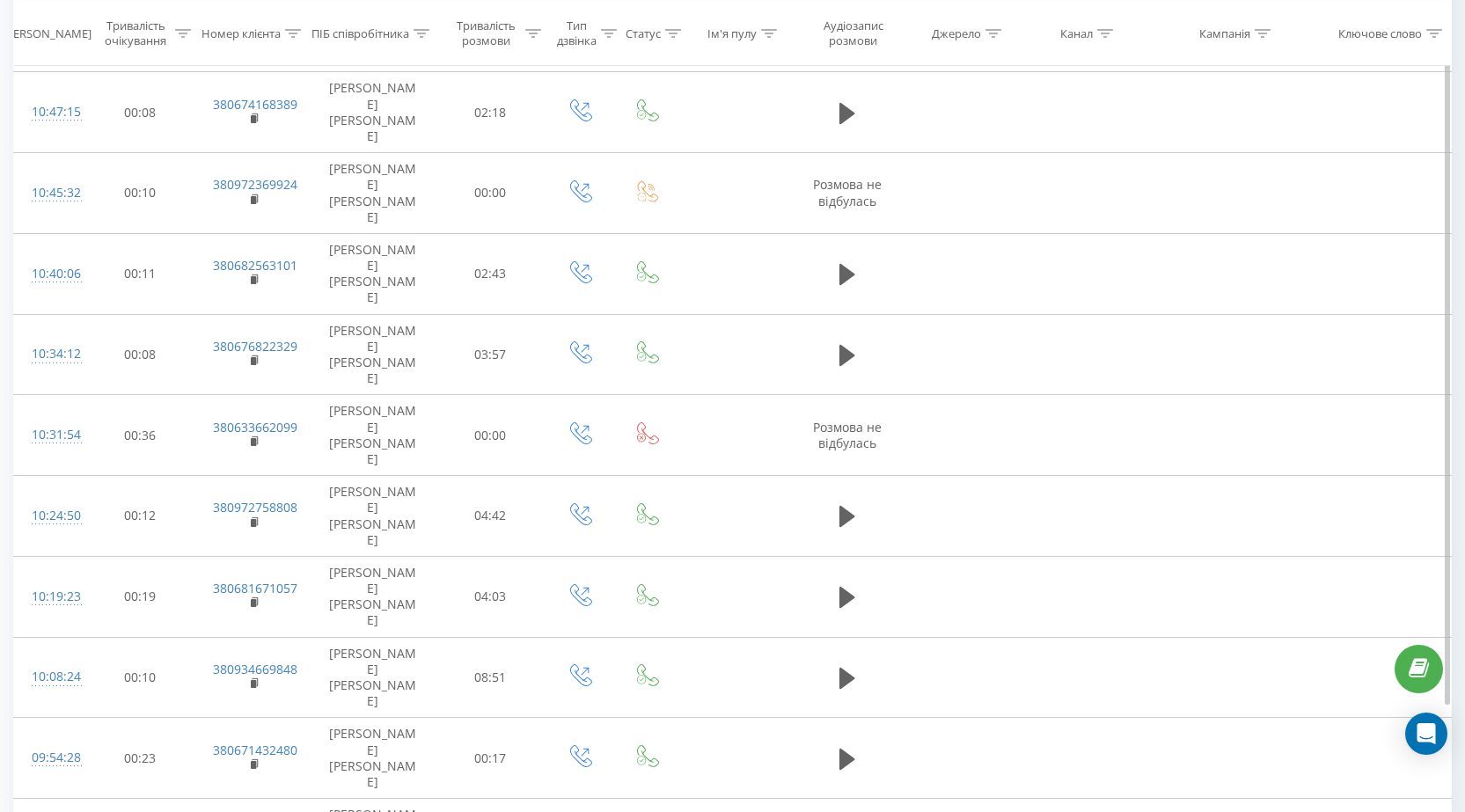
scroll to position [865, 0]
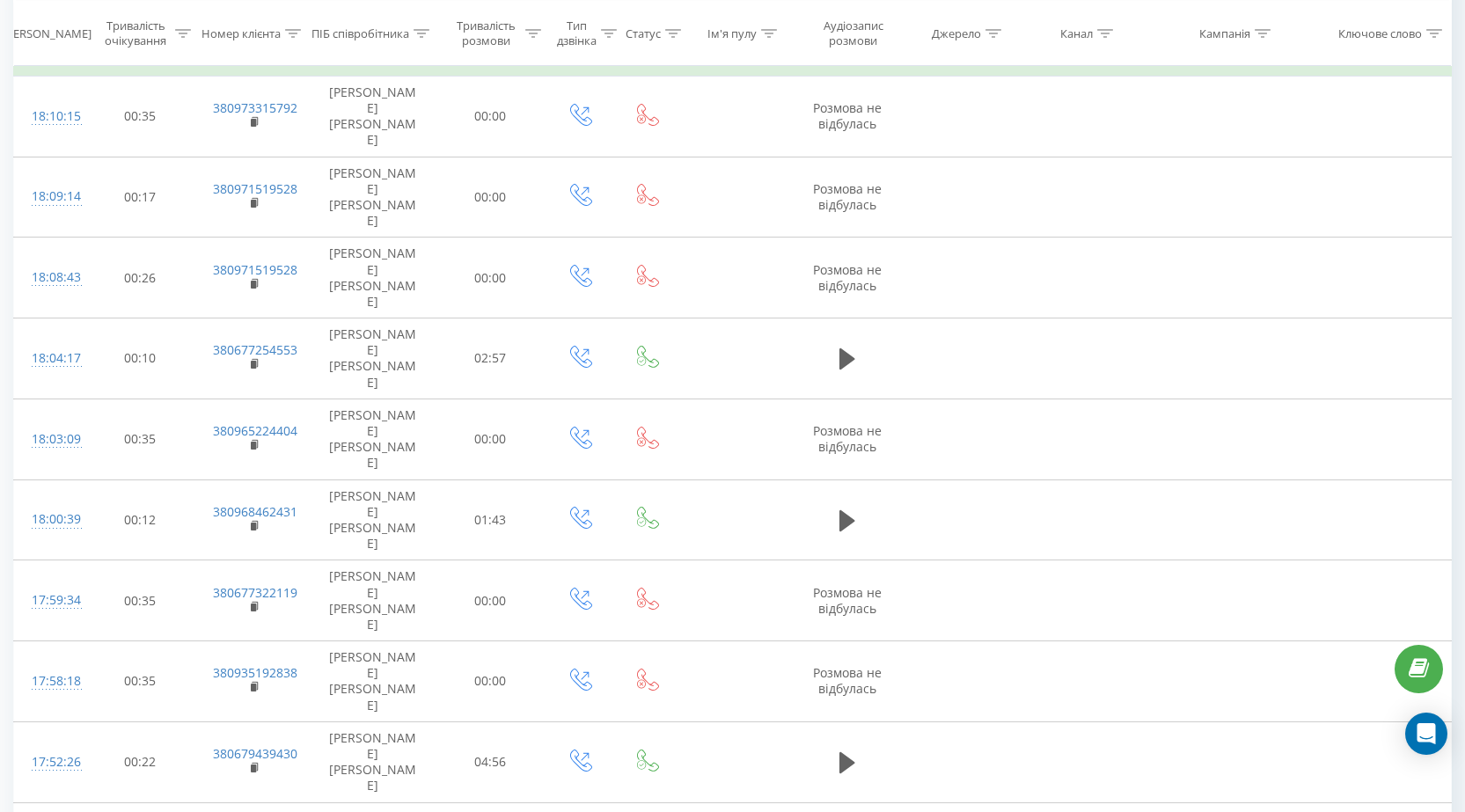
scroll to position [832, 0]
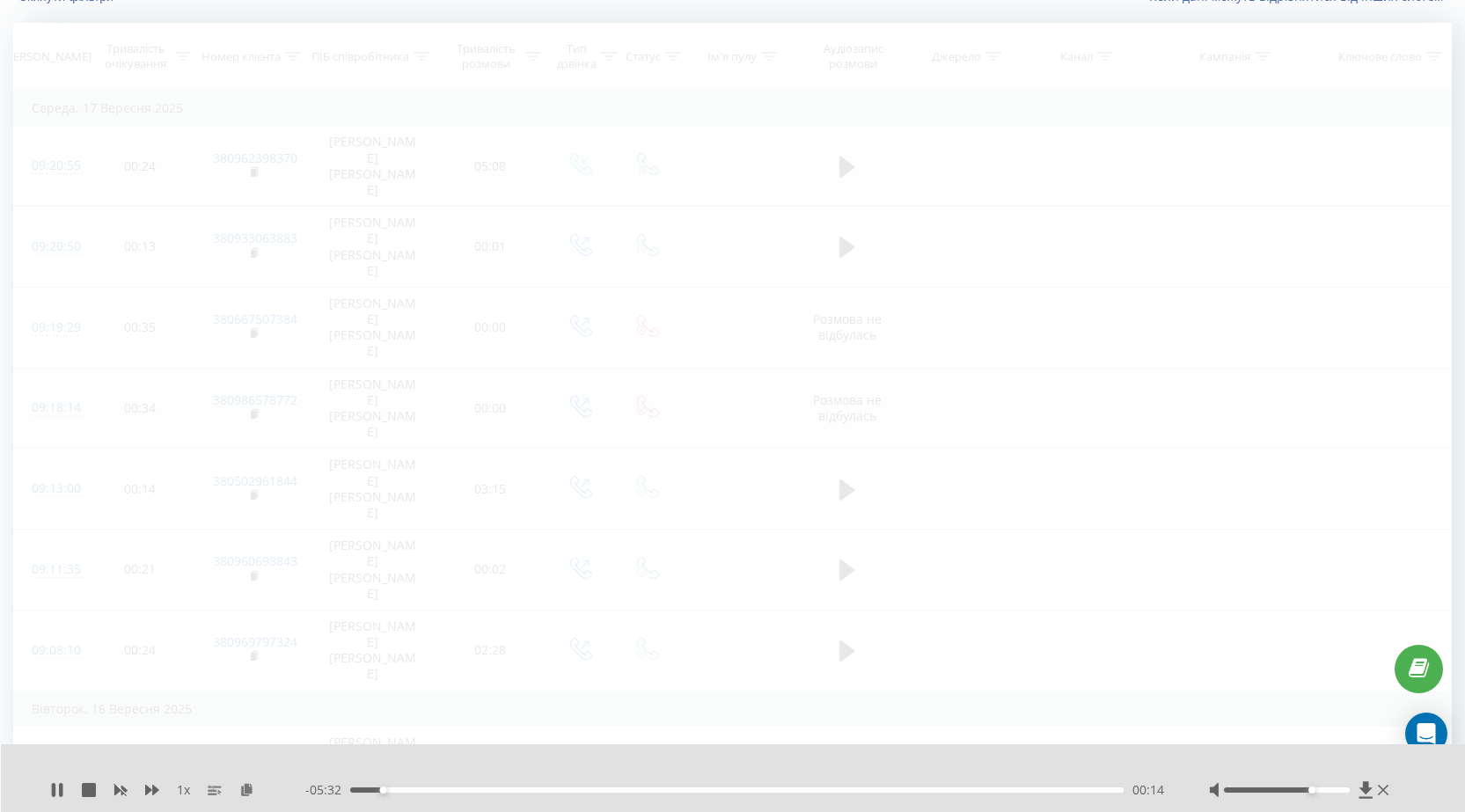
scroll to position [116, 0]
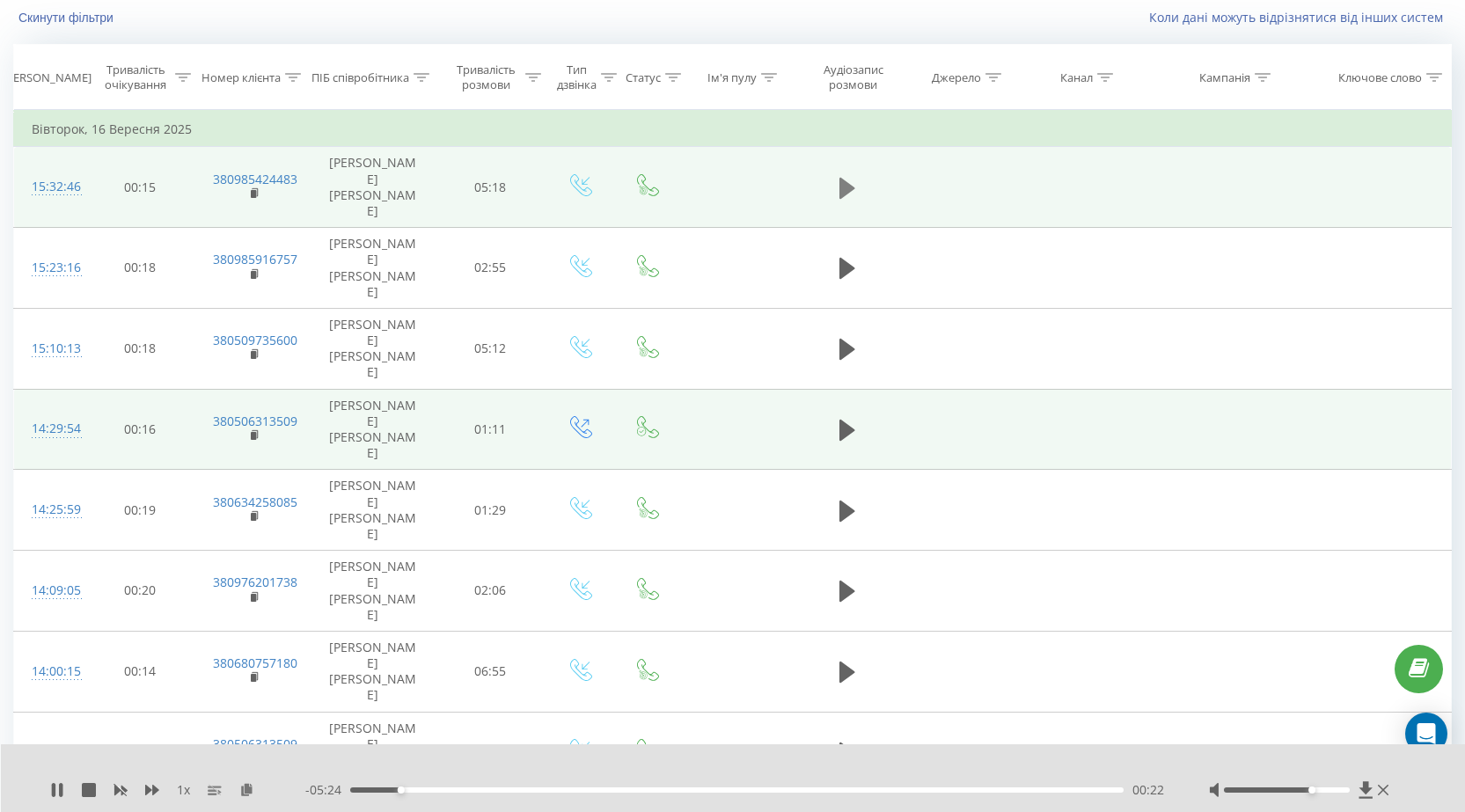
click at [841, 178] on icon at bounding box center [847, 188] width 15 height 21
click at [846, 176] on icon at bounding box center [847, 188] width 15 height 24
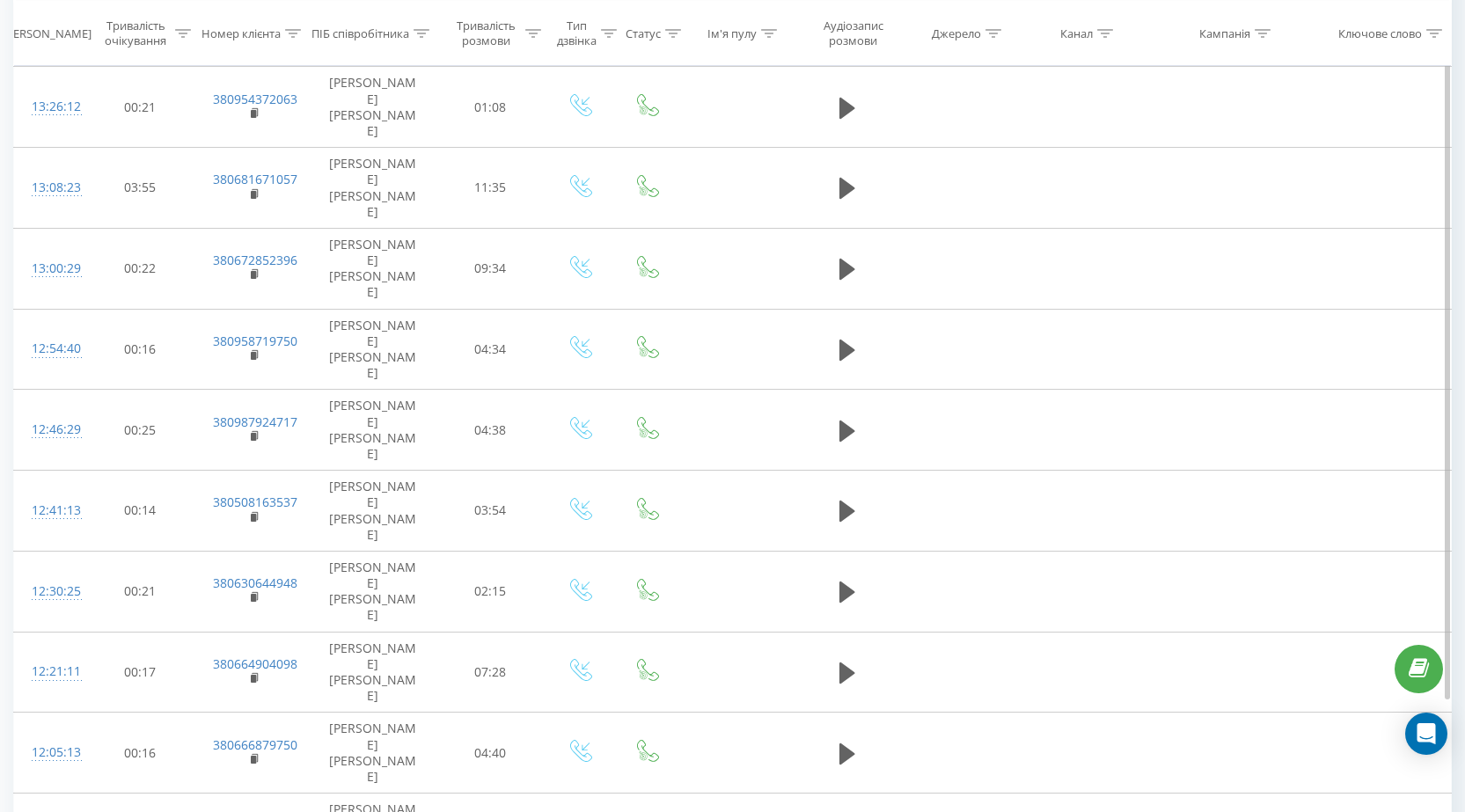
scroll to position [865, 0]
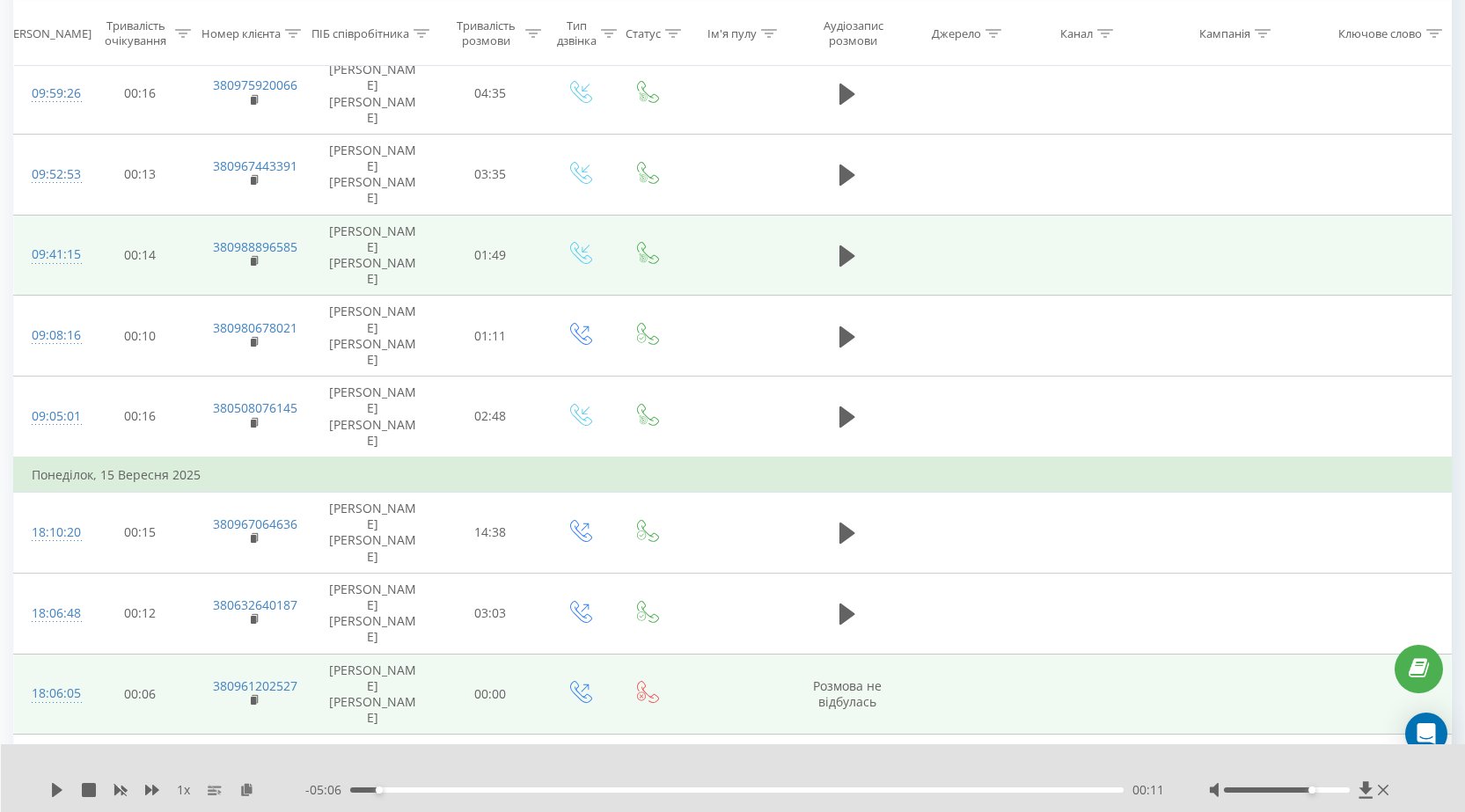
scroll to position [292, 0]
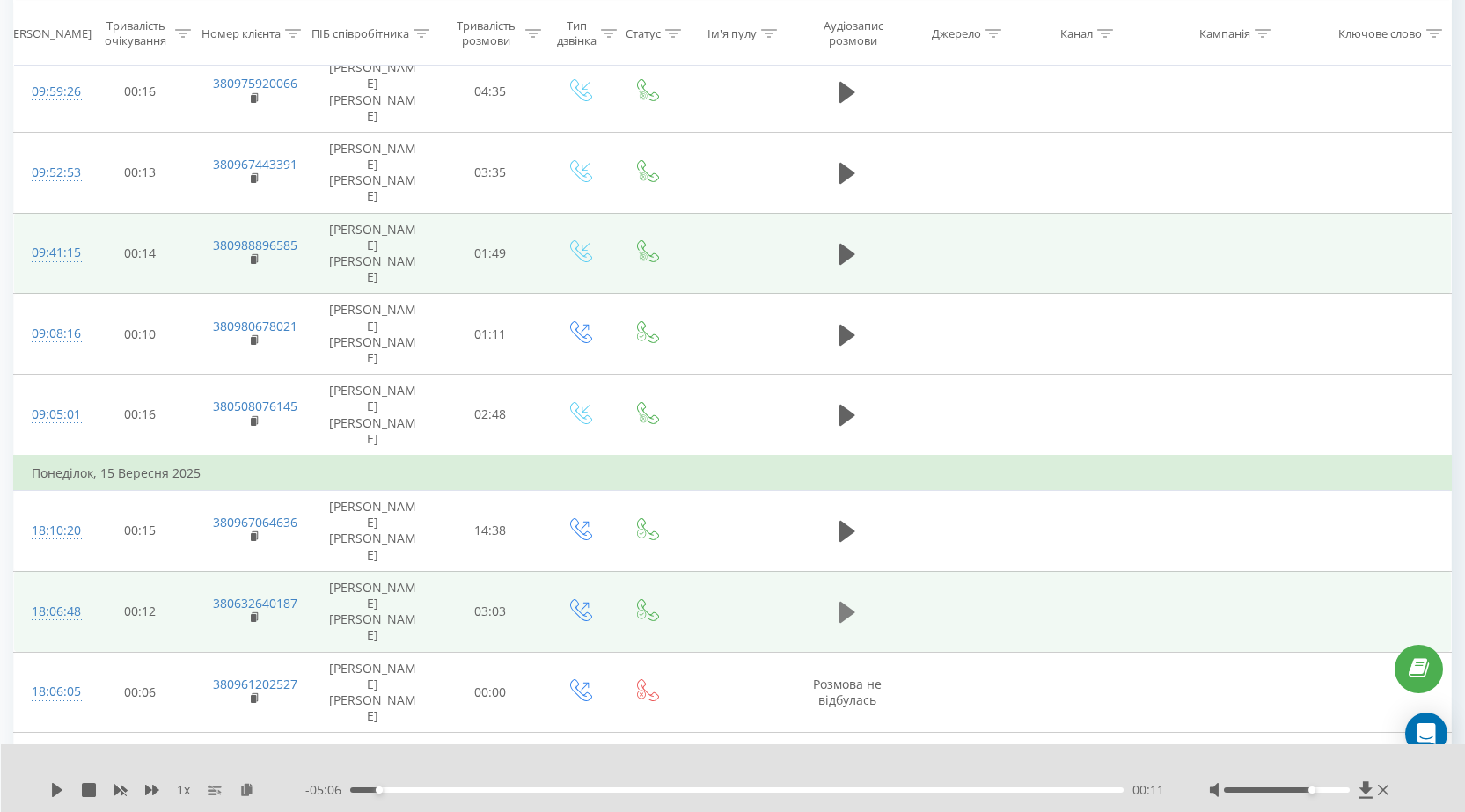
click at [841, 602] on icon at bounding box center [847, 612] width 15 height 21
click at [843, 603] on icon at bounding box center [843, 612] width 5 height 19
click at [843, 602] on icon at bounding box center [847, 612] width 15 height 21
click at [847, 600] on icon at bounding box center [847, 612] width 15 height 24
click at [849, 763] on icon at bounding box center [847, 773] width 15 height 21
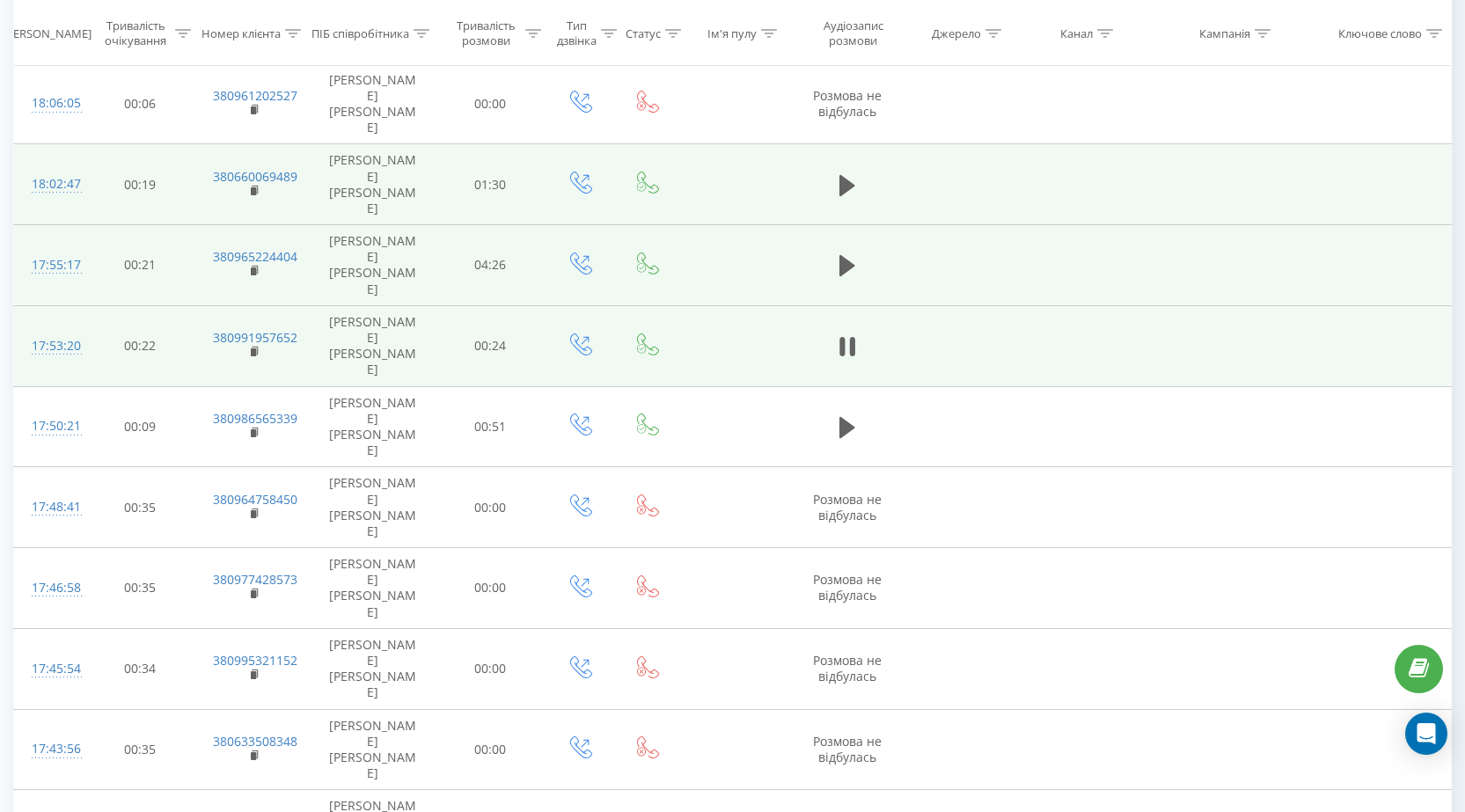
scroll to position [900, 0]
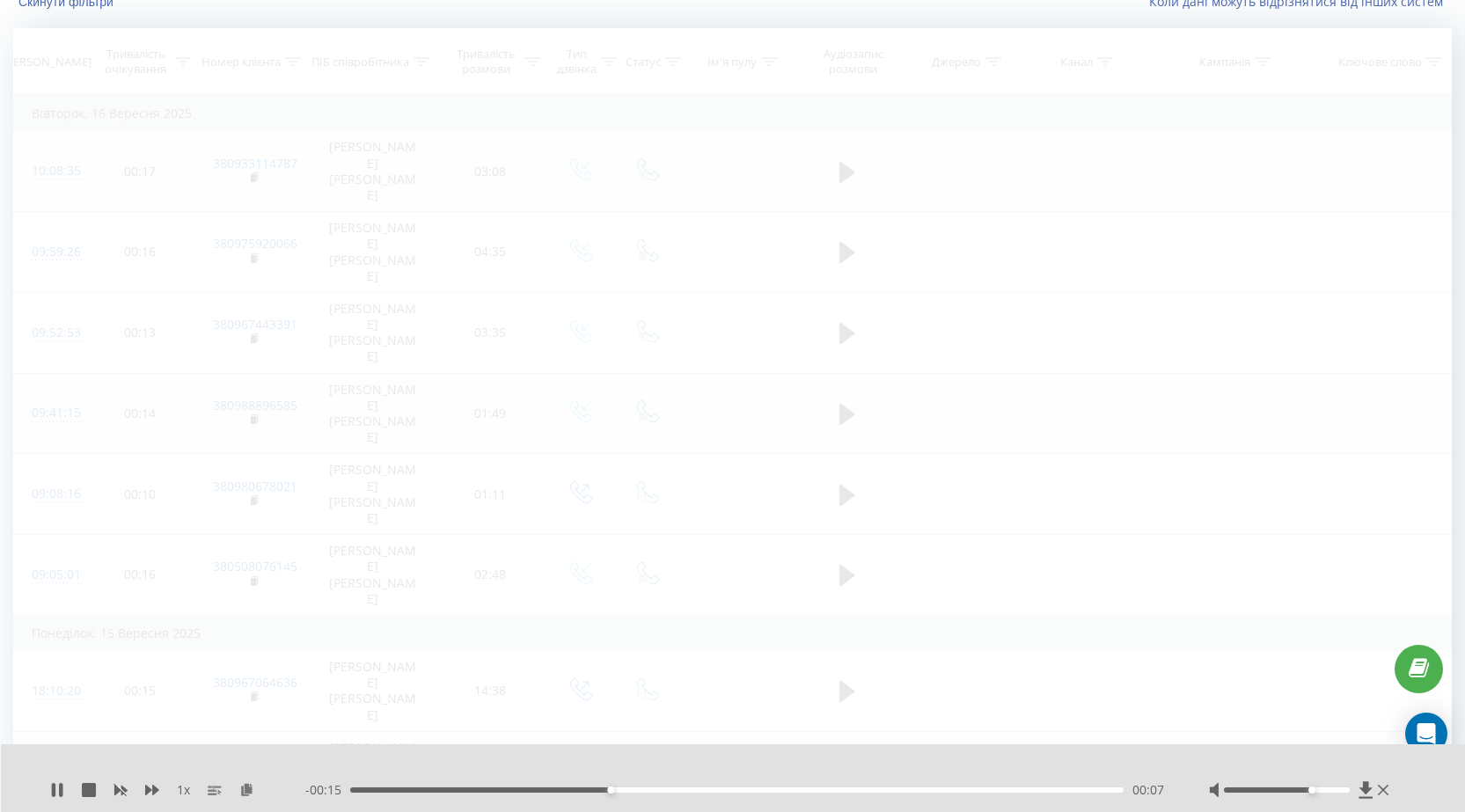
scroll to position [116, 0]
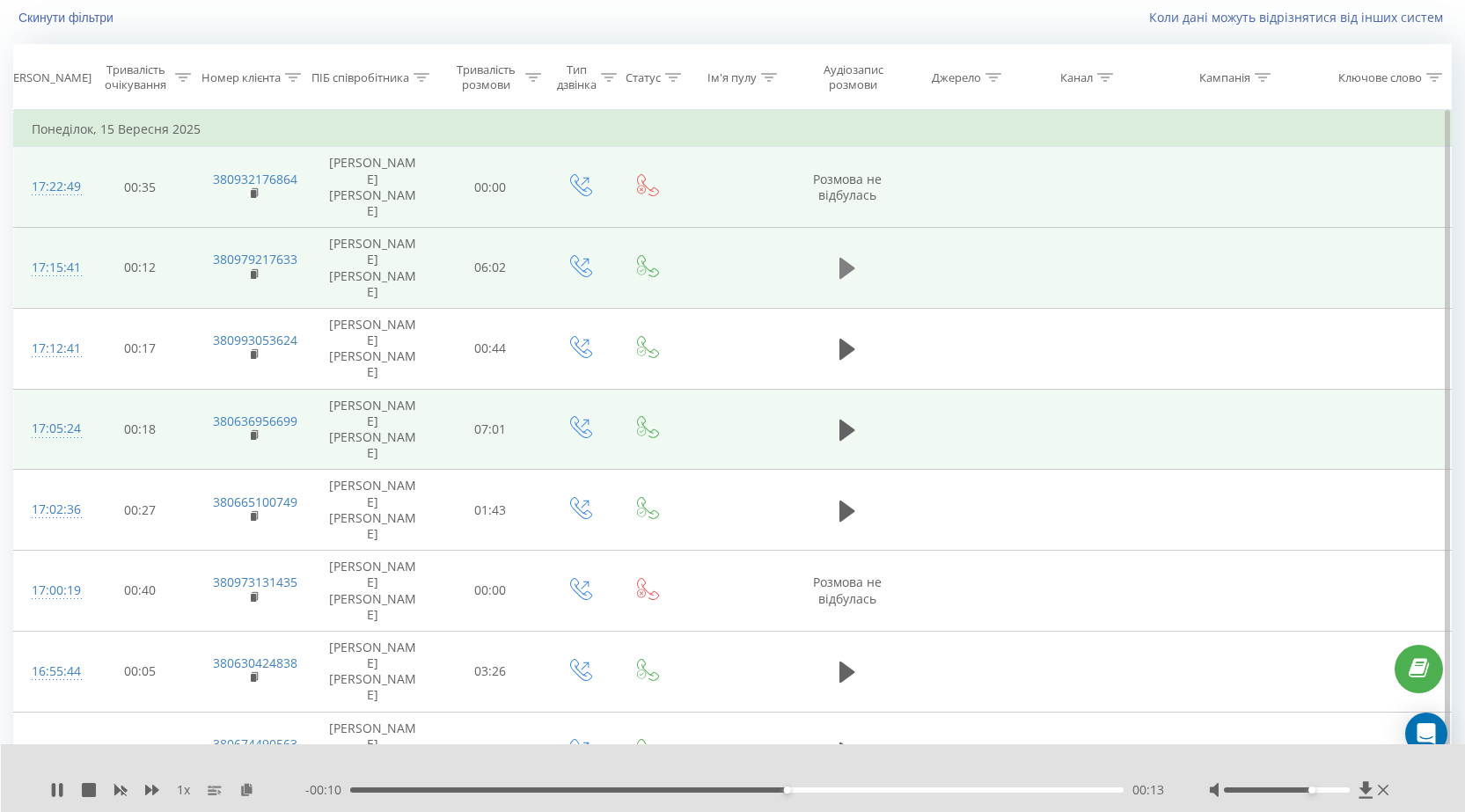
click at [835, 256] on button at bounding box center [847, 268] width 26 height 26
click at [251, 270] on rect at bounding box center [254, 274] width 5 height 8
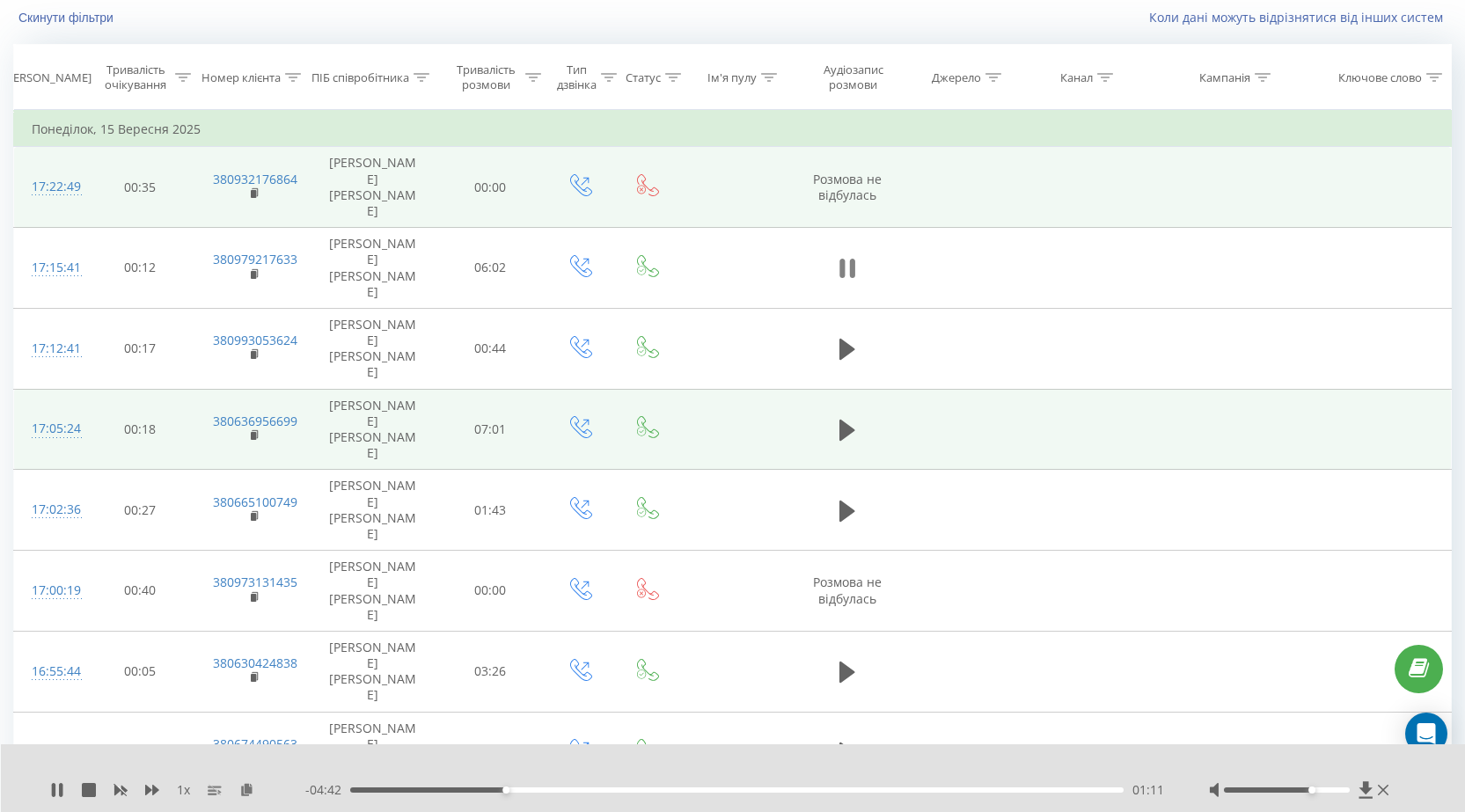
click at [856, 258] on icon at bounding box center [853, 267] width 5 height 19
click at [847, 420] on icon at bounding box center [847, 430] width 15 height 21
click at [377, 790] on div "00:26" at bounding box center [736, 790] width 773 height 5
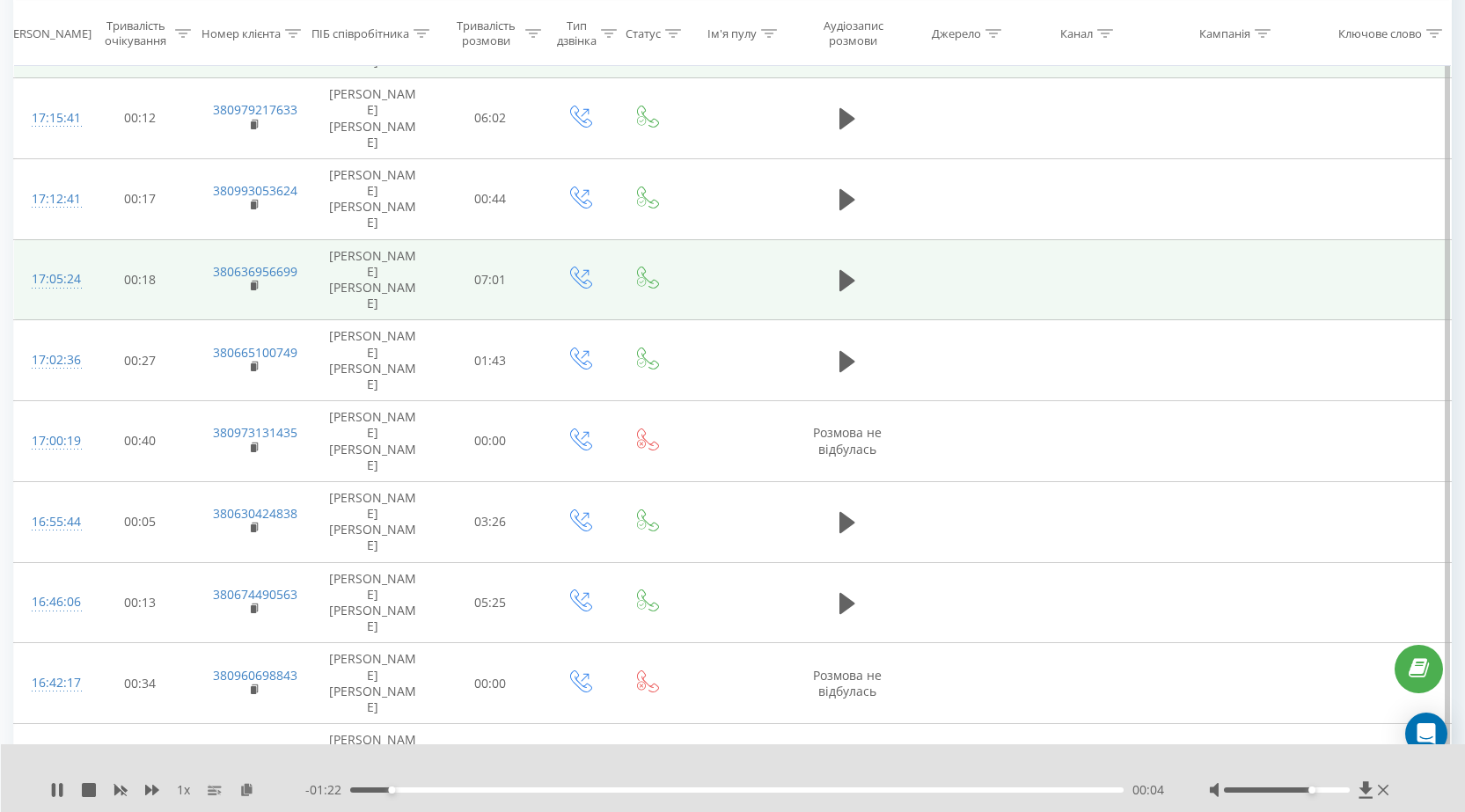
scroll to position [380, 0]
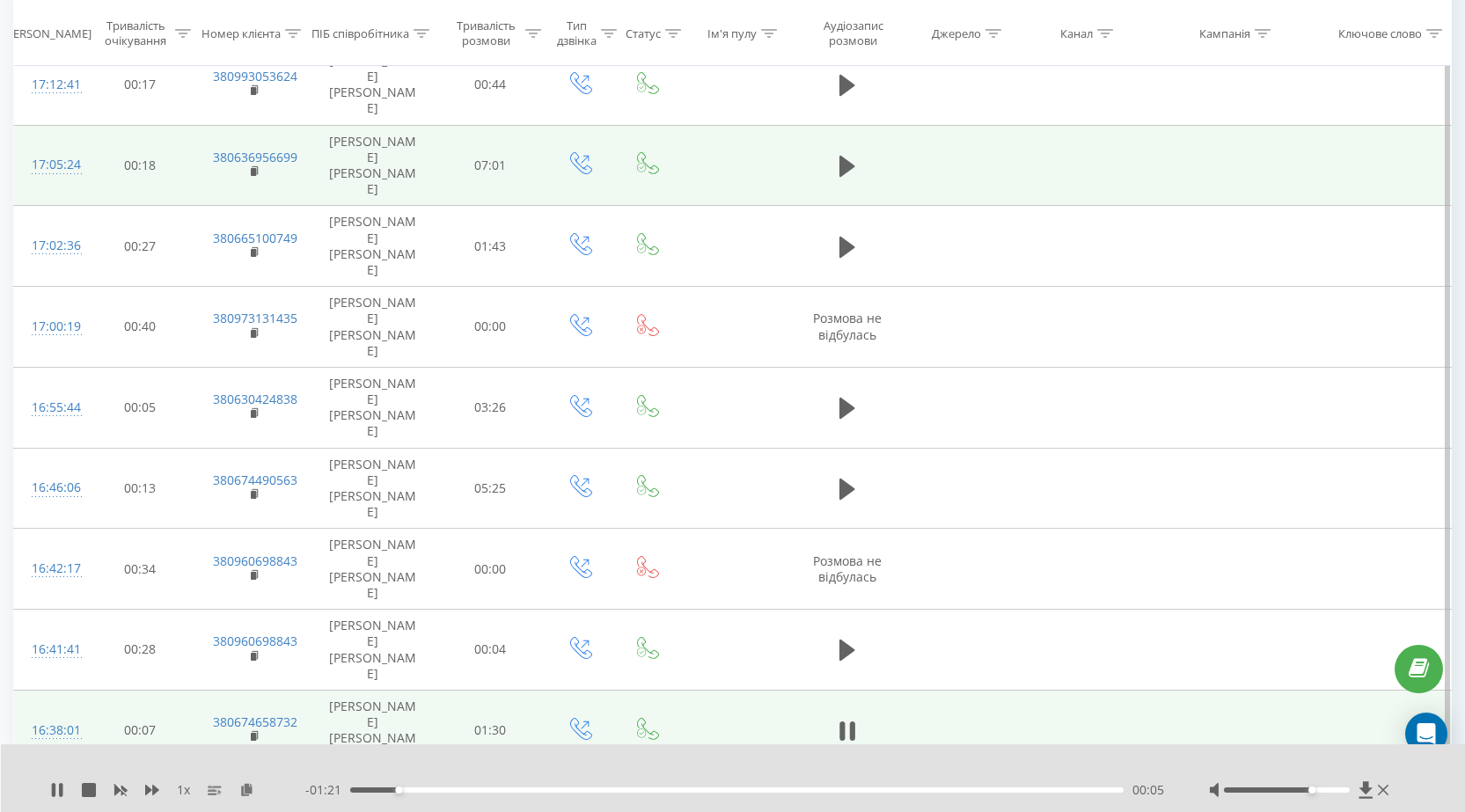
click at [252, 788] on icon at bounding box center [247, 789] width 15 height 13
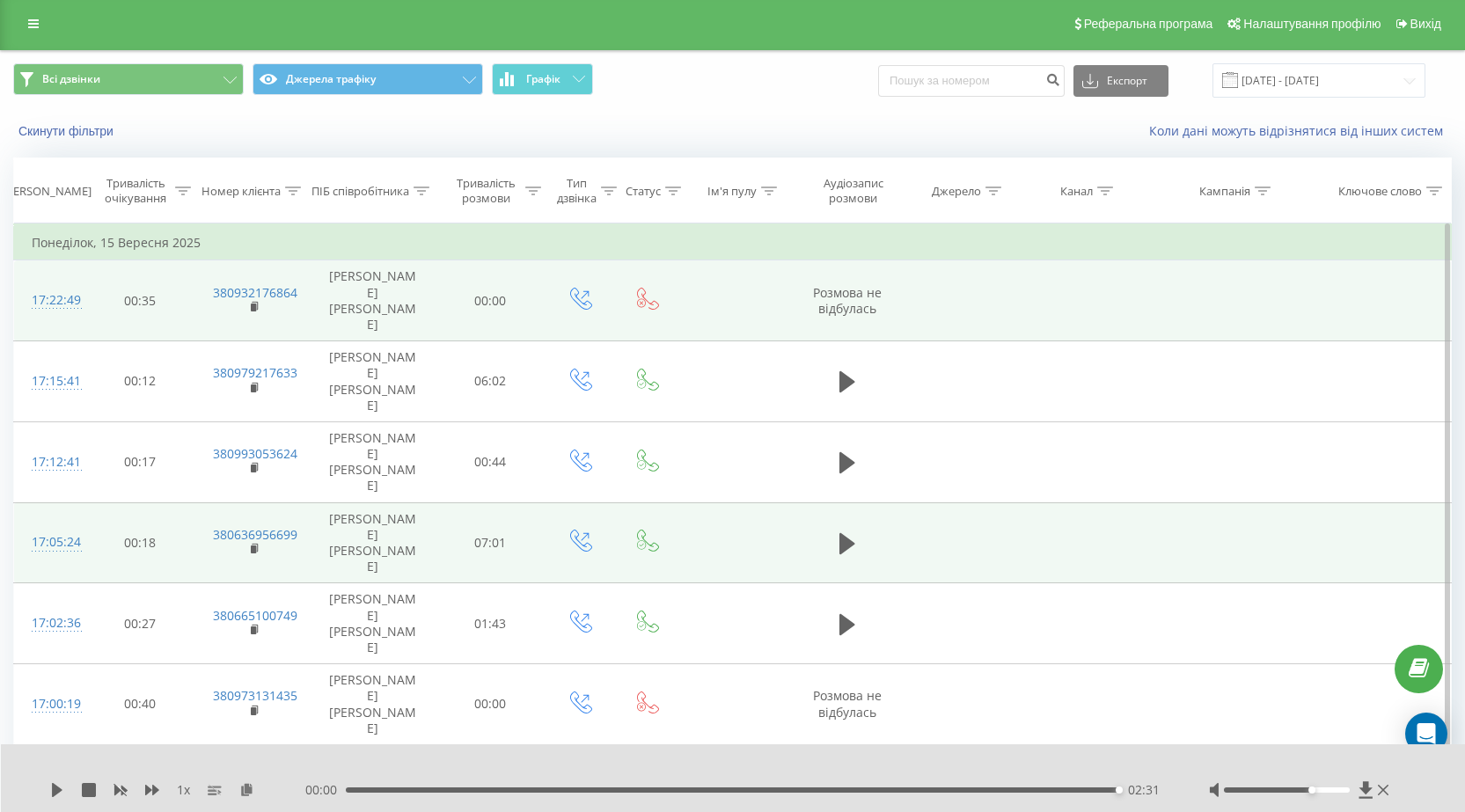
scroll to position [0, 0]
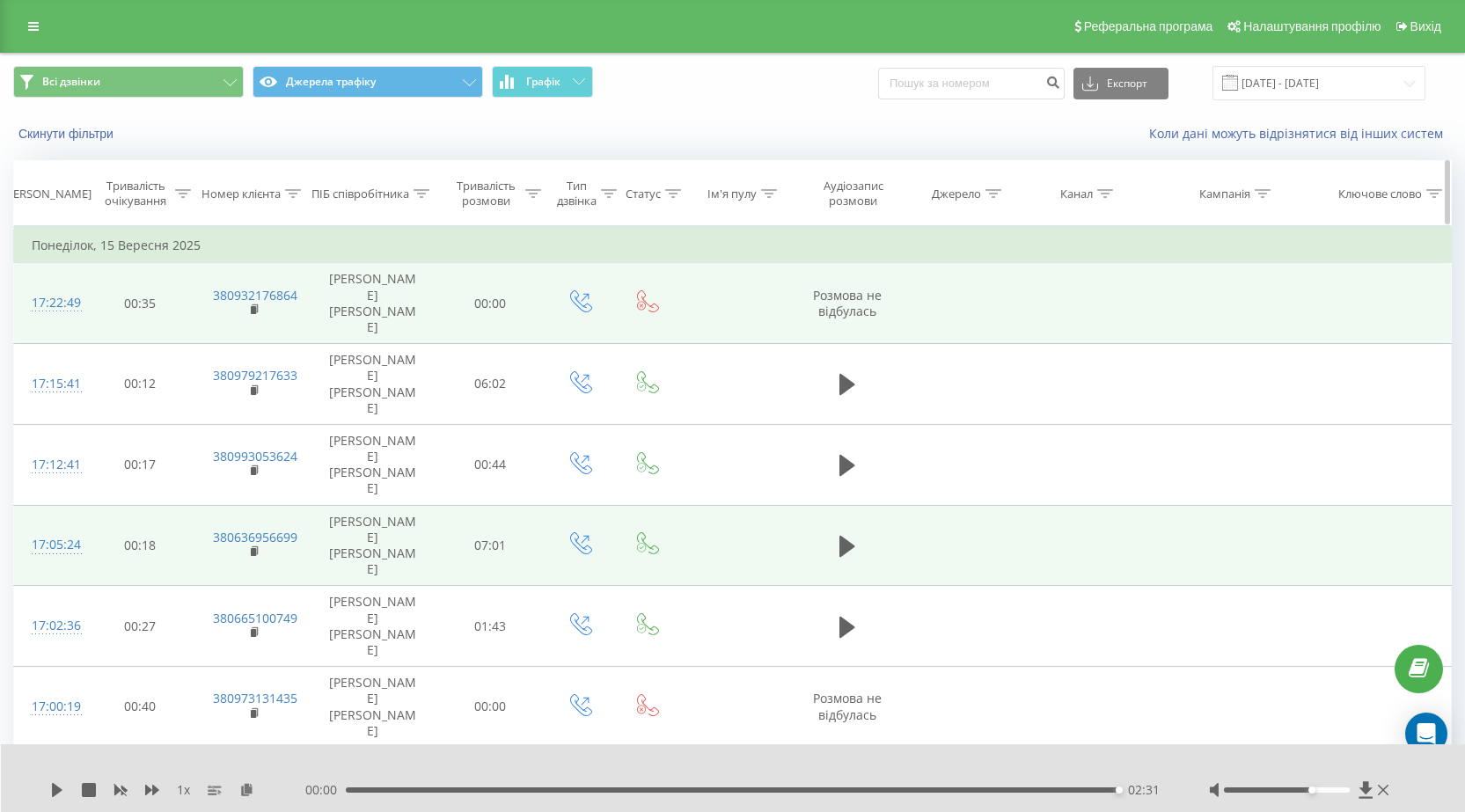
click at [418, 190] on icon at bounding box center [422, 194] width 15 height 9
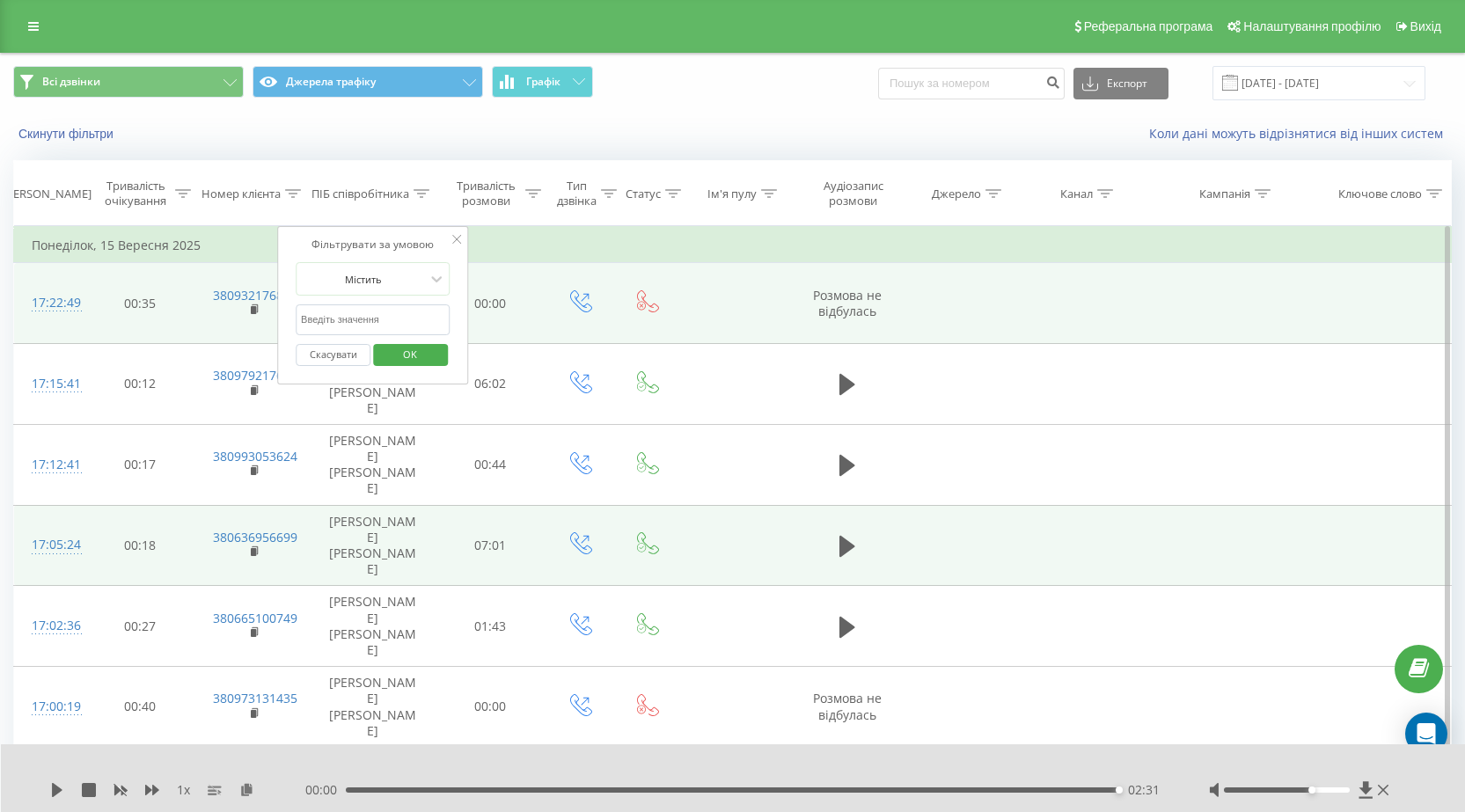
click at [367, 317] on input "text" at bounding box center [373, 320] width 155 height 31
click at [361, 320] on input "text" at bounding box center [373, 320] width 155 height 31
click at [296, 192] on icon at bounding box center [293, 194] width 15 height 9
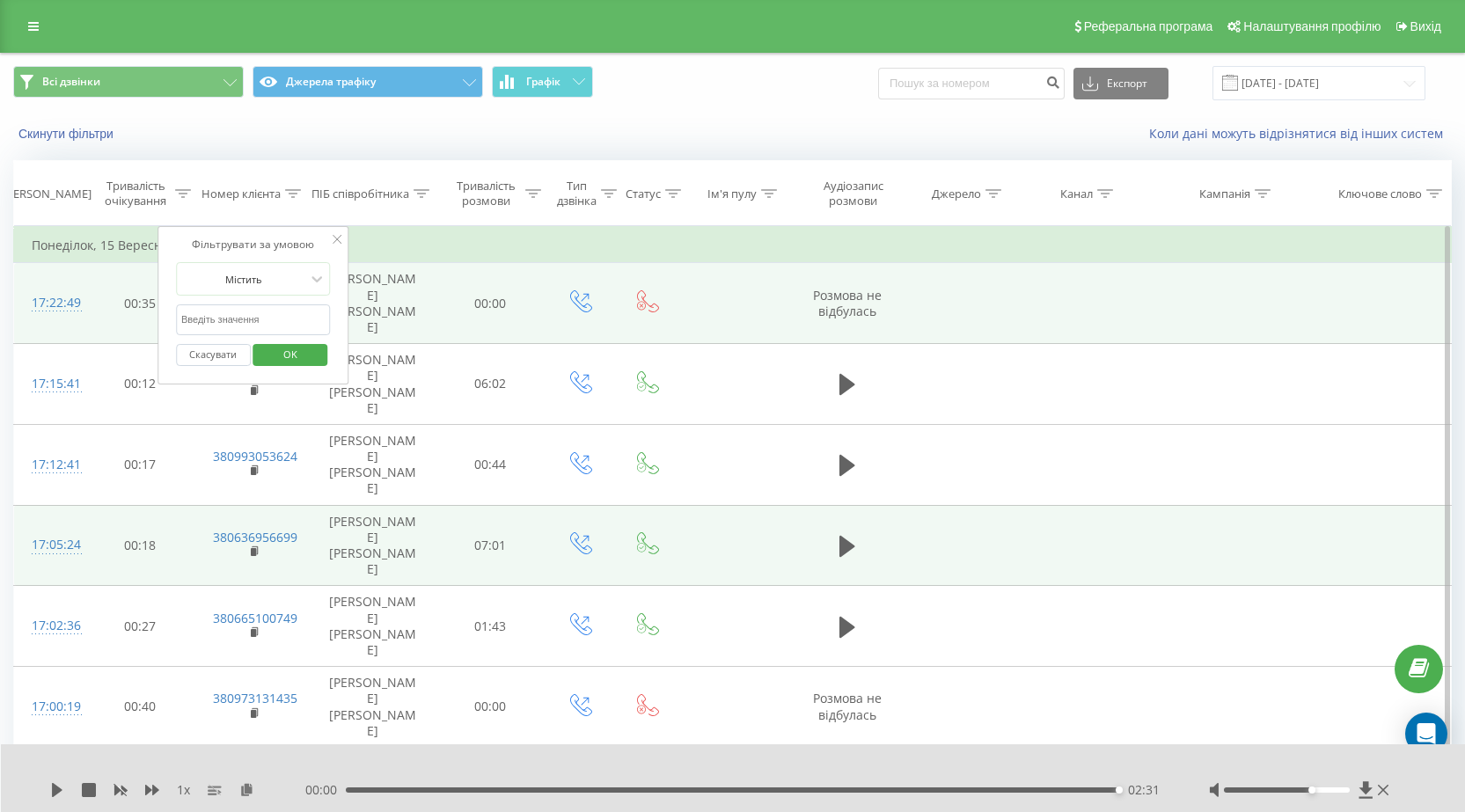
click at [268, 321] on input "text" at bounding box center [253, 320] width 155 height 31
type input "0964881593"
click button "OK" at bounding box center [291, 355] width 75 height 22
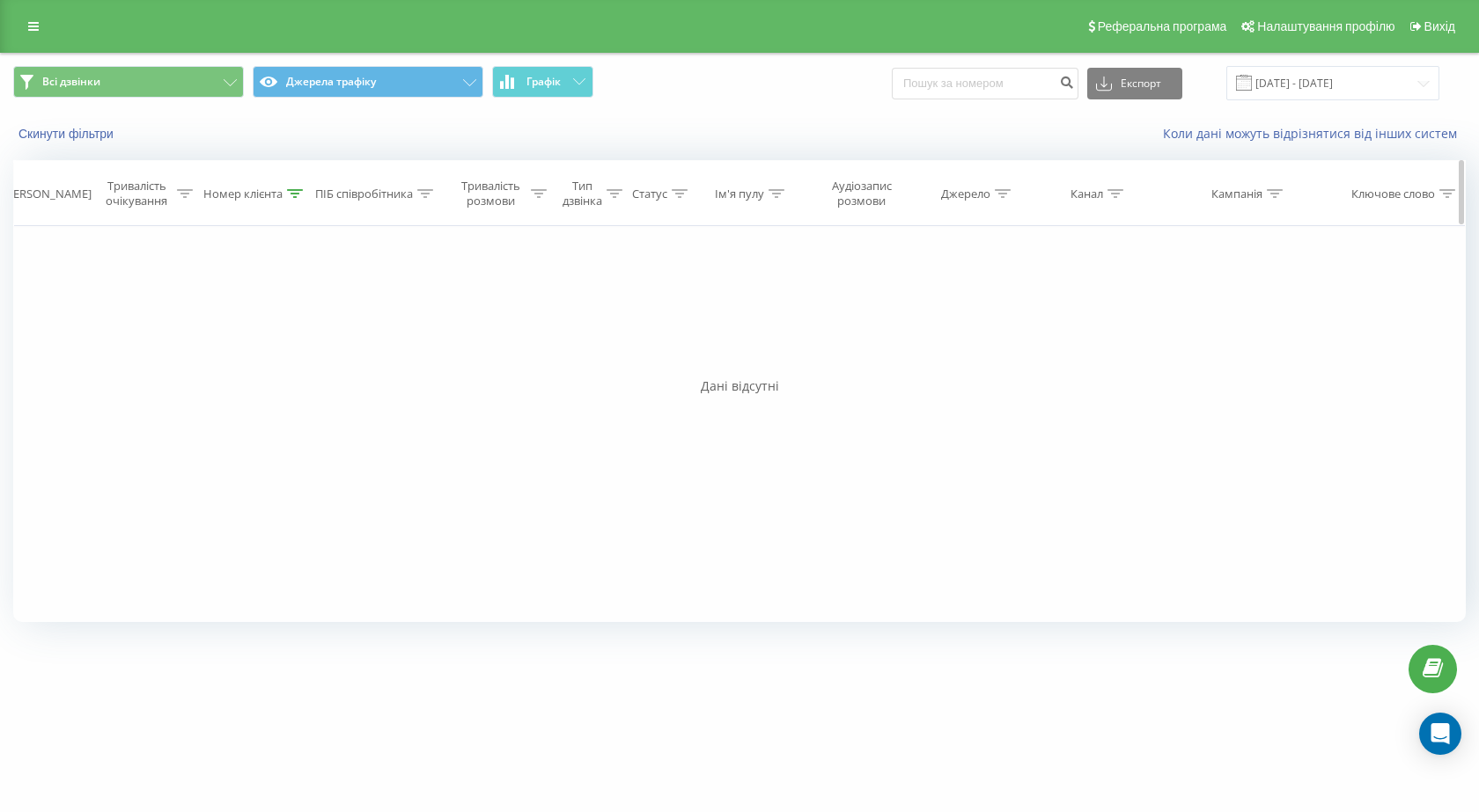
click at [297, 195] on icon at bounding box center [294, 194] width 15 height 9
click at [283, 353] on span "OK" at bounding box center [293, 354] width 49 height 27
click at [427, 196] on icon at bounding box center [424, 194] width 15 height 9
click at [1422, 83] on input "[DATE] - [DATE]" at bounding box center [1332, 83] width 213 height 34
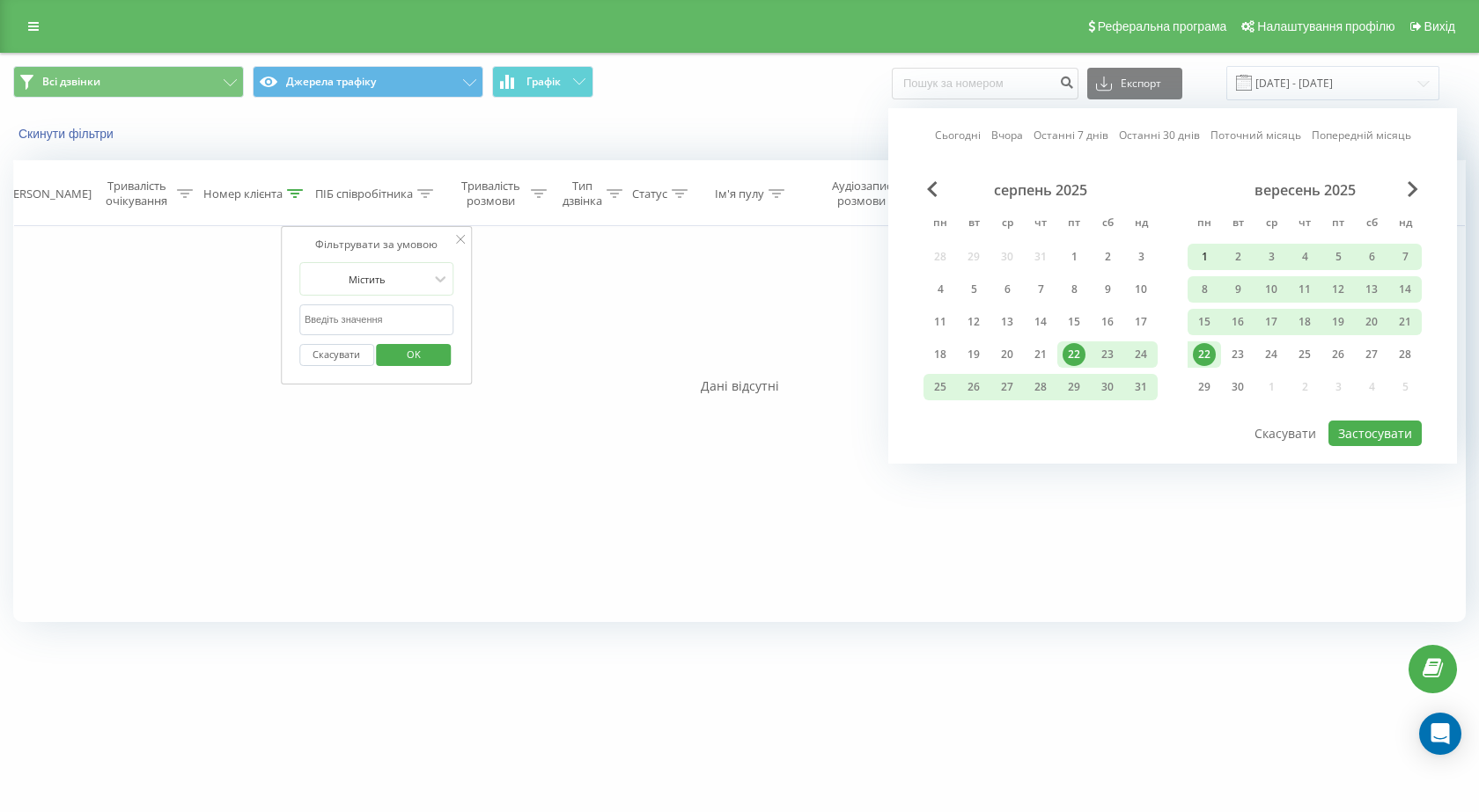
click at [1207, 257] on div "1" at bounding box center [1203, 256] width 23 height 23
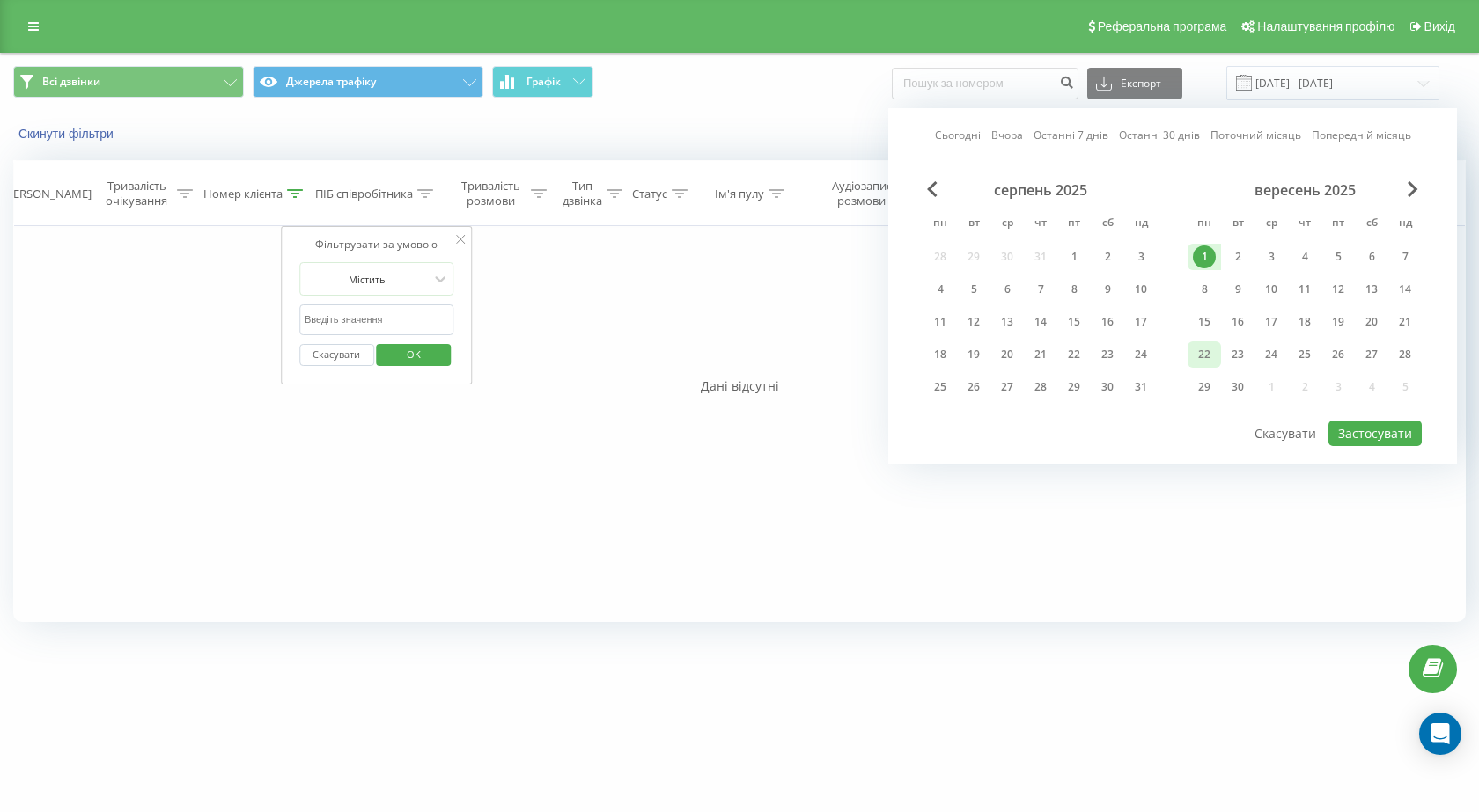
click at [1211, 357] on div "22" at bounding box center [1203, 354] width 23 height 23
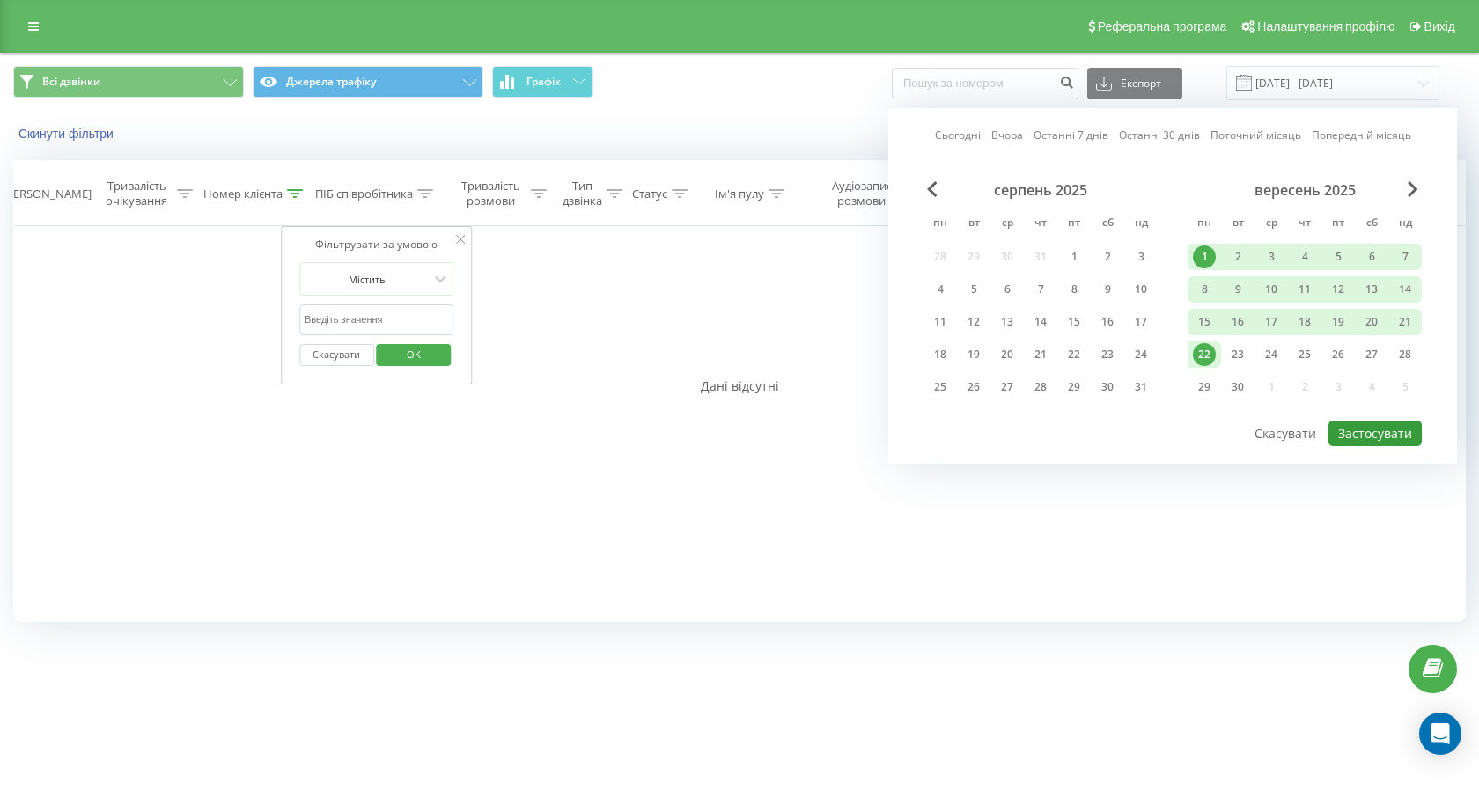
click at [1350, 435] on button "Застосувати" at bounding box center [1375, 433] width 93 height 25
type input "[DATE] - [DATE]"
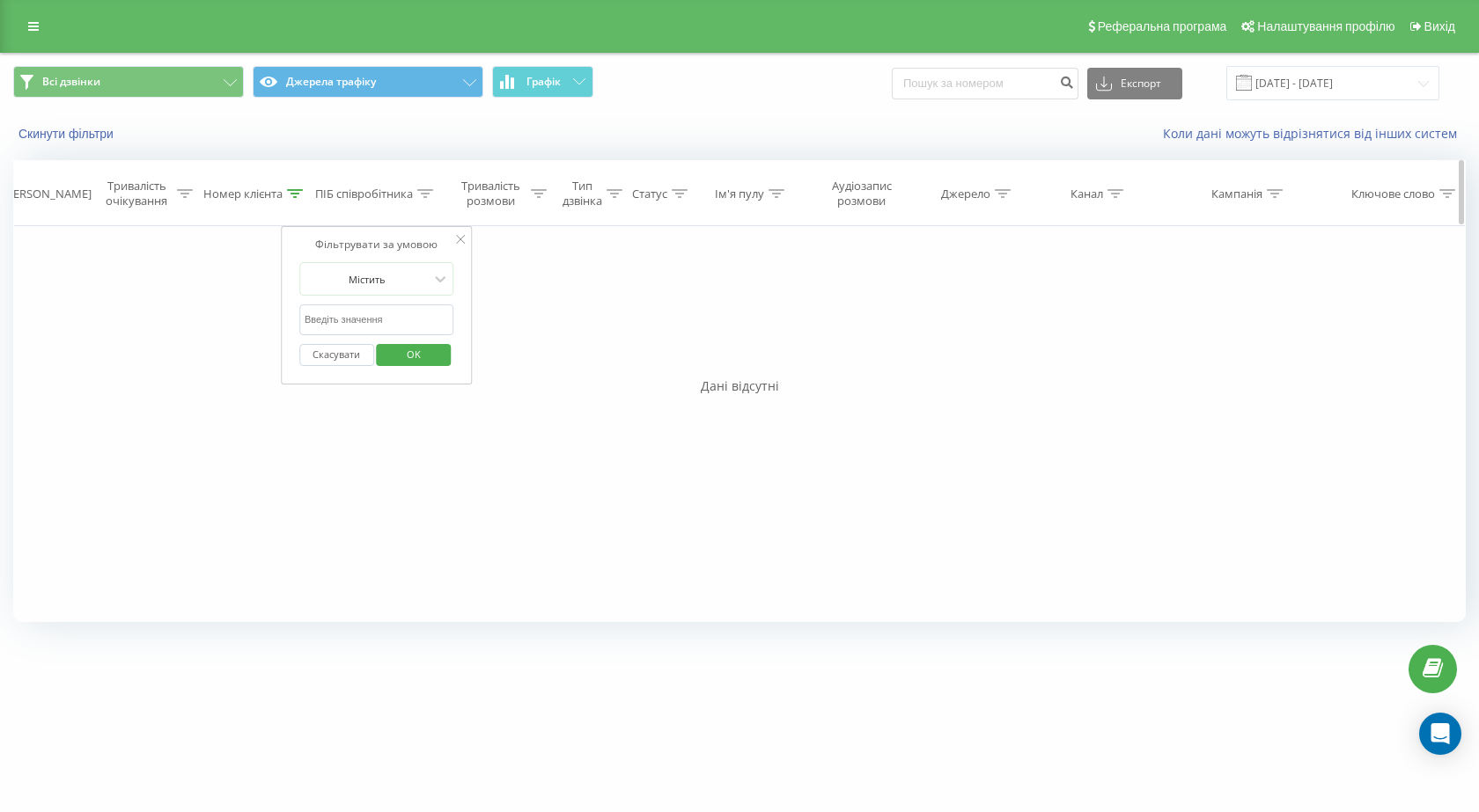
click at [297, 191] on icon at bounding box center [294, 194] width 15 height 9
click at [410, 191] on div "ПІБ співробітника" at bounding box center [365, 194] width 98 height 15
click at [618, 196] on icon at bounding box center [614, 194] width 15 height 9
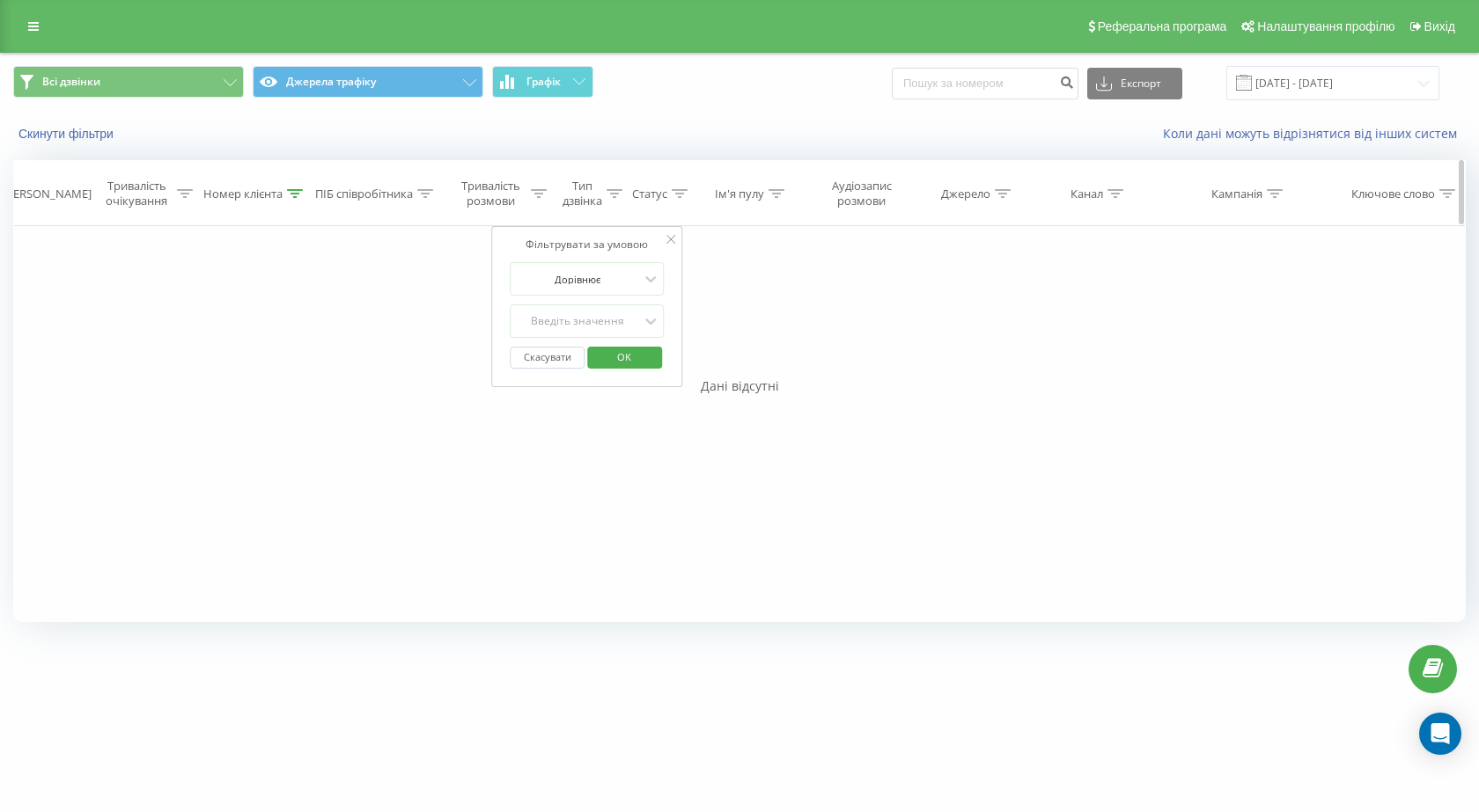
click at [676, 196] on icon at bounding box center [679, 194] width 15 height 9
click at [293, 191] on icon at bounding box center [294, 194] width 15 height 9
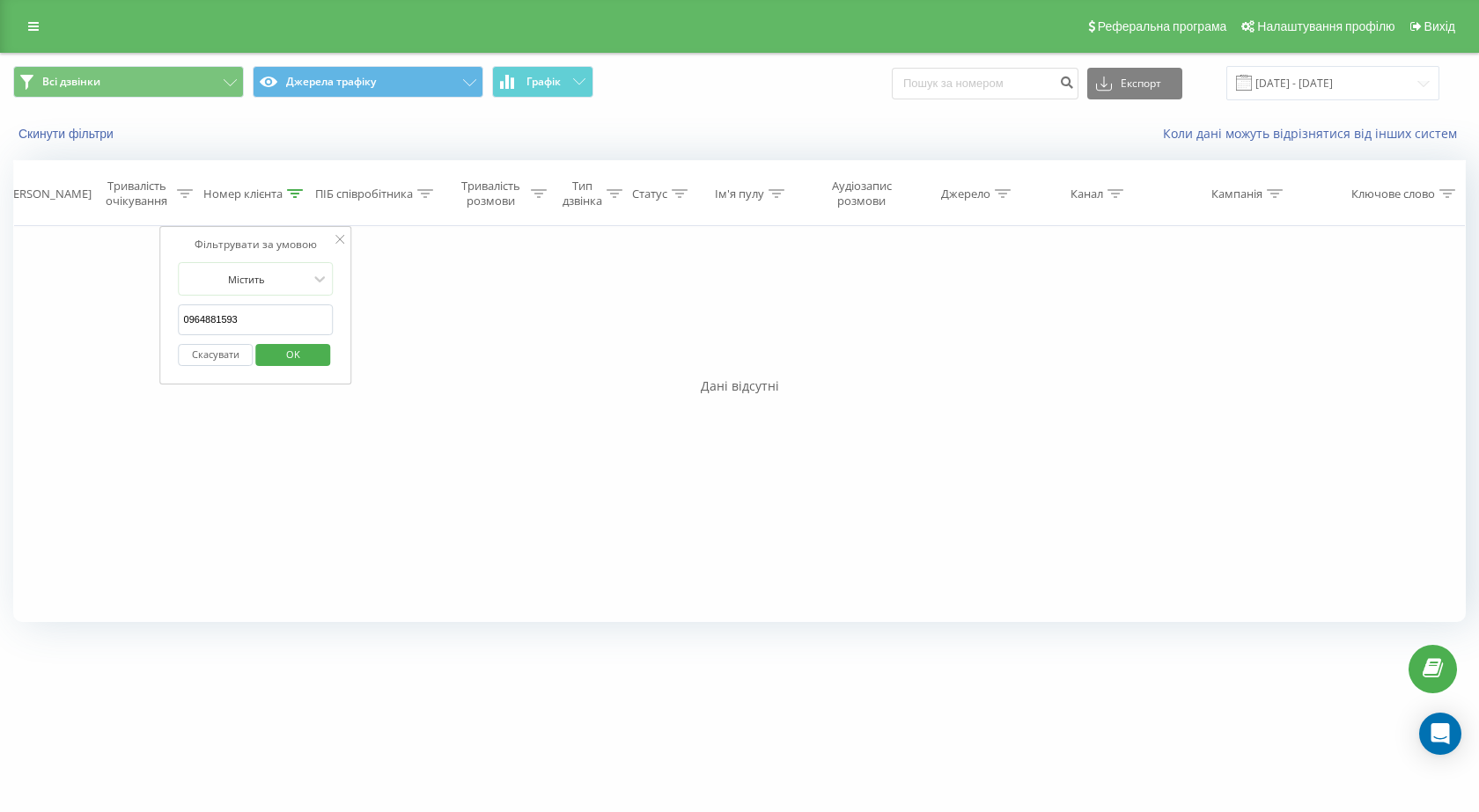
click at [182, 316] on input "0964881593" at bounding box center [256, 320] width 155 height 31
type input "380964881593"
click at [277, 352] on span "OK" at bounding box center [293, 354] width 49 height 27
click at [297, 192] on icon at bounding box center [294, 194] width 15 height 9
drag, startPoint x: 254, startPoint y: 326, endPoint x: 146, endPoint y: 326, distance: 108.0
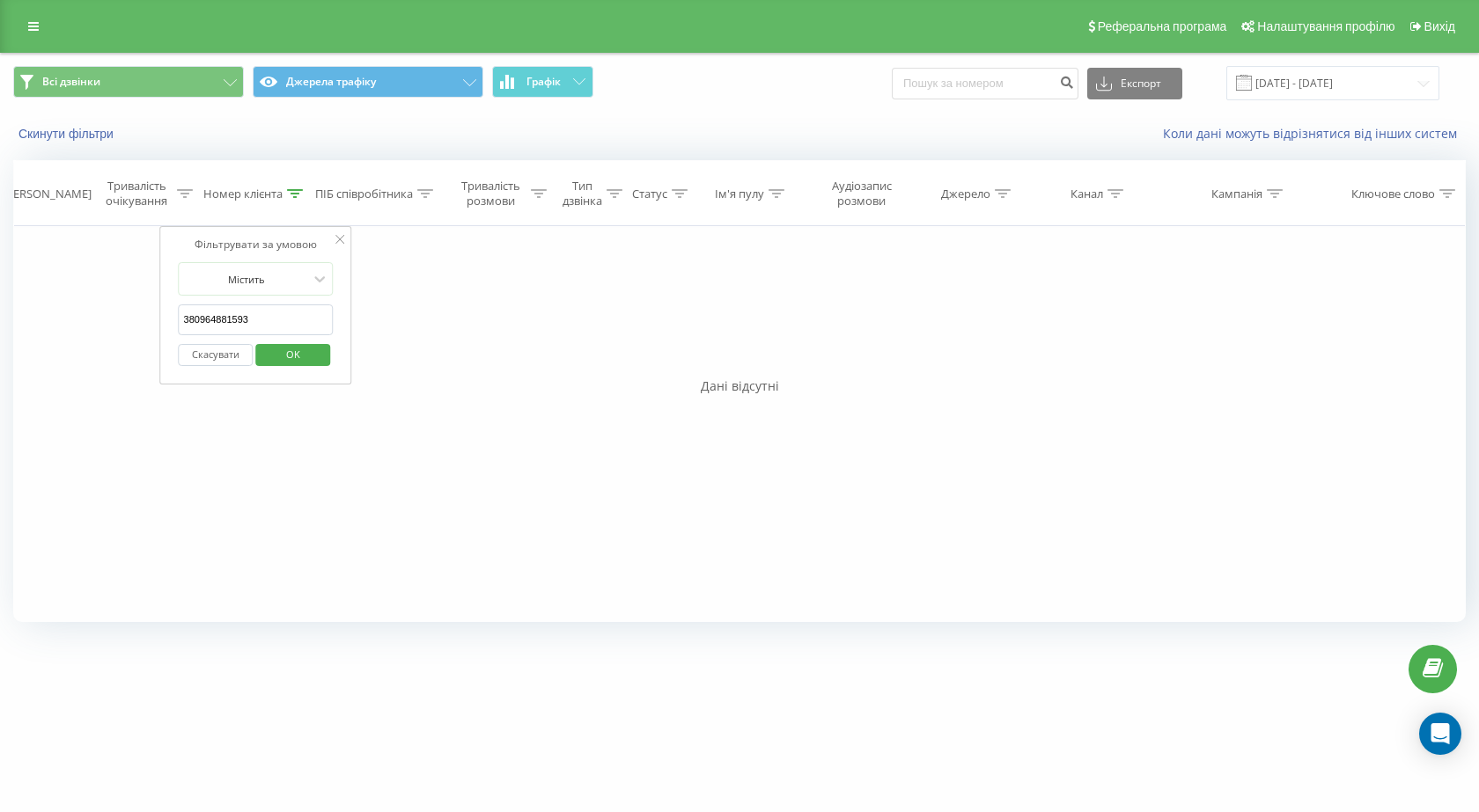
click at [146, 326] on div "Фільтрувати за умовою Дорівнює Скасувати OK Фільтрувати за умовою Містить 38096…" at bounding box center [740, 423] width 1453 height 396
click at [243, 324] on input "text" at bounding box center [256, 320] width 155 height 31
paste input "380938114045"
click at [193, 318] on input "380938114045" at bounding box center [256, 320] width 155 height 31
type input "0938114045"
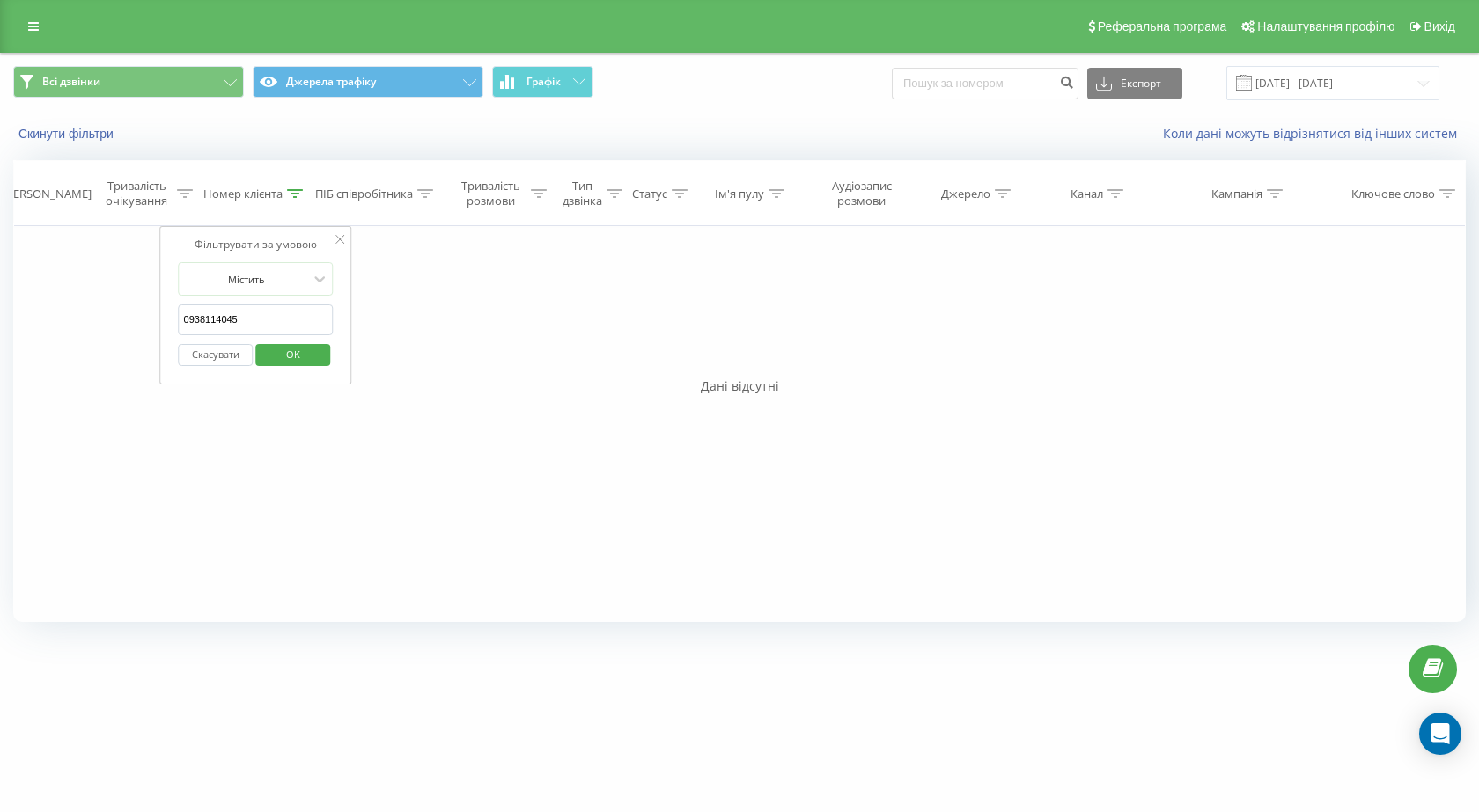
click at [290, 357] on span "OK" at bounding box center [293, 354] width 49 height 27
click at [295, 193] on icon at bounding box center [294, 194] width 15 height 9
click at [281, 361] on span "OK" at bounding box center [293, 354] width 49 height 27
click at [426, 193] on icon at bounding box center [424, 194] width 15 height 9
click at [297, 194] on icon at bounding box center [294, 194] width 15 height 9
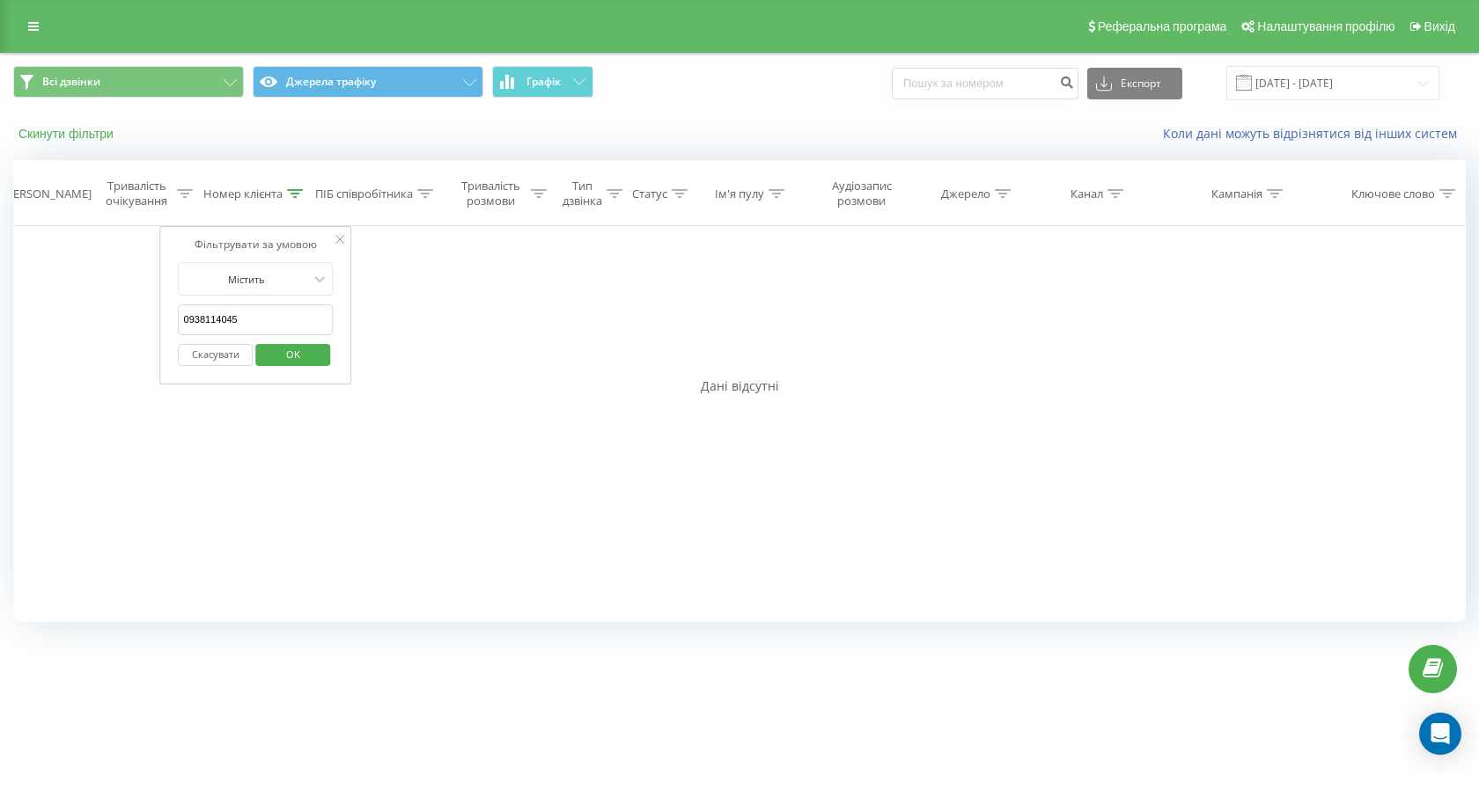
click at [62, 136] on button "Скинути фільтри" at bounding box center [68, 133] width 109 height 15
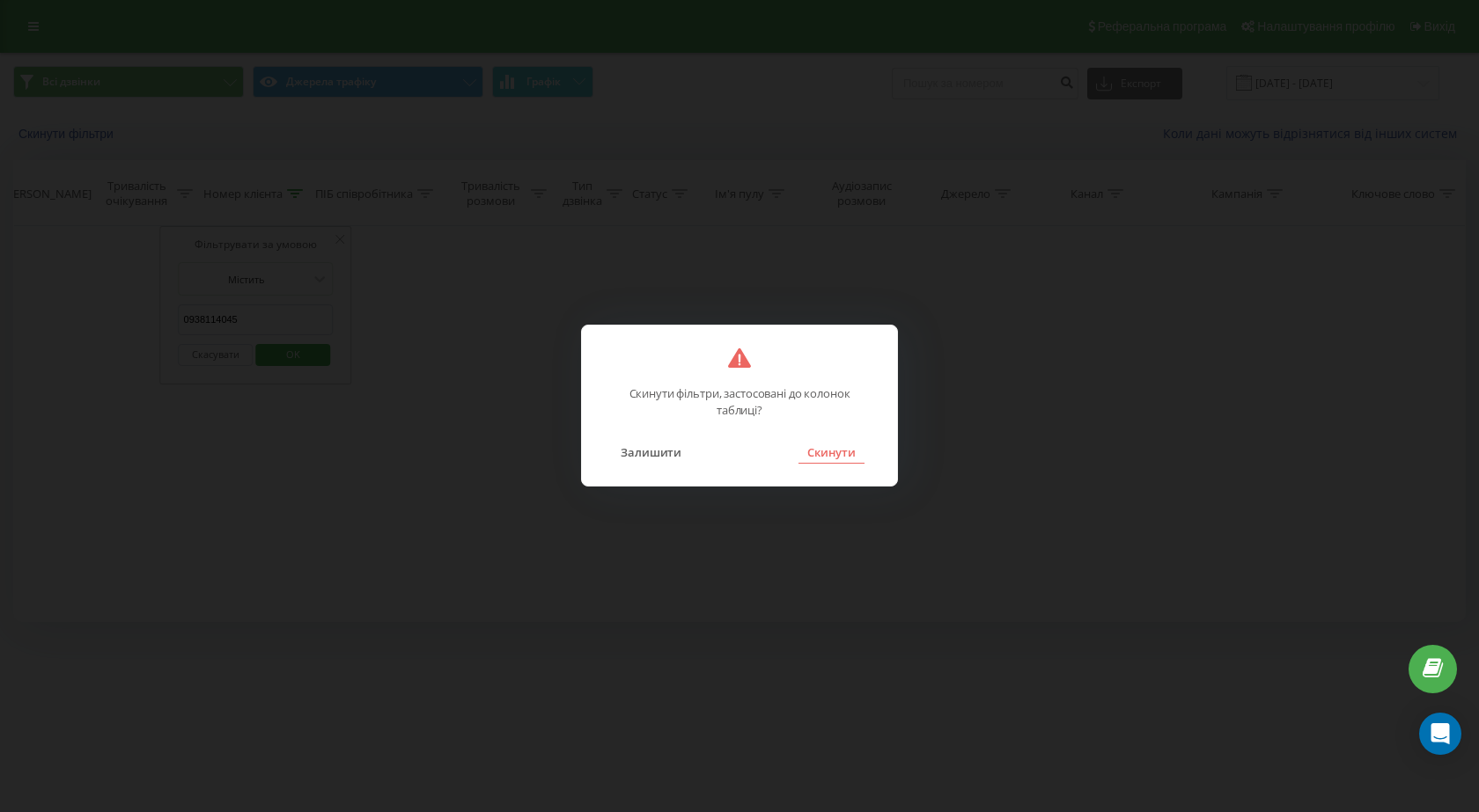
click at [820, 455] on button "Скинути" at bounding box center [832, 451] width 66 height 23
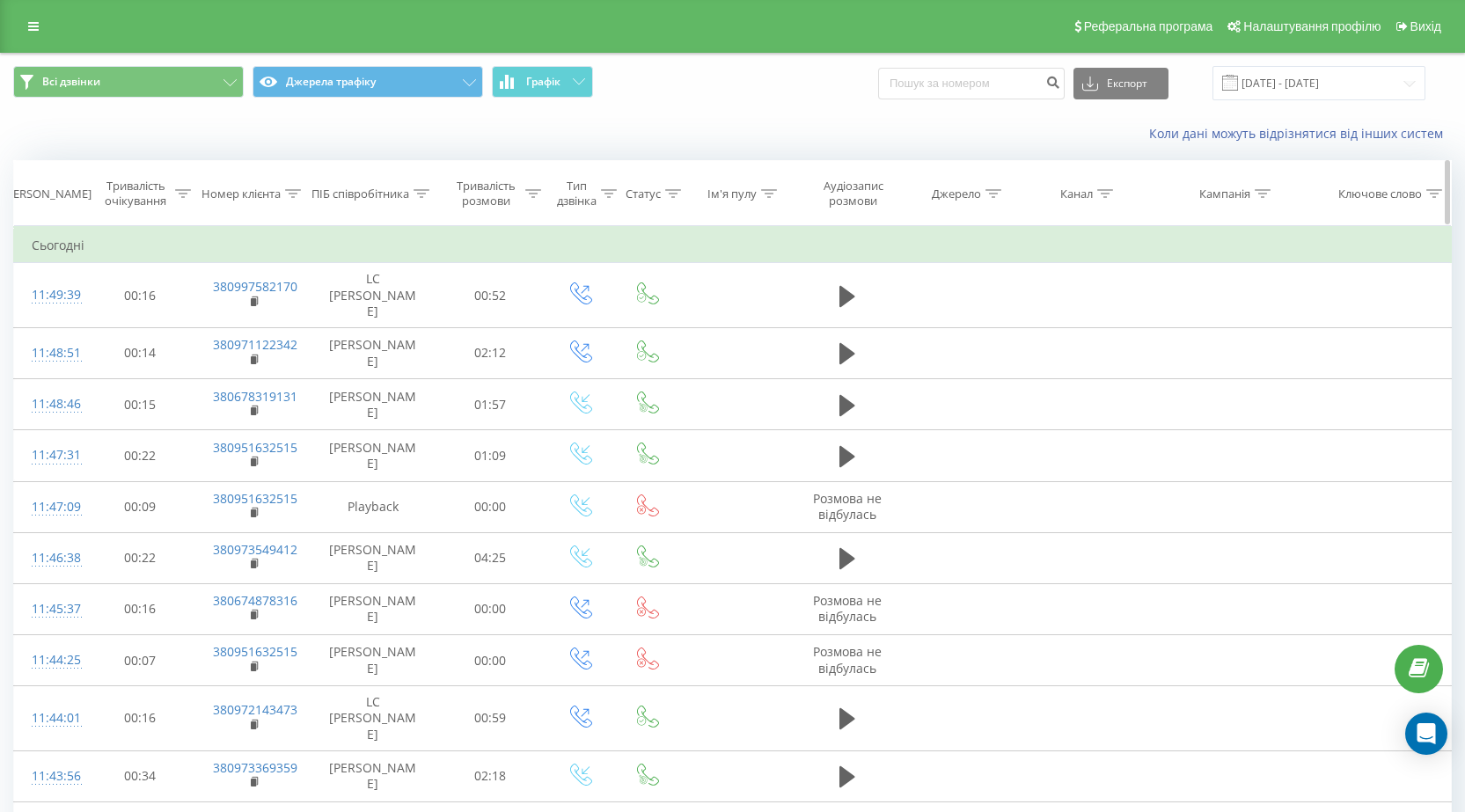
click at [293, 193] on icon at bounding box center [293, 194] width 15 height 9
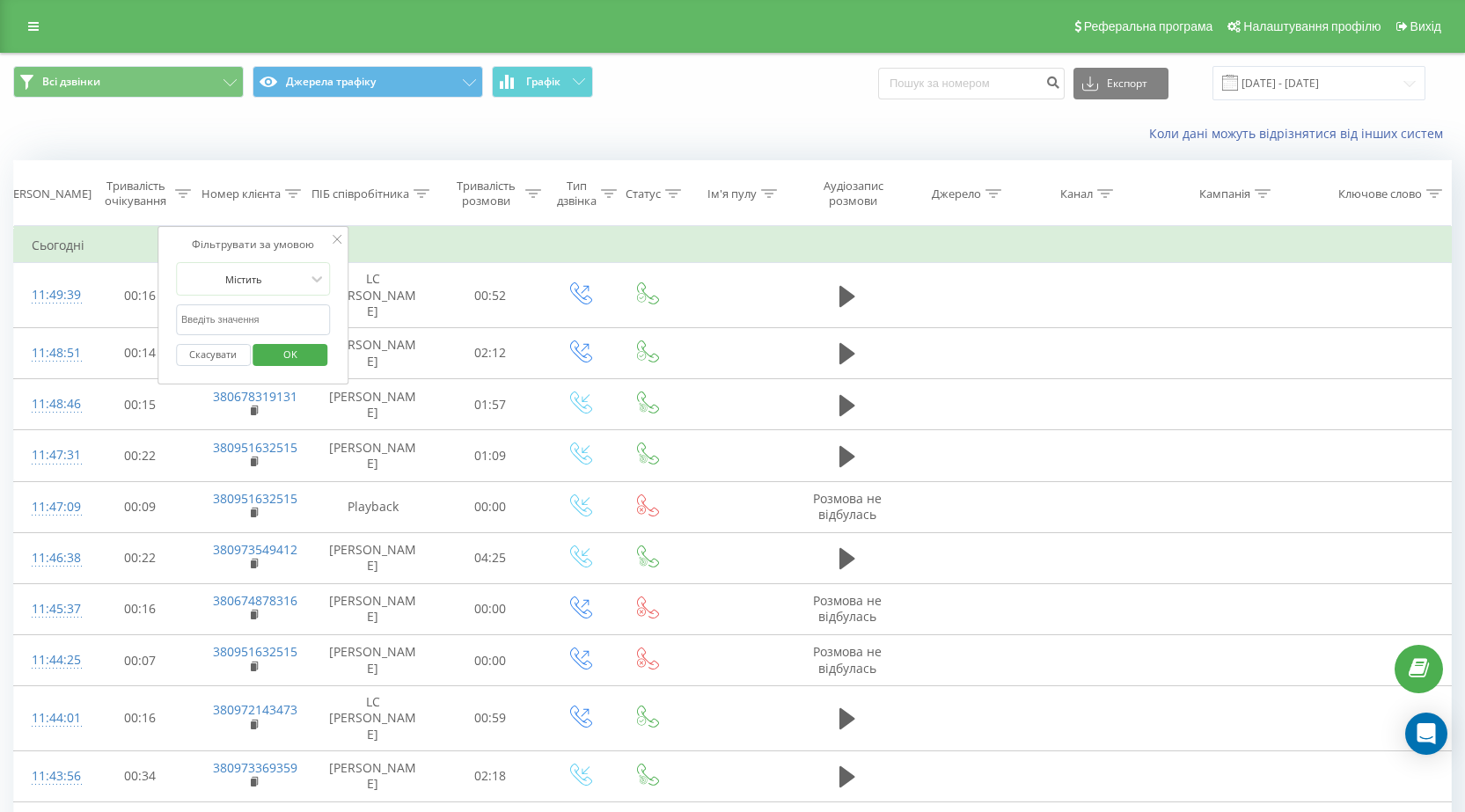
click at [250, 320] on input "text" at bounding box center [253, 320] width 155 height 31
paste input "380938114045"
type input "380938114045"
click at [286, 353] on span "OK" at bounding box center [290, 354] width 49 height 27
